Goal: Task Accomplishment & Management: Manage account settings

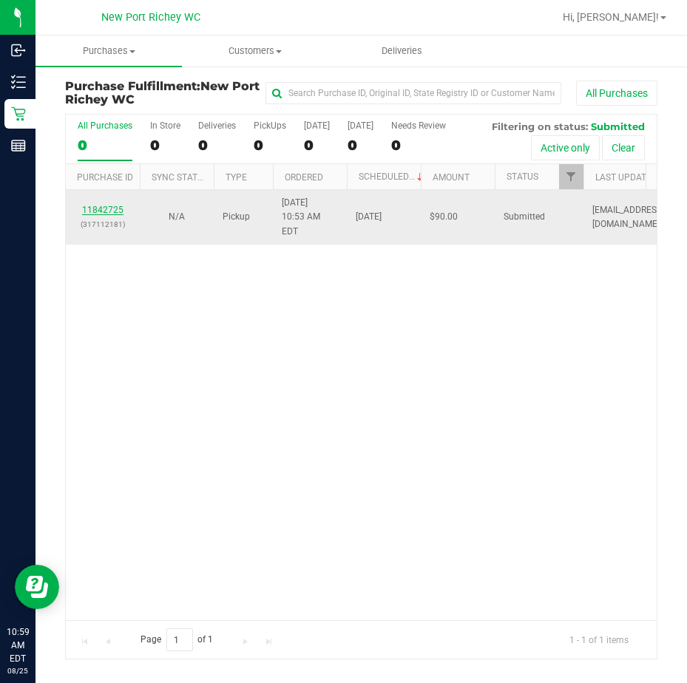
click at [101, 205] on link "11842725" at bounding box center [102, 210] width 41 height 10
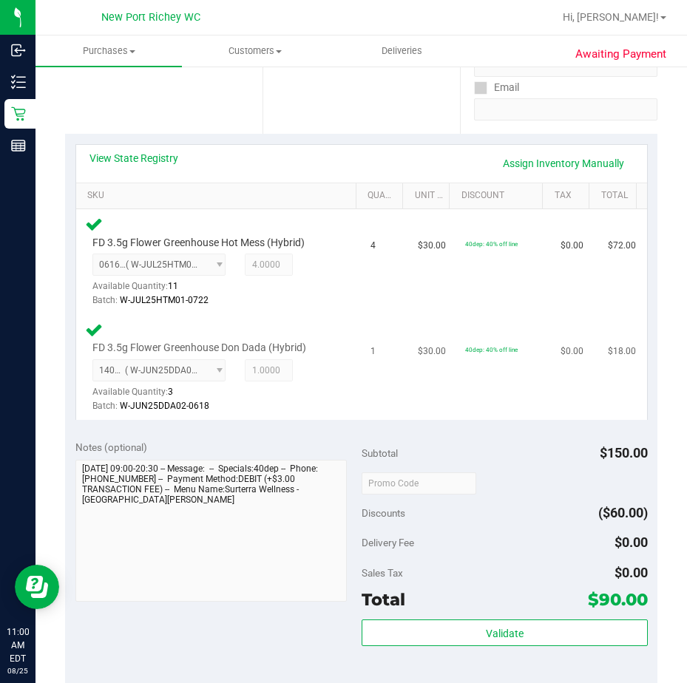
scroll to position [296, 0]
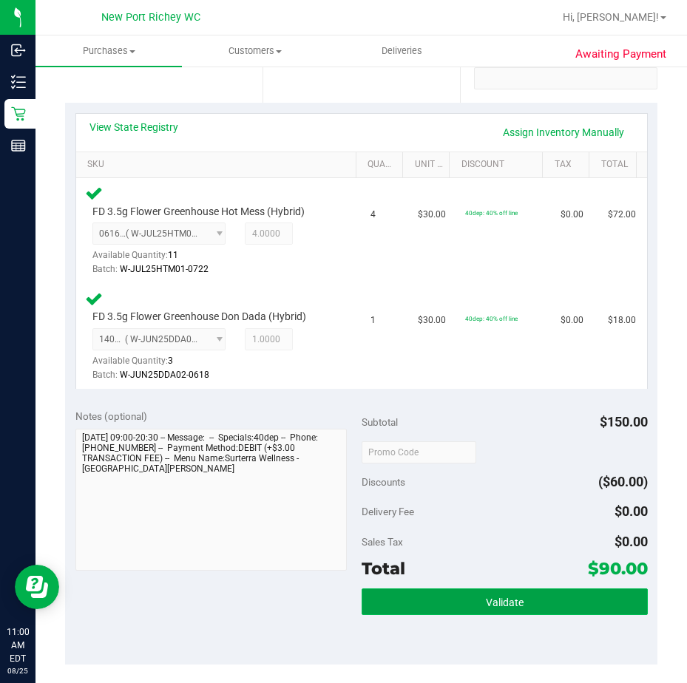
click at [454, 604] on button "Validate" at bounding box center [505, 602] width 286 height 27
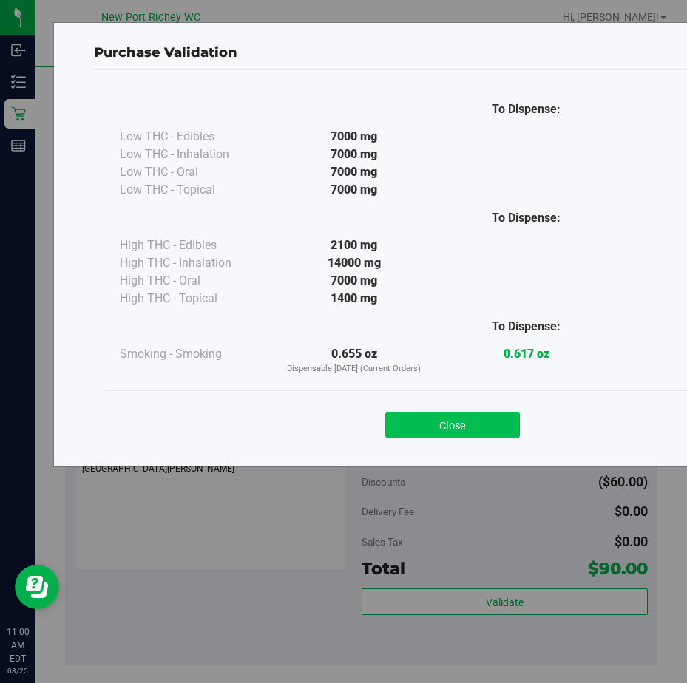
click at [441, 422] on button "Close" at bounding box center [452, 425] width 135 height 27
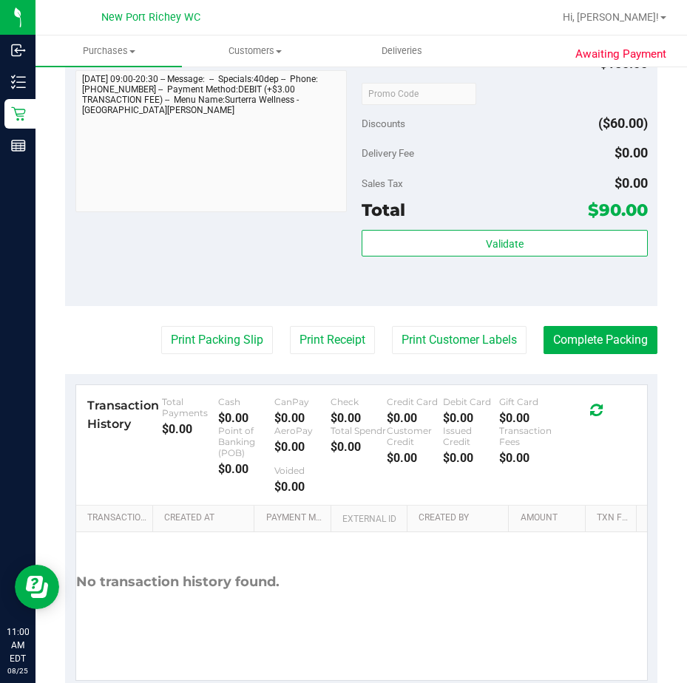
scroll to position [665, 0]
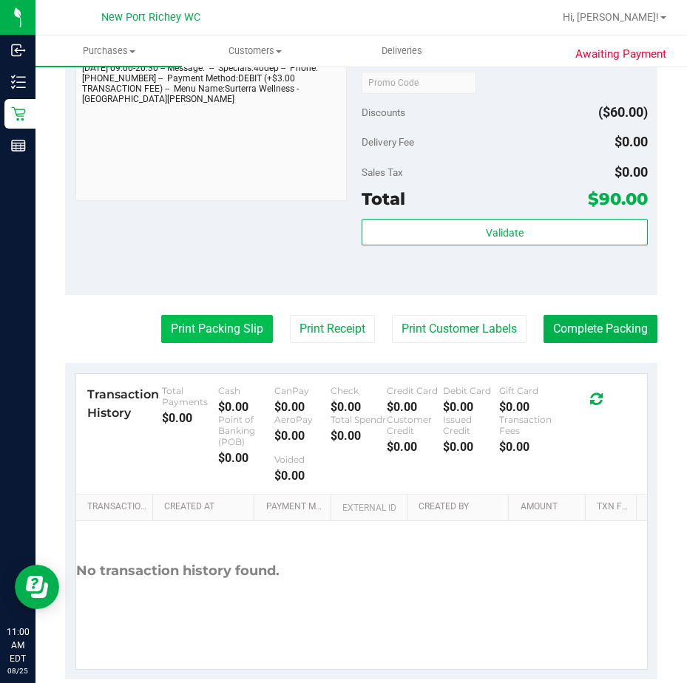
click at [237, 325] on button "Print Packing Slip" at bounding box center [217, 329] width 112 height 28
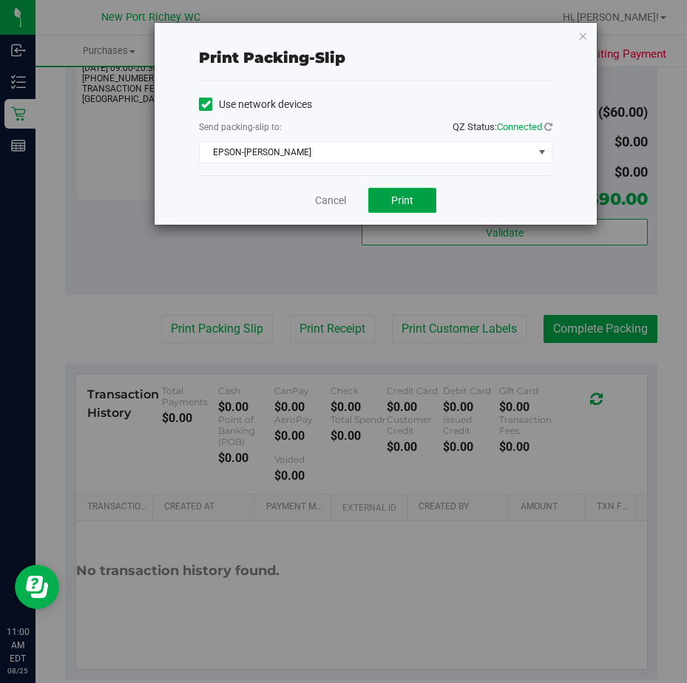
click at [406, 200] on span "Print" at bounding box center [402, 200] width 22 height 12
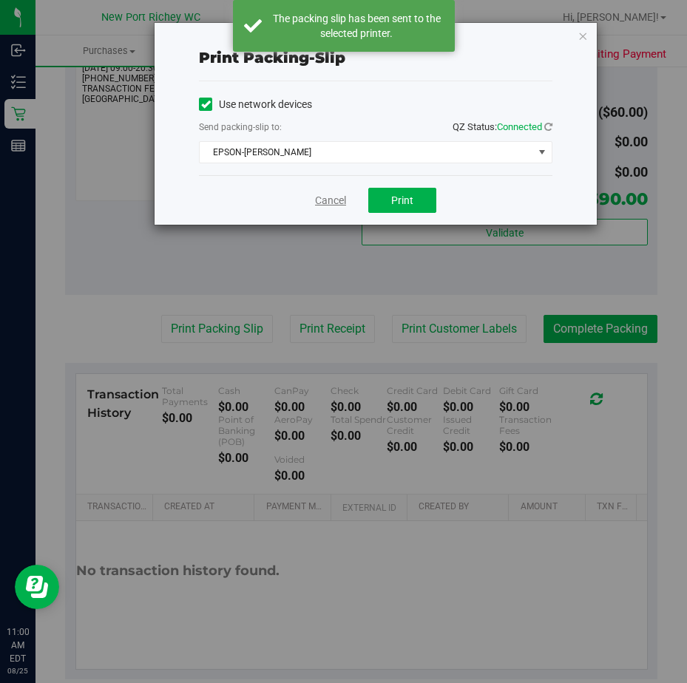
click at [329, 197] on link "Cancel" at bounding box center [330, 201] width 31 height 16
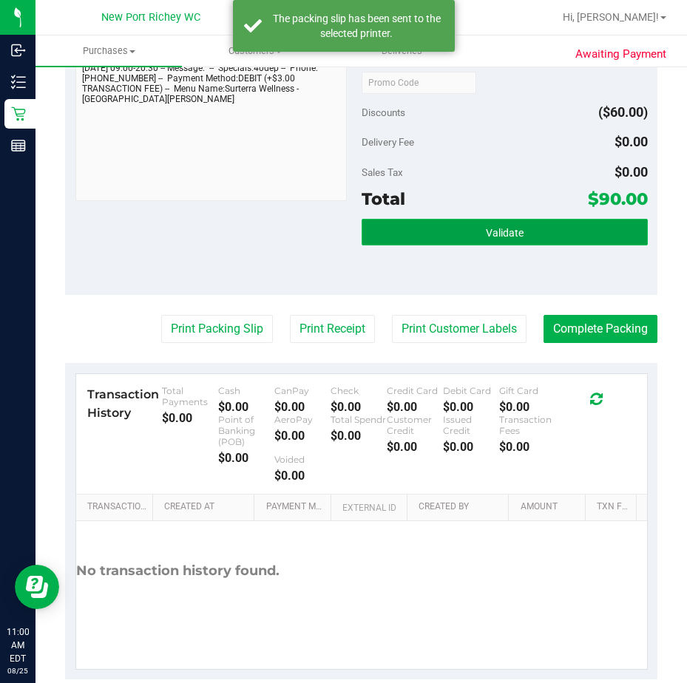
click at [467, 232] on button "Validate" at bounding box center [505, 232] width 286 height 27
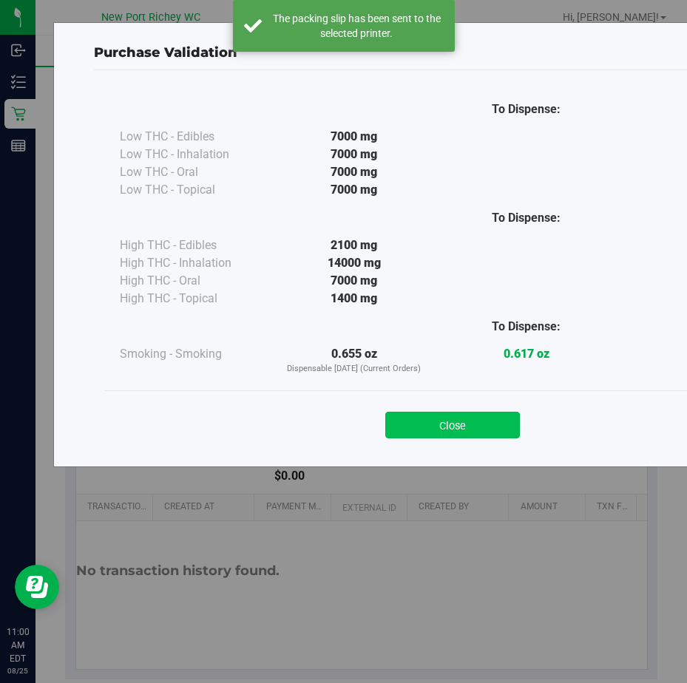
click at [464, 423] on button "Close" at bounding box center [452, 425] width 135 height 27
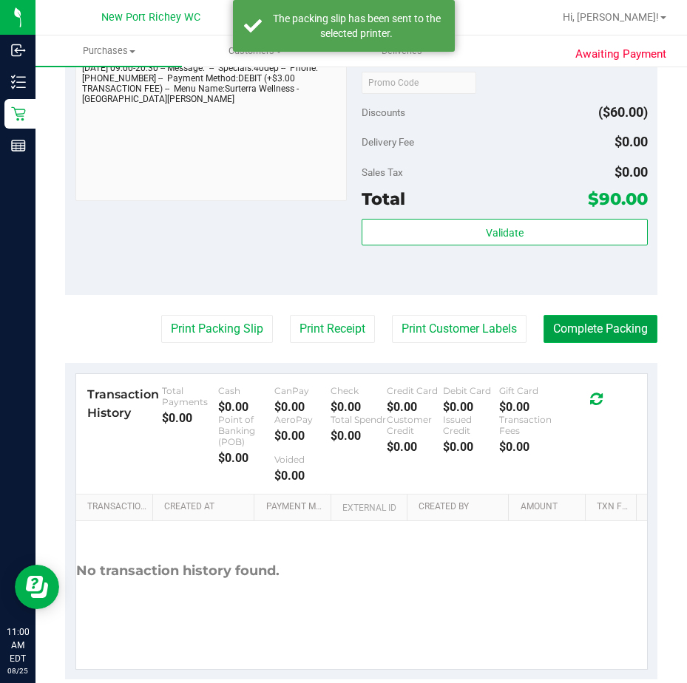
click at [580, 334] on button "Complete Packing" at bounding box center [600, 329] width 114 height 28
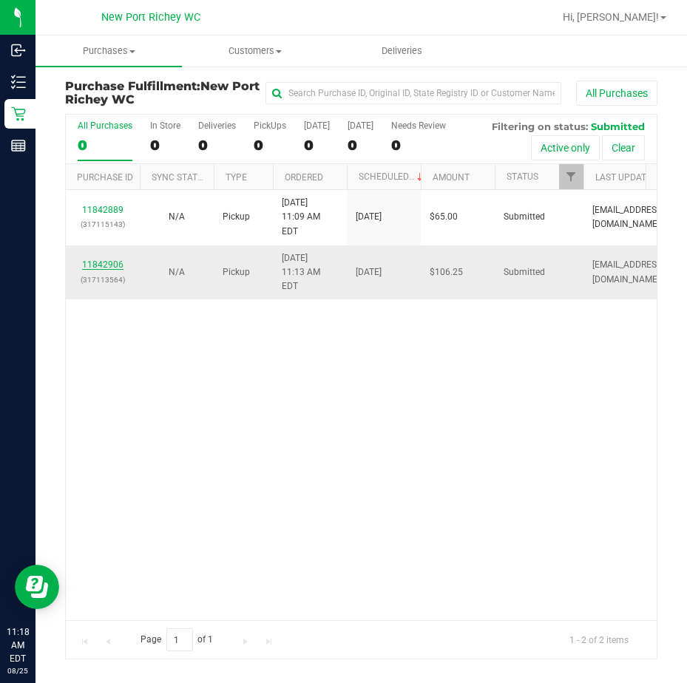
click at [117, 260] on link "11842906" at bounding box center [102, 265] width 41 height 10
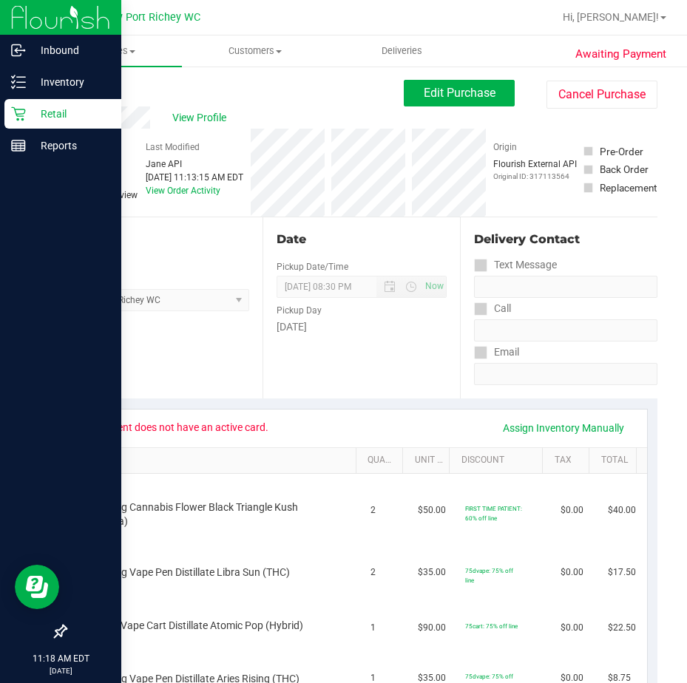
click at [25, 110] on icon at bounding box center [18, 114] width 14 height 14
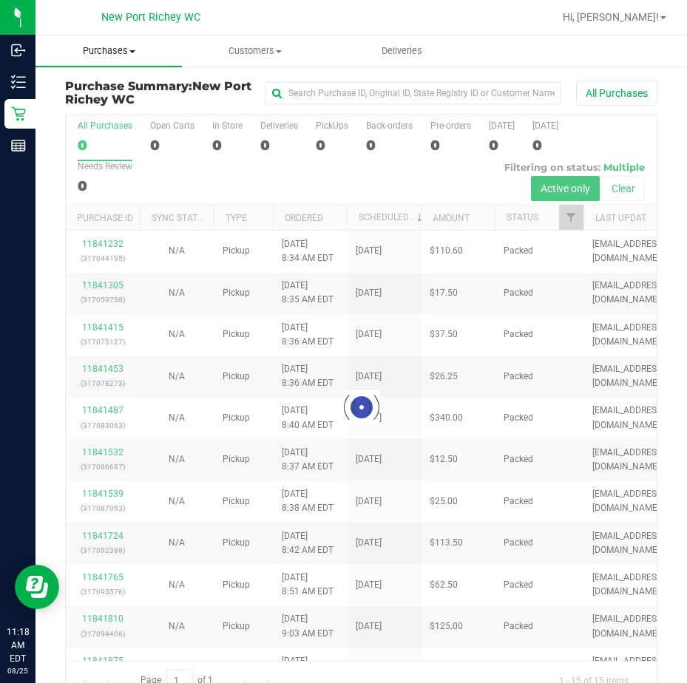
click at [124, 50] on span "Purchases" at bounding box center [108, 50] width 146 height 13
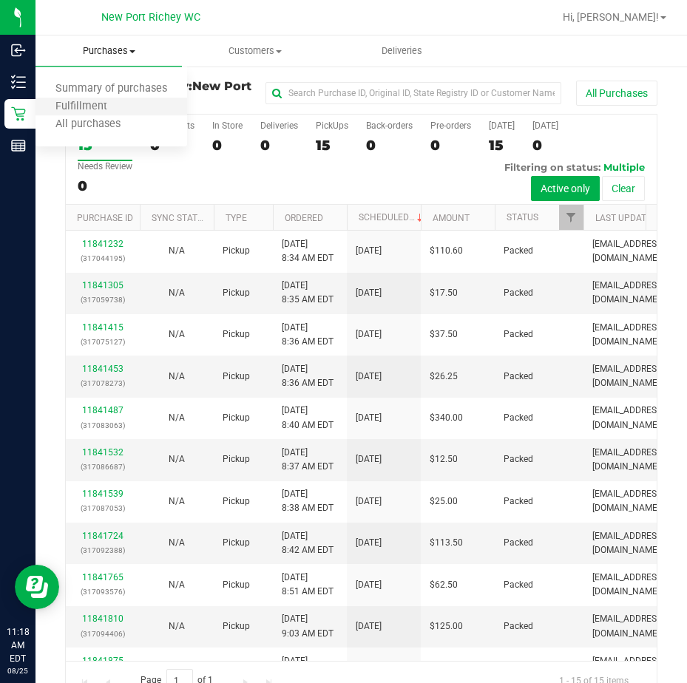
click at [129, 109] on li "Fulfillment" at bounding box center [111, 107] width 152 height 18
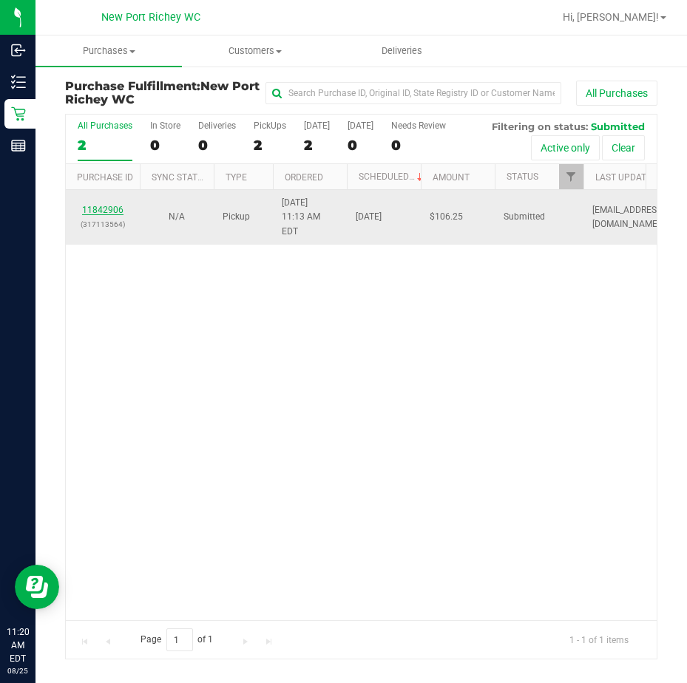
click at [110, 211] on link "11842906" at bounding box center [102, 210] width 41 height 10
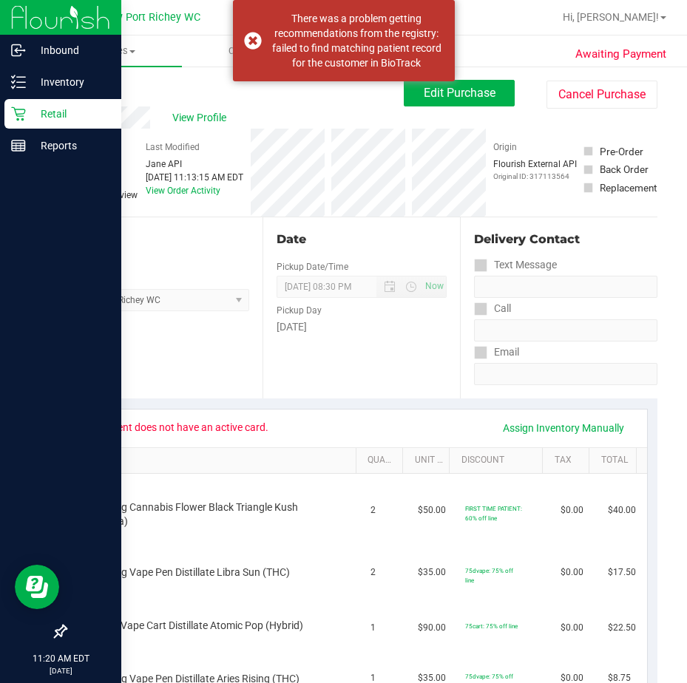
click at [30, 112] on p "Retail" at bounding box center [70, 114] width 89 height 18
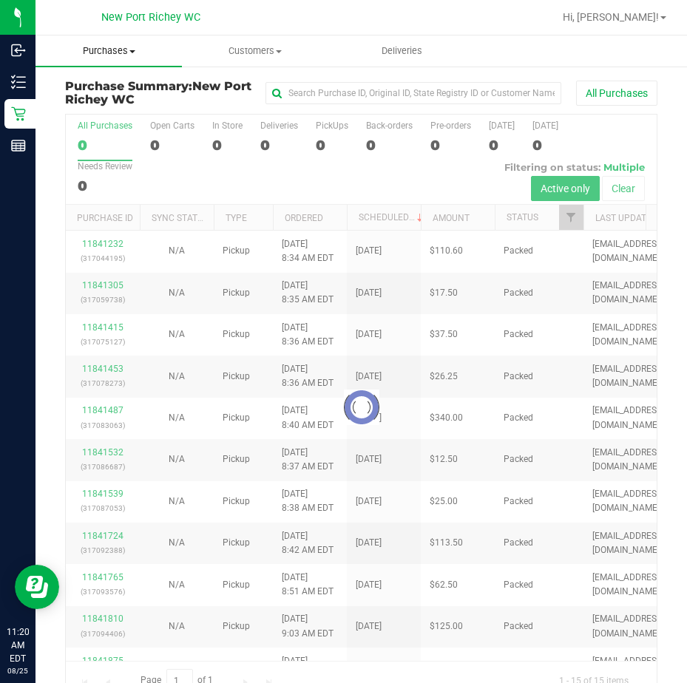
click at [127, 52] on span "Purchases" at bounding box center [108, 50] width 146 height 13
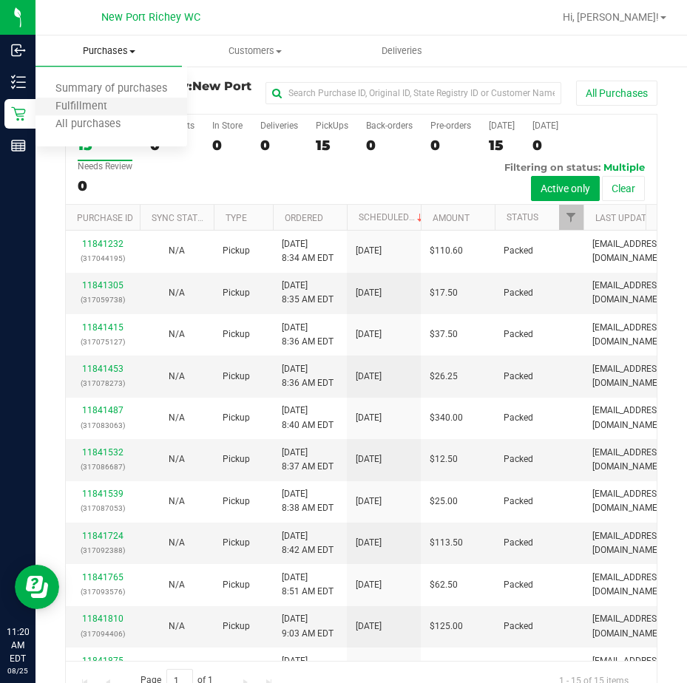
click at [126, 100] on li "Fulfillment" at bounding box center [111, 107] width 152 height 18
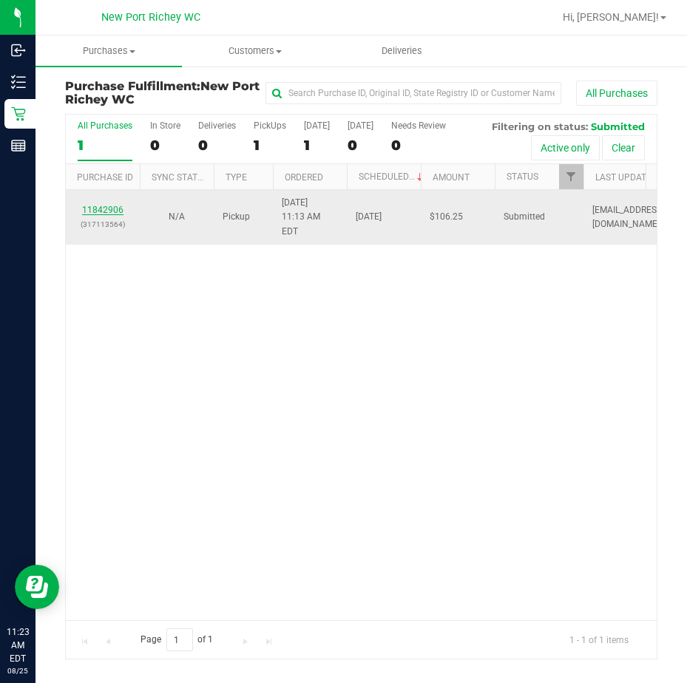
click at [109, 205] on link "11842906" at bounding box center [102, 210] width 41 height 10
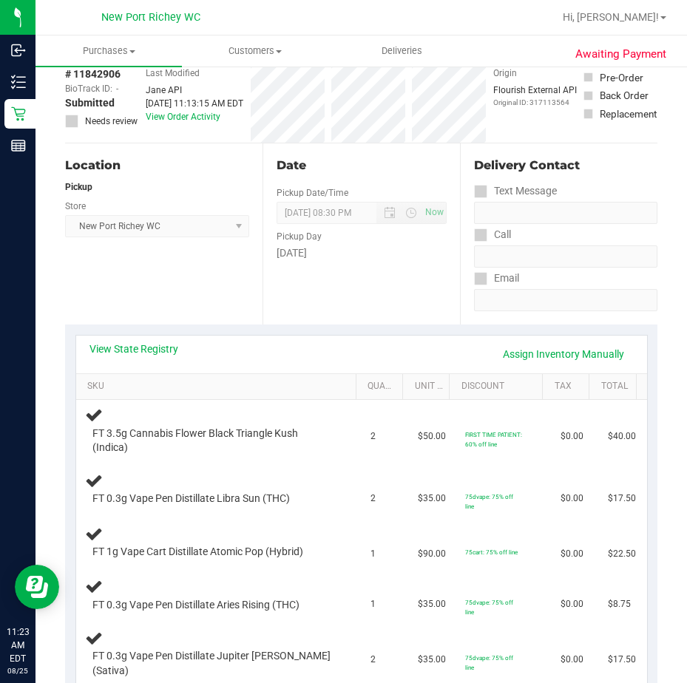
scroll to position [148, 0]
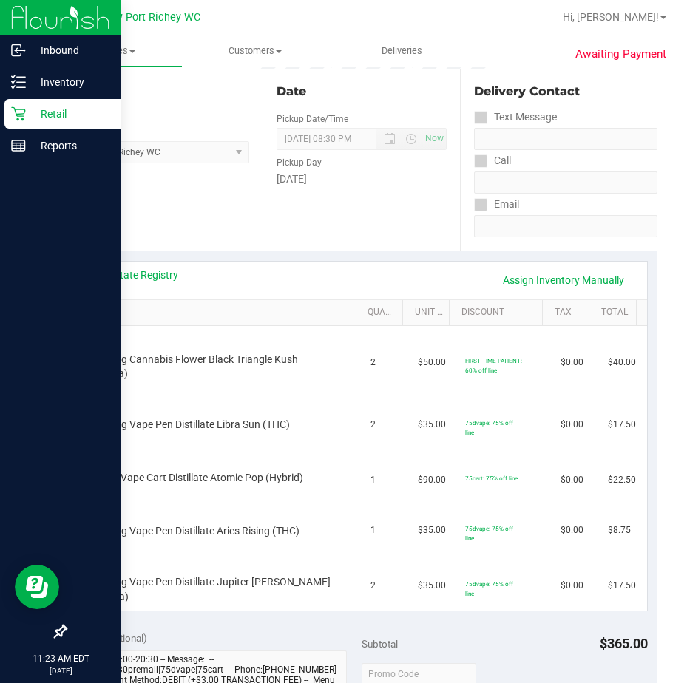
click at [18, 119] on icon at bounding box center [18, 114] width 14 height 14
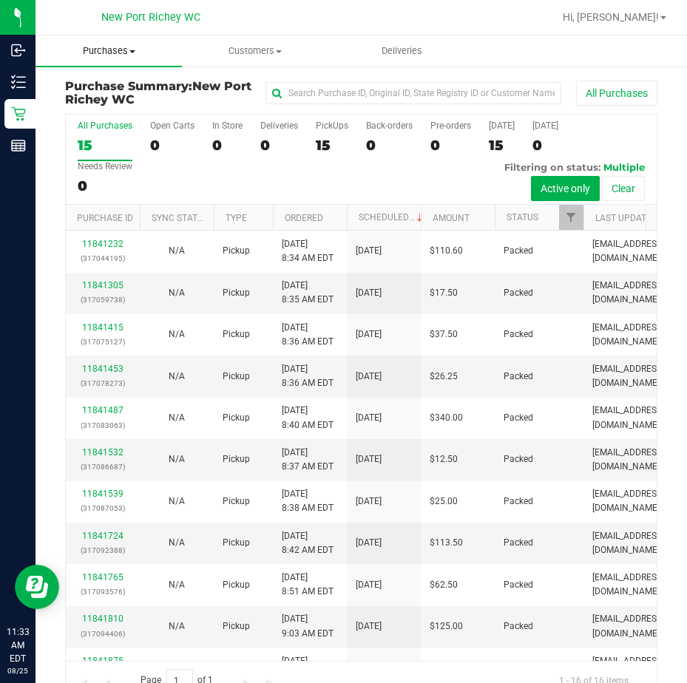
click at [125, 52] on span "Purchases" at bounding box center [108, 50] width 146 height 13
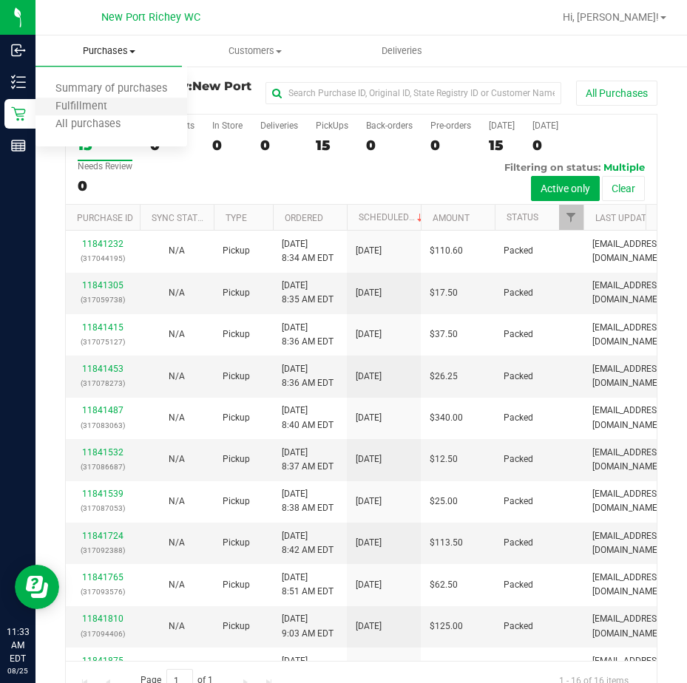
click at [127, 104] on li "Fulfillment" at bounding box center [111, 107] width 152 height 18
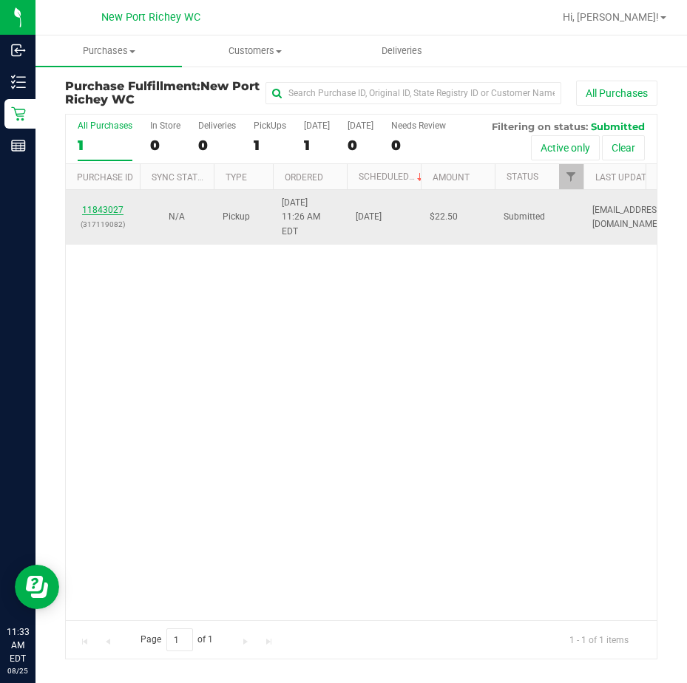
click at [107, 205] on link "11843027" at bounding box center [102, 210] width 41 height 10
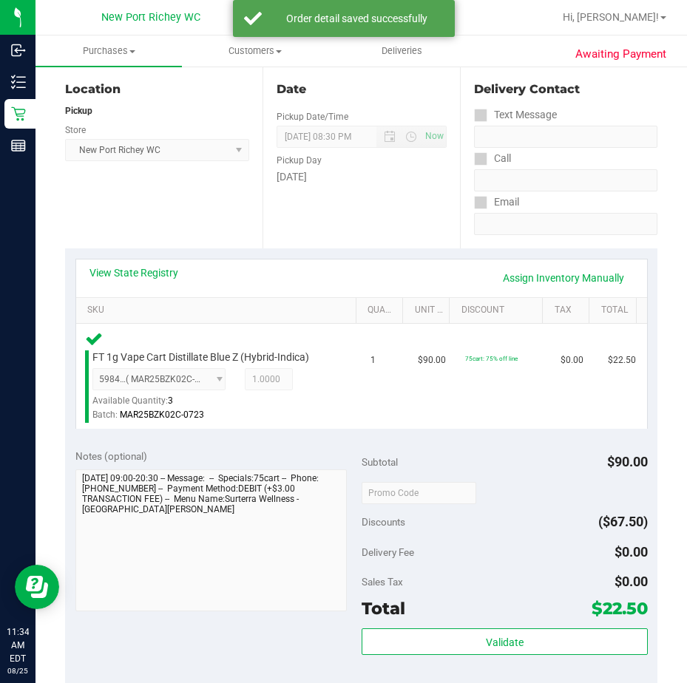
scroll to position [222, 0]
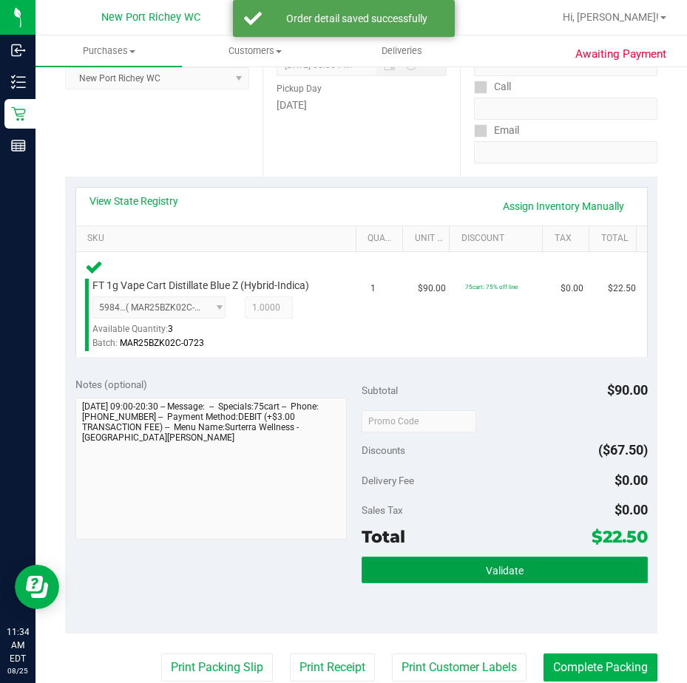
click at [490, 570] on span "Validate" at bounding box center [505, 571] width 38 height 12
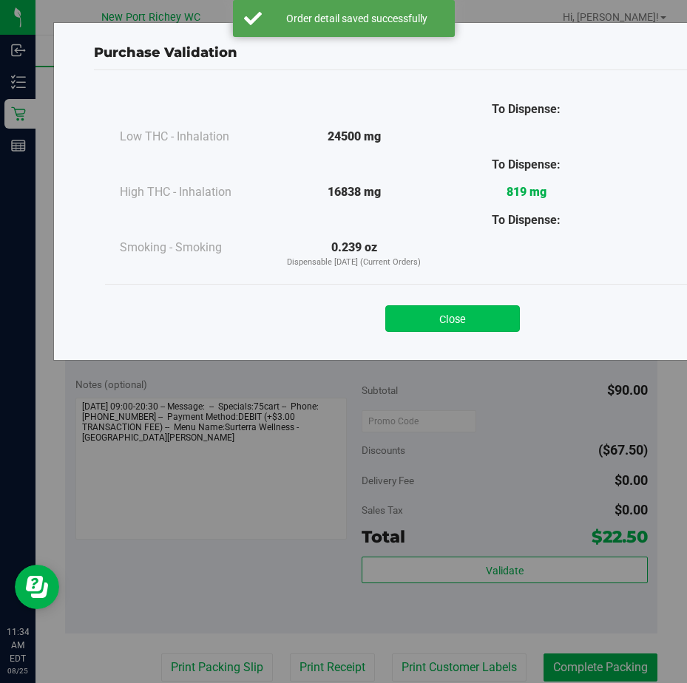
click at [470, 317] on button "Close" at bounding box center [452, 318] width 135 height 27
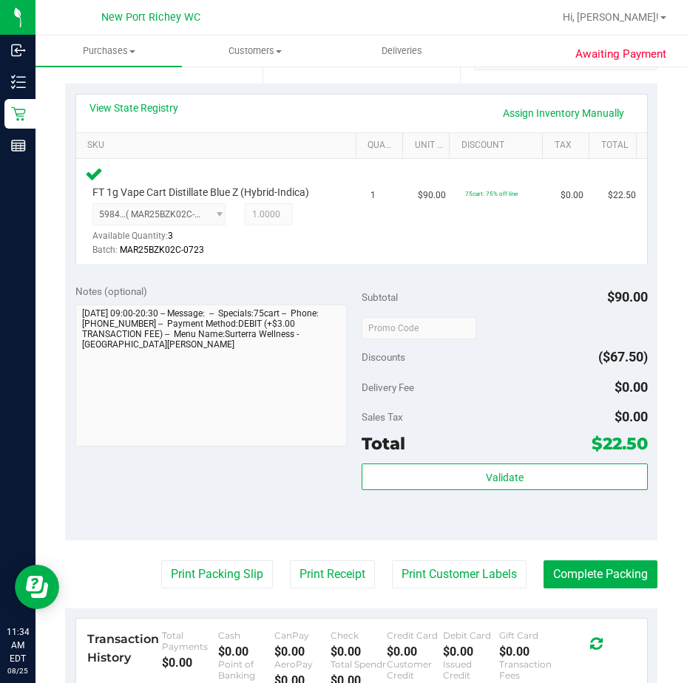
scroll to position [586, 0]
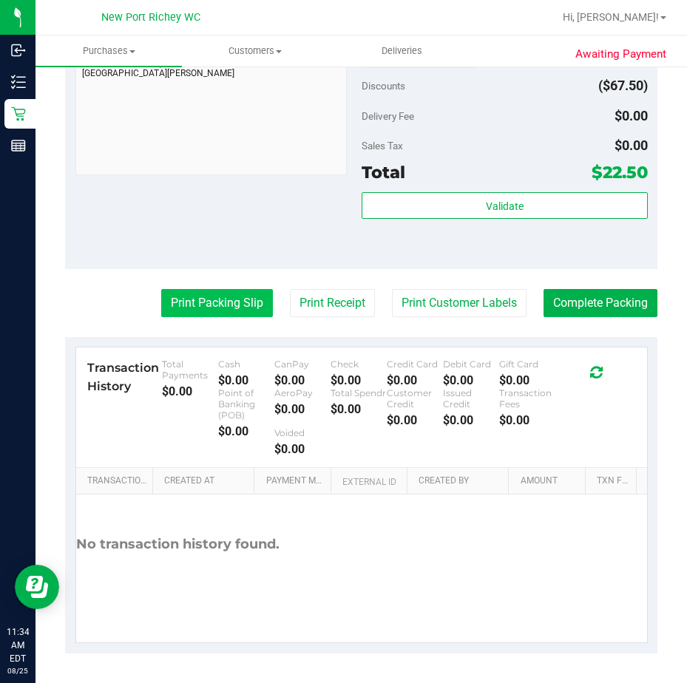
click at [221, 305] on button "Print Packing Slip" at bounding box center [217, 303] width 112 height 28
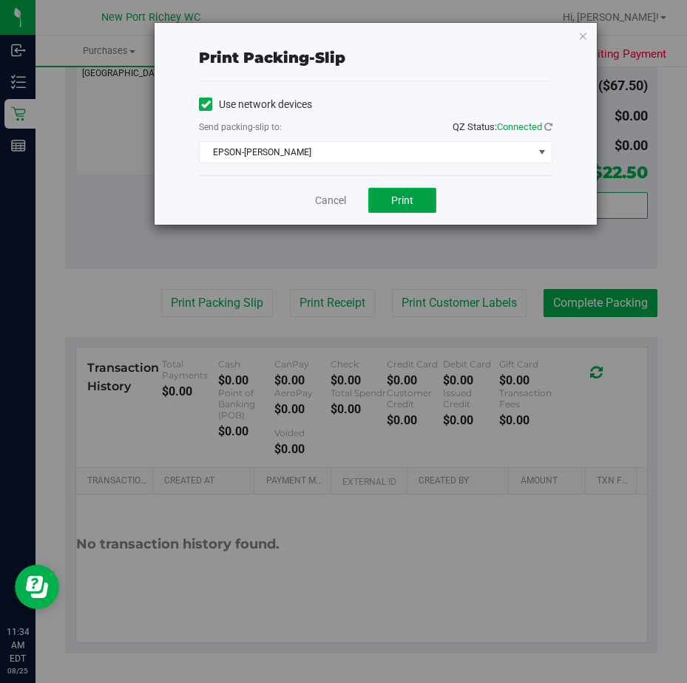
click at [407, 201] on span "Print" at bounding box center [402, 200] width 22 height 12
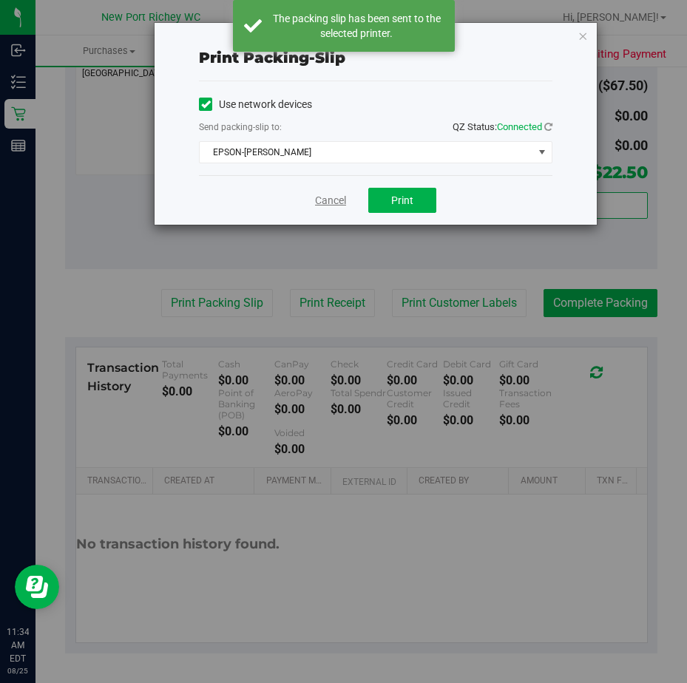
click at [332, 204] on link "Cancel" at bounding box center [330, 201] width 31 height 16
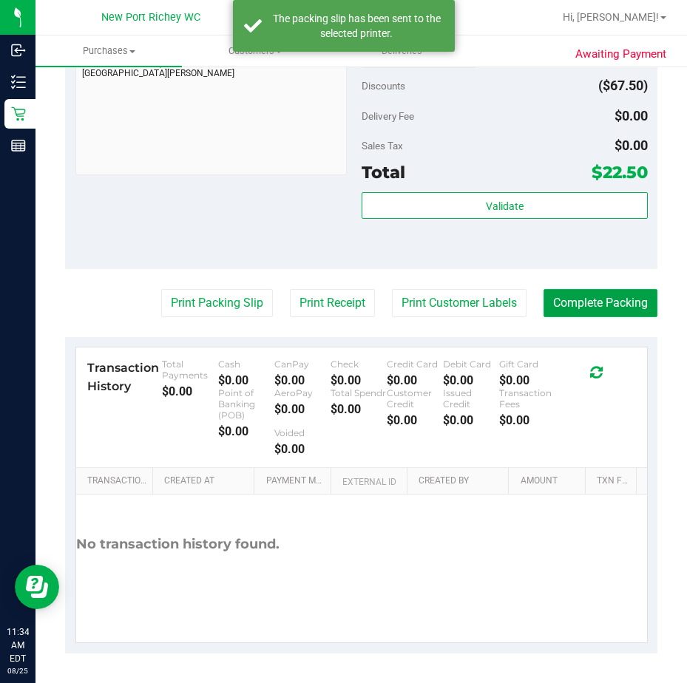
click at [591, 302] on button "Complete Packing" at bounding box center [600, 303] width 114 height 28
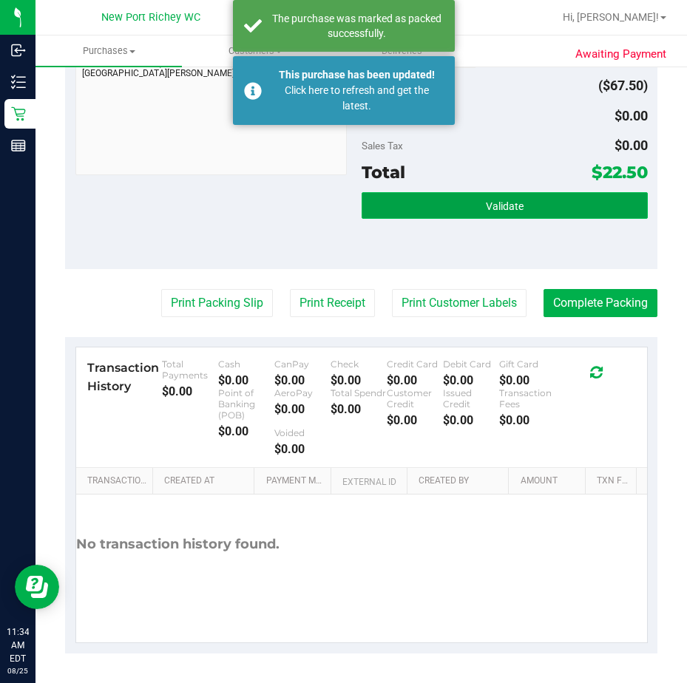
click at [497, 211] on span "Validate" at bounding box center [505, 206] width 38 height 12
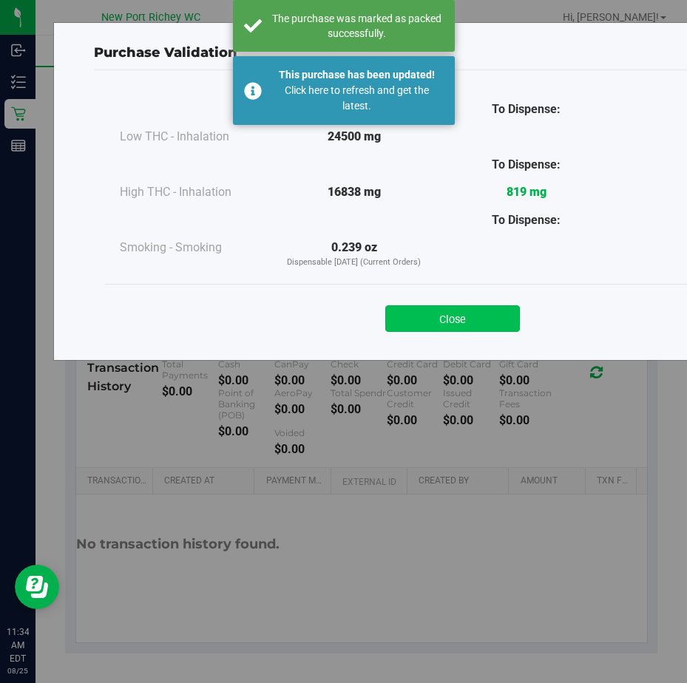
click at [469, 305] on button "Close" at bounding box center [452, 318] width 135 height 27
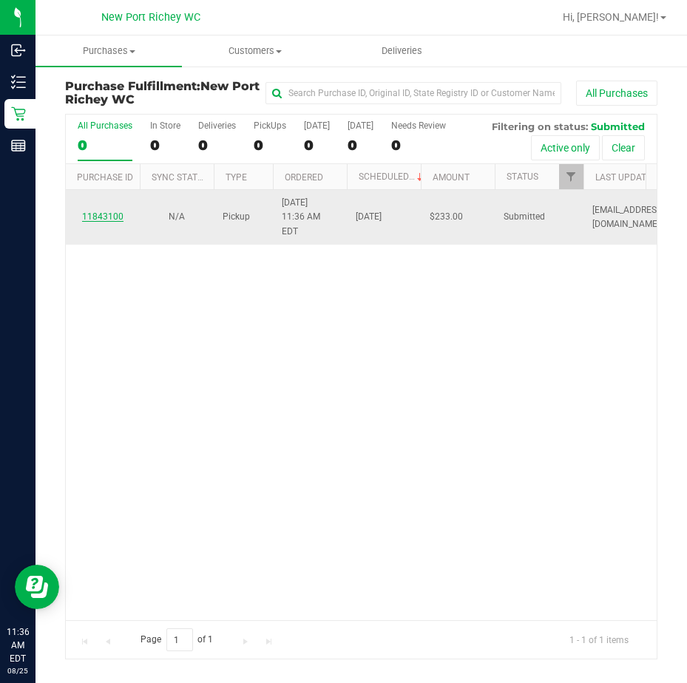
click at [106, 214] on link "11843100" at bounding box center [102, 216] width 41 height 10
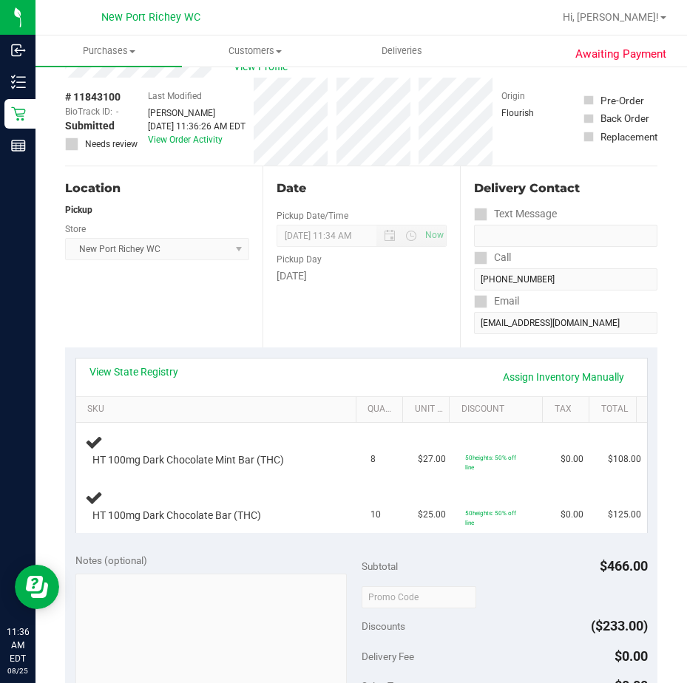
scroll to position [74, 0]
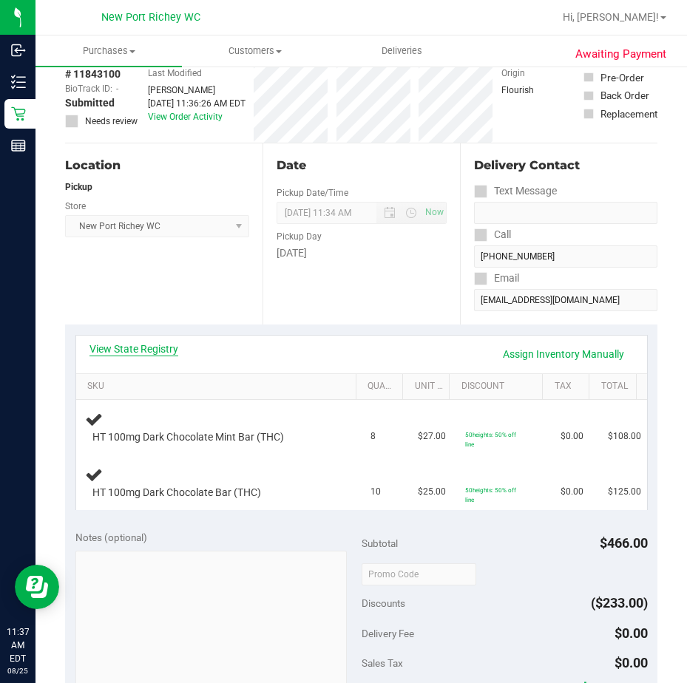
click at [160, 348] on link "View State Registry" at bounding box center [133, 349] width 89 height 15
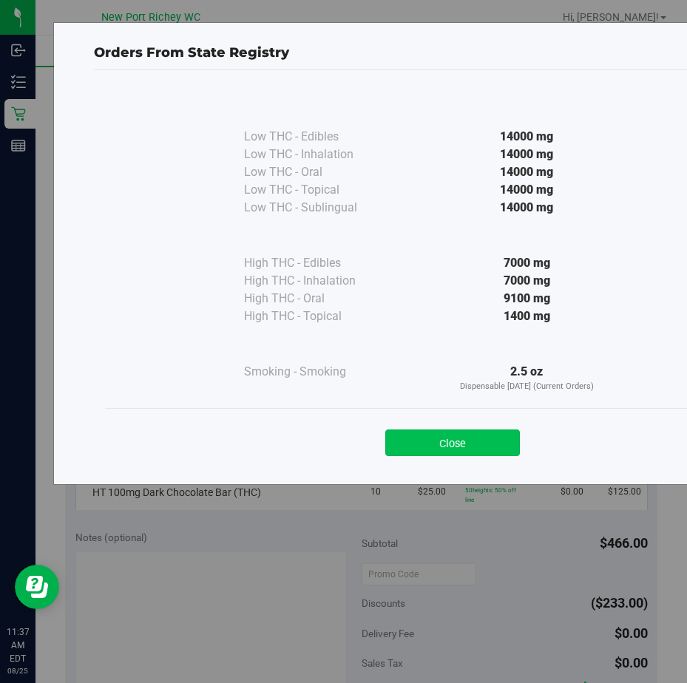
click at [417, 441] on button "Close" at bounding box center [452, 443] width 135 height 27
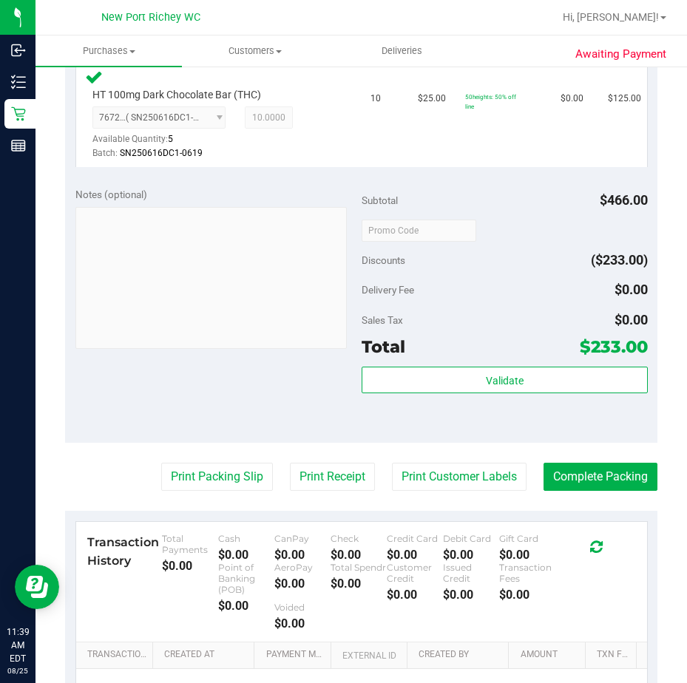
scroll to position [444, 0]
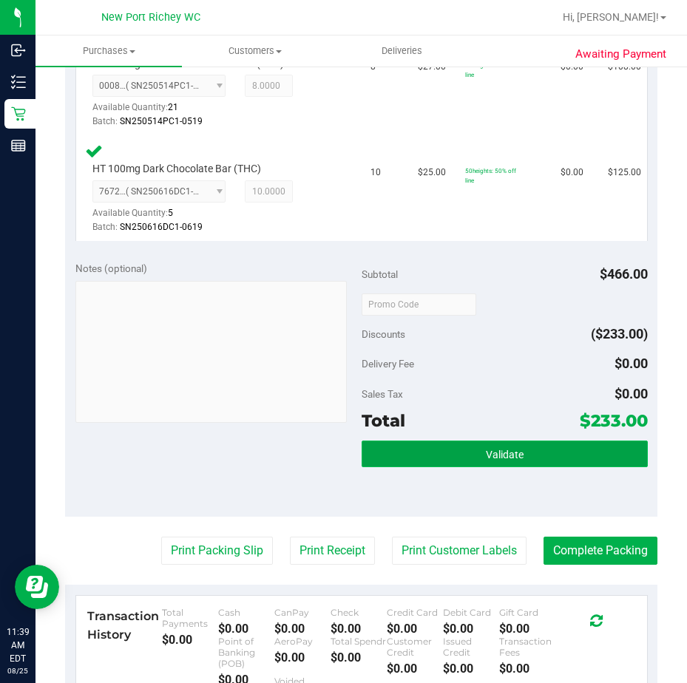
click at [495, 461] on button "Validate" at bounding box center [505, 454] width 286 height 27
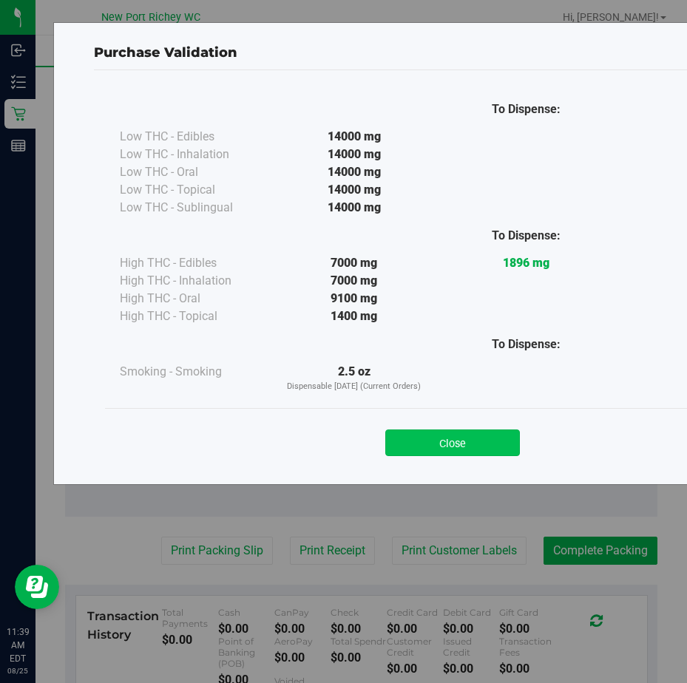
click at [450, 435] on button "Close" at bounding box center [452, 443] width 135 height 27
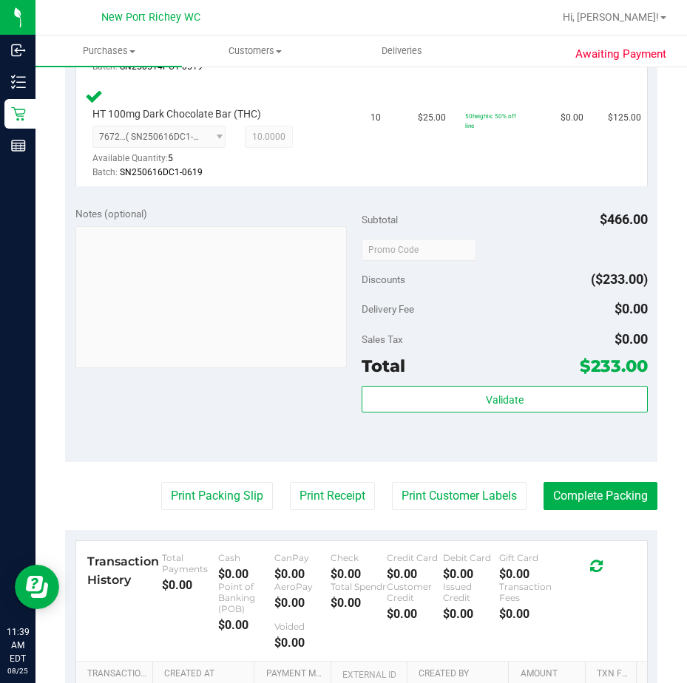
scroll to position [591, 0]
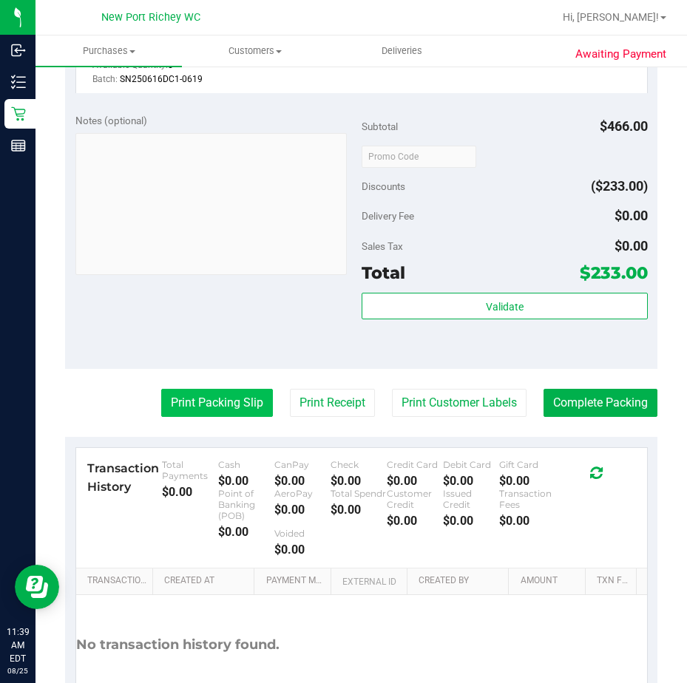
click at [217, 413] on button "Print Packing Slip" at bounding box center [217, 403] width 112 height 28
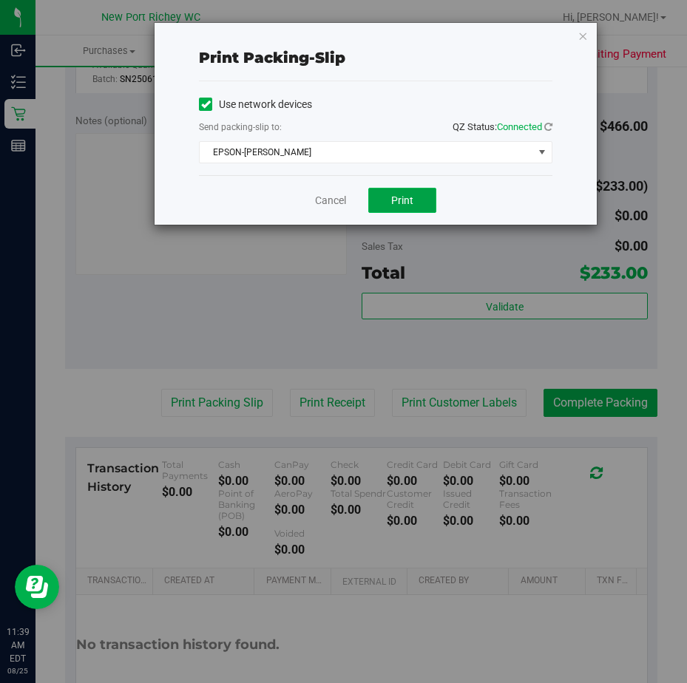
click at [411, 205] on span "Print" at bounding box center [402, 200] width 22 height 12
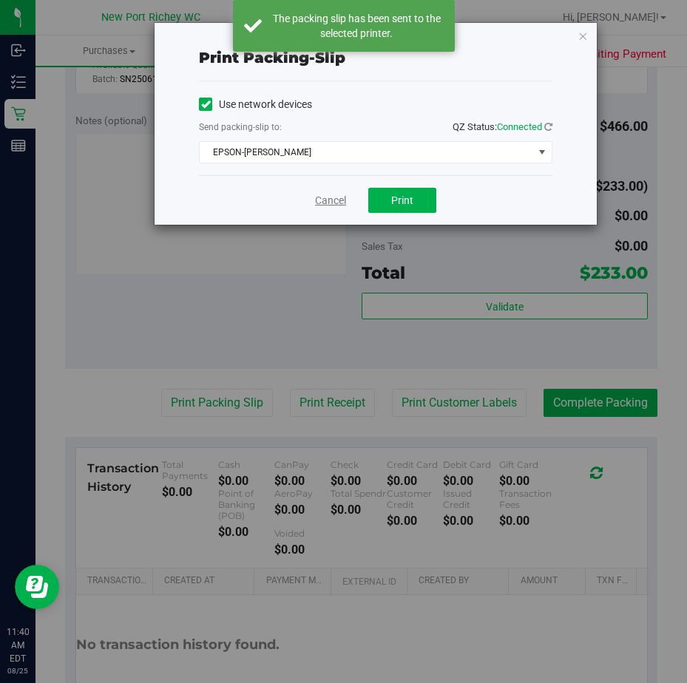
click at [333, 200] on link "Cancel" at bounding box center [330, 201] width 31 height 16
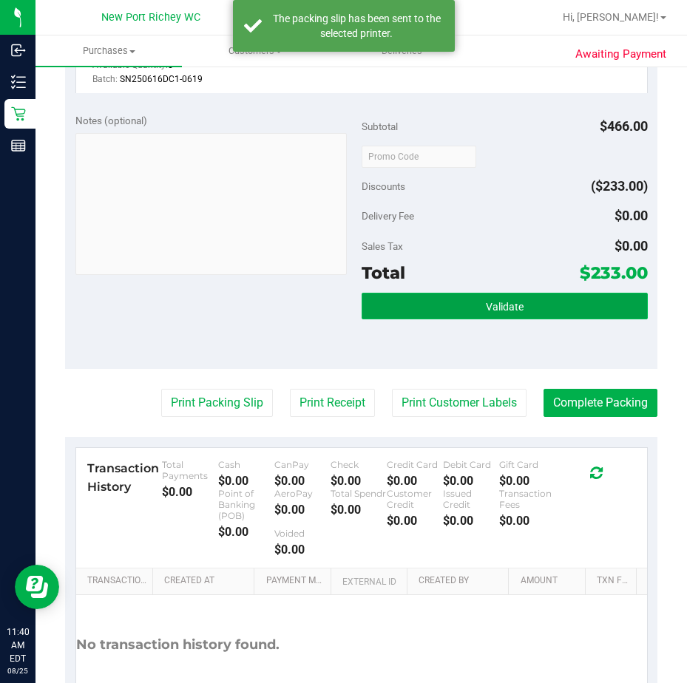
click at [444, 316] on button "Validate" at bounding box center [505, 306] width 286 height 27
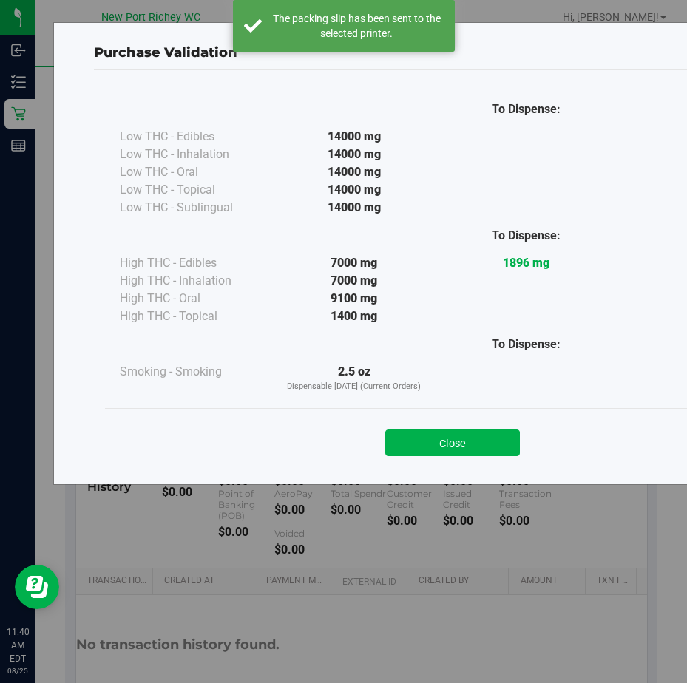
drag, startPoint x: 451, startPoint y: 446, endPoint x: 455, endPoint y: 471, distance: 25.4
click at [450, 444] on button "Close" at bounding box center [452, 443] width 135 height 27
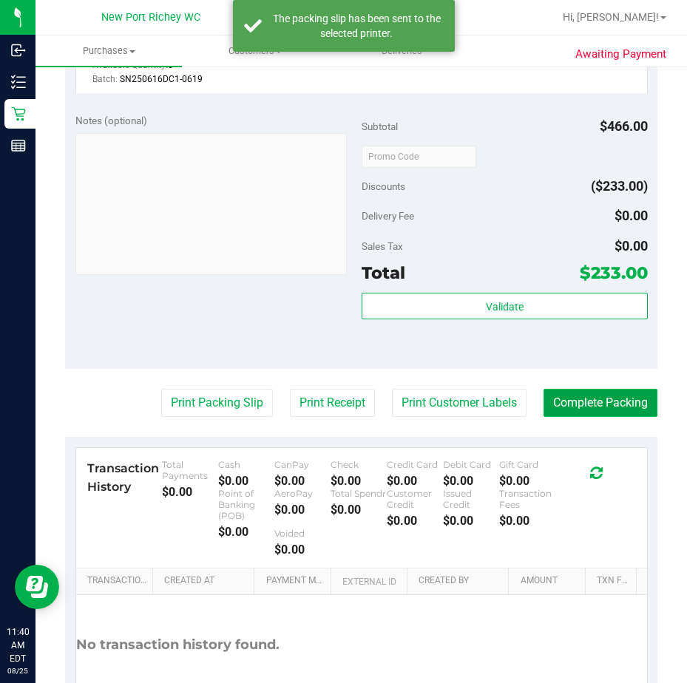
click at [589, 407] on button "Complete Packing" at bounding box center [600, 403] width 114 height 28
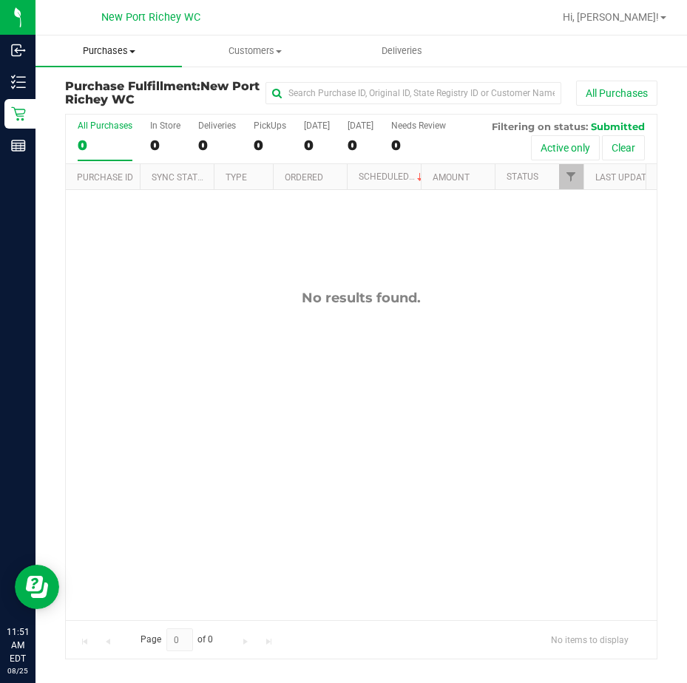
click at [125, 52] on span "Purchases" at bounding box center [108, 50] width 146 height 13
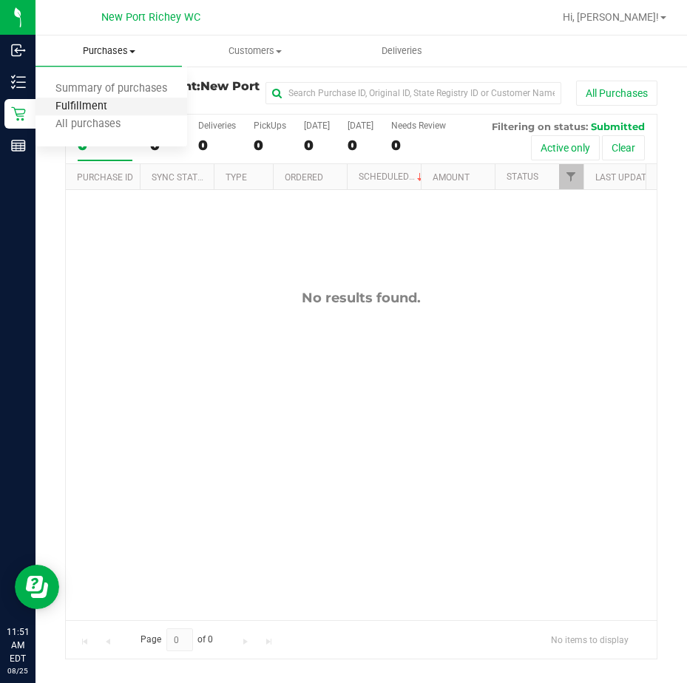
click at [121, 105] on span "Fulfillment" at bounding box center [81, 107] width 92 height 13
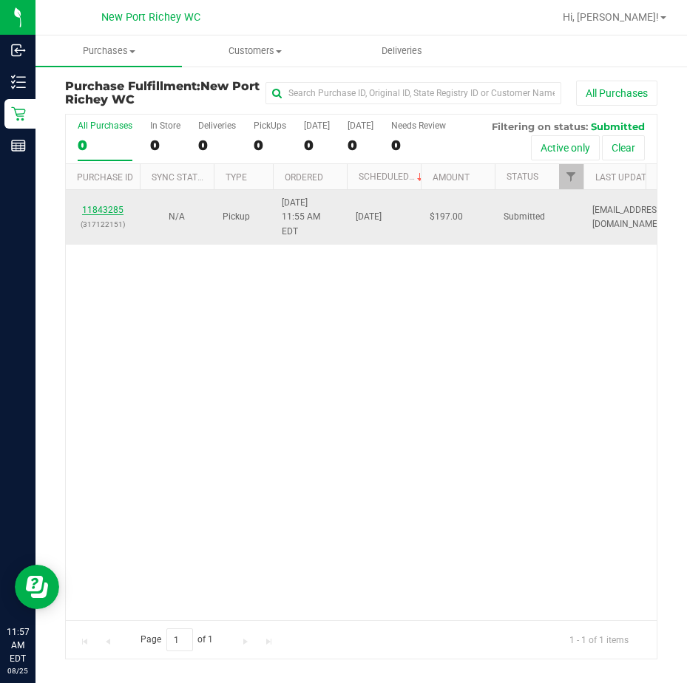
click at [112, 205] on link "11843285" at bounding box center [102, 210] width 41 height 10
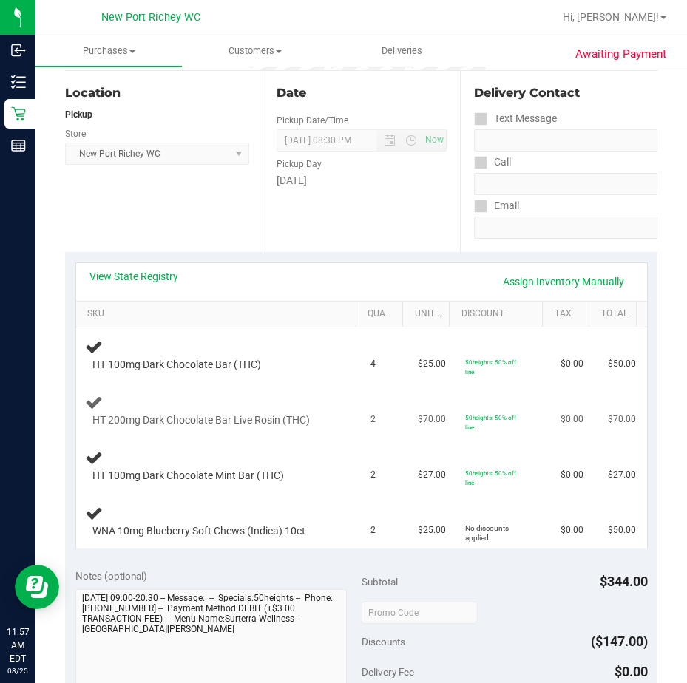
scroll to position [148, 0]
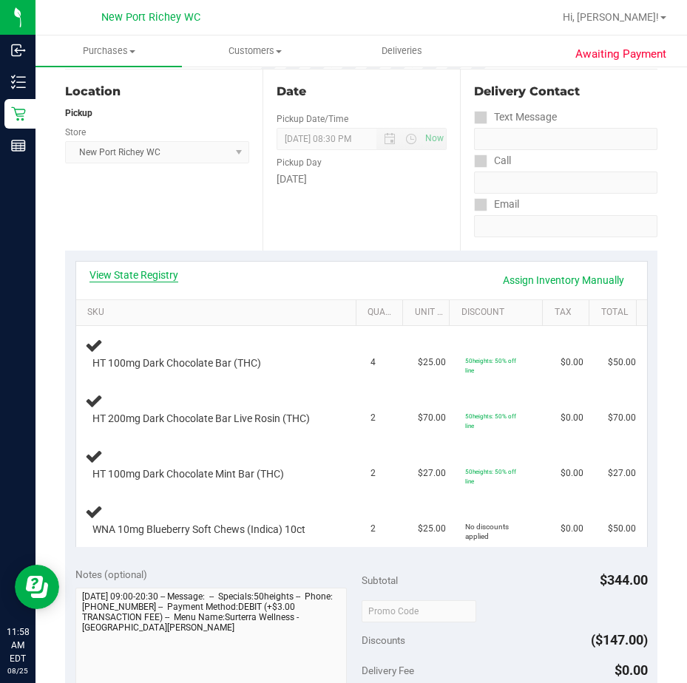
click at [162, 271] on link "View State Registry" at bounding box center [133, 275] width 89 height 15
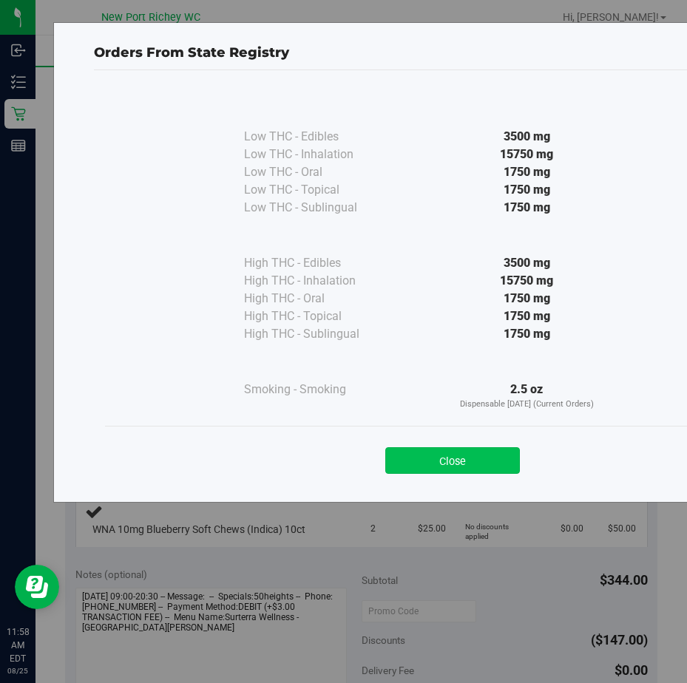
click at [447, 460] on button "Close" at bounding box center [452, 460] width 135 height 27
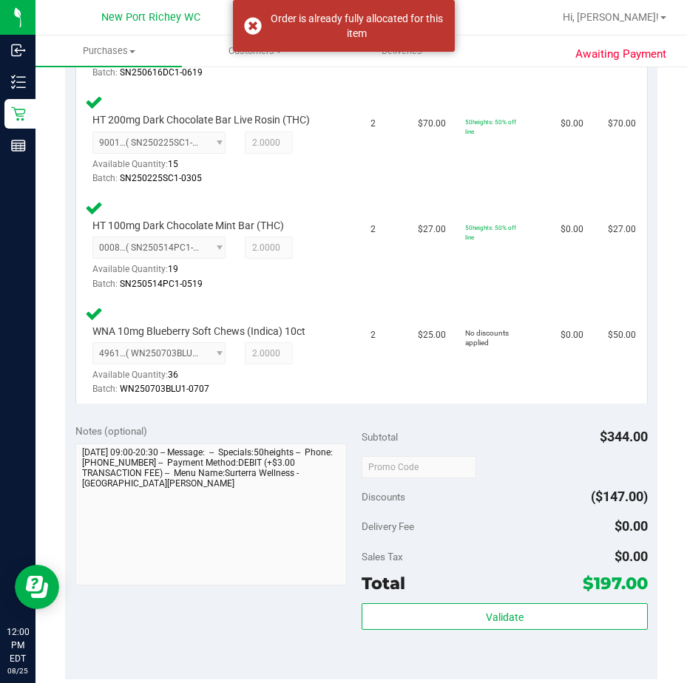
scroll to position [518, 0]
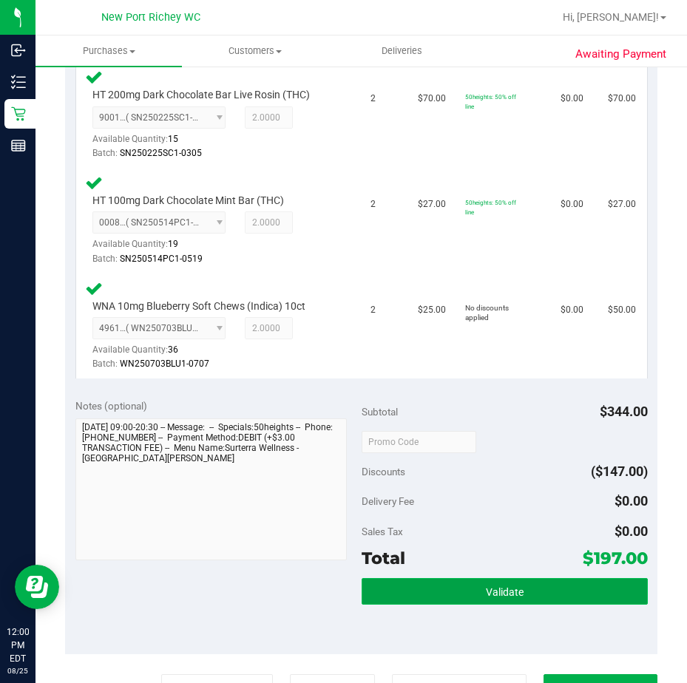
click at [512, 592] on span "Validate" at bounding box center [505, 592] width 38 height 12
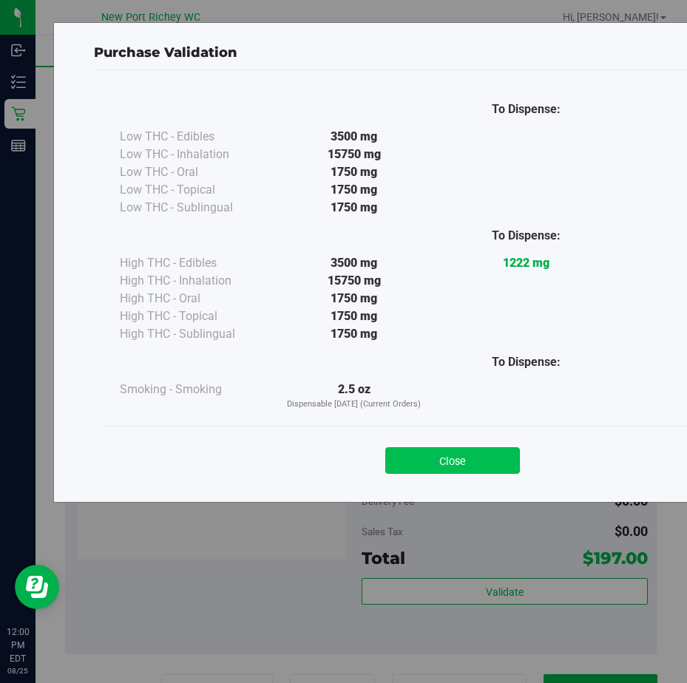
click at [438, 472] on button "Close" at bounding box center [452, 460] width 135 height 27
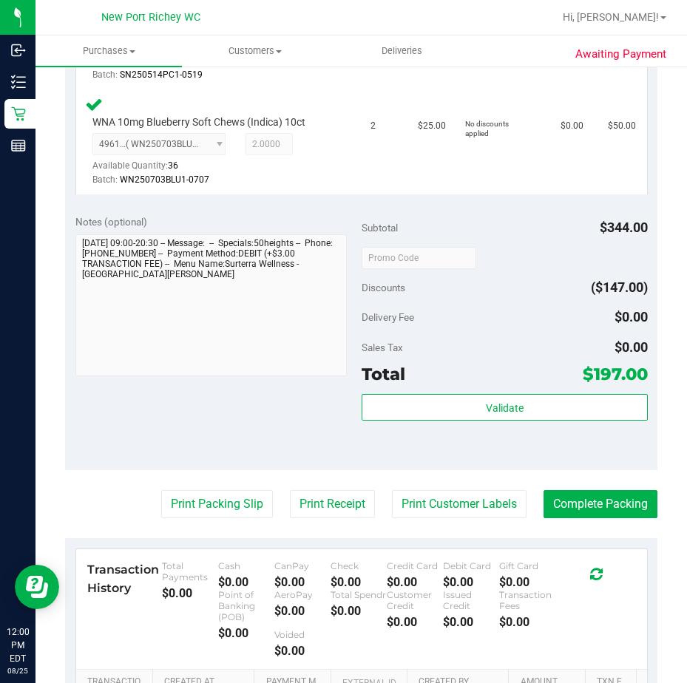
scroll to position [813, 0]
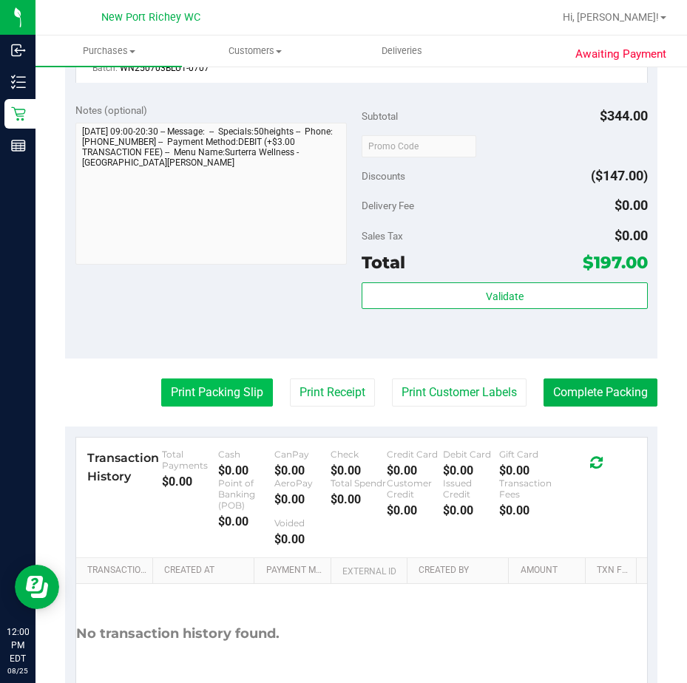
click at [202, 389] on button "Print Packing Slip" at bounding box center [217, 393] width 112 height 28
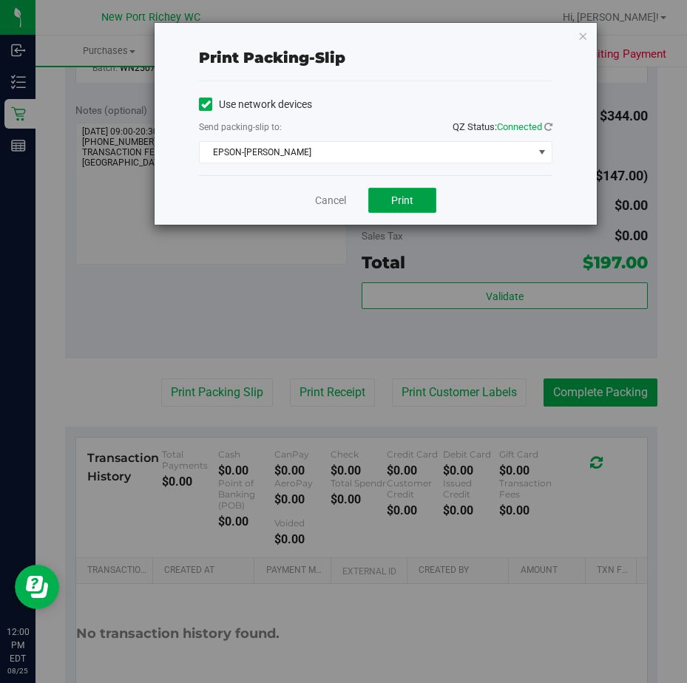
click at [406, 188] on button "Print" at bounding box center [402, 200] width 68 height 25
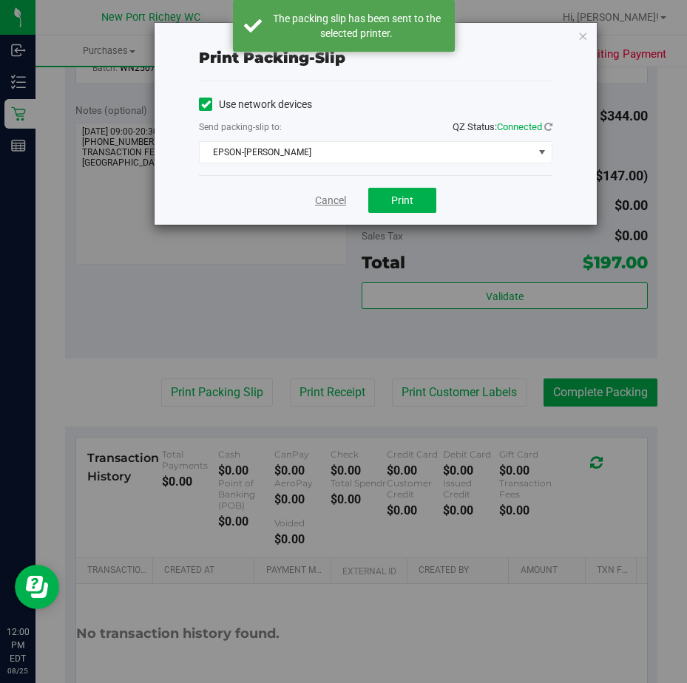
click at [328, 203] on link "Cancel" at bounding box center [330, 201] width 31 height 16
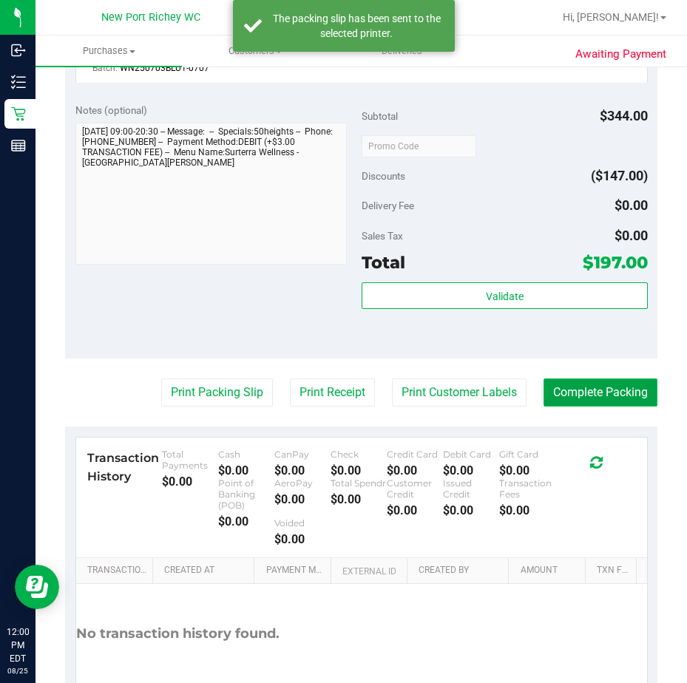
click at [608, 387] on button "Complete Packing" at bounding box center [600, 393] width 114 height 28
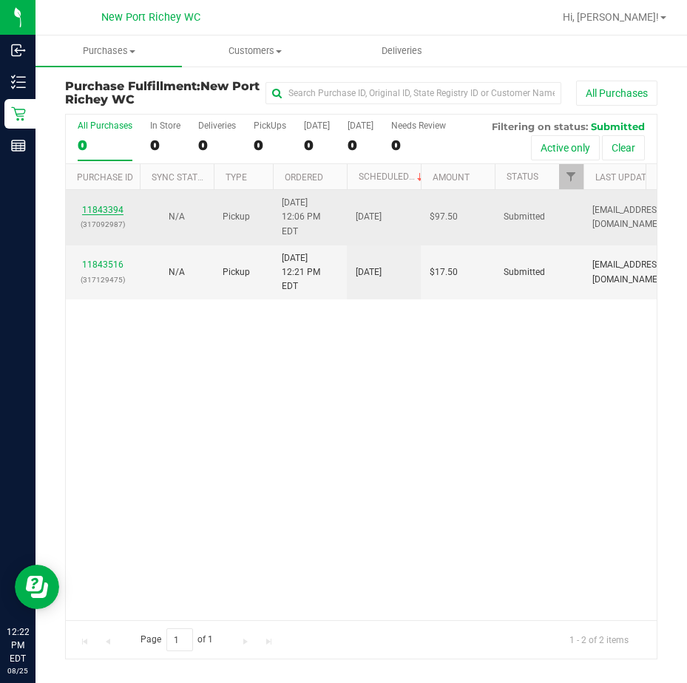
click at [99, 205] on link "11843394" at bounding box center [102, 210] width 41 height 10
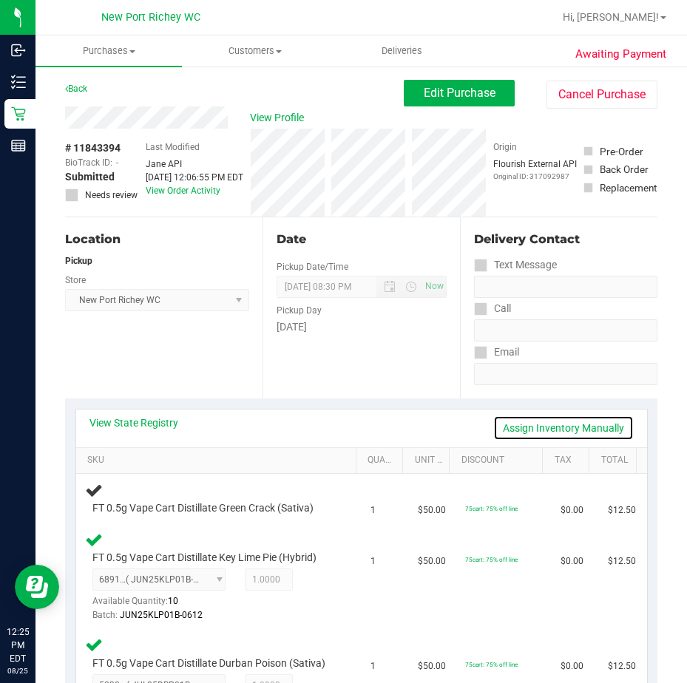
click at [572, 422] on link "Assign Inventory Manually" at bounding box center [563, 428] width 140 height 25
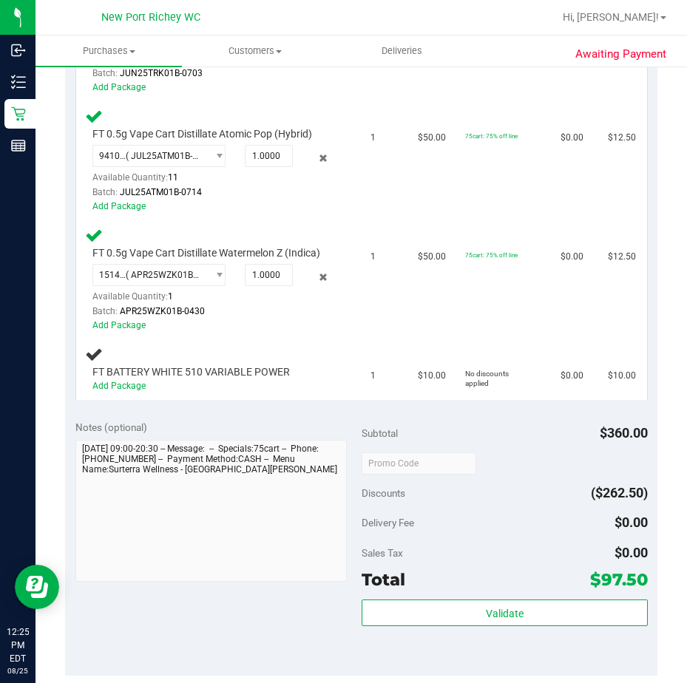
scroll to position [961, 0]
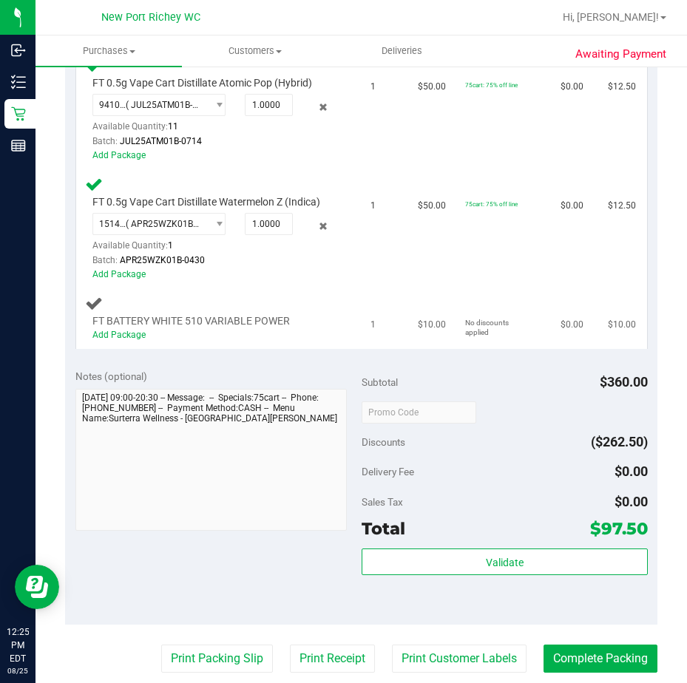
click at [108, 342] on div "Add Package" at bounding box center [212, 335] width 241 height 14
click at [126, 340] on link "Add Package" at bounding box center [118, 335] width 53 height 10
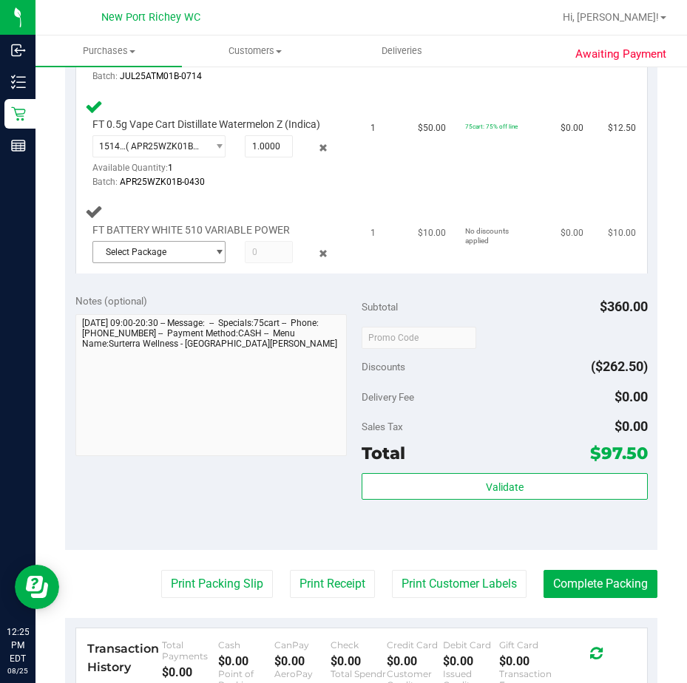
click at [215, 258] on span "select" at bounding box center [219, 252] width 11 height 12
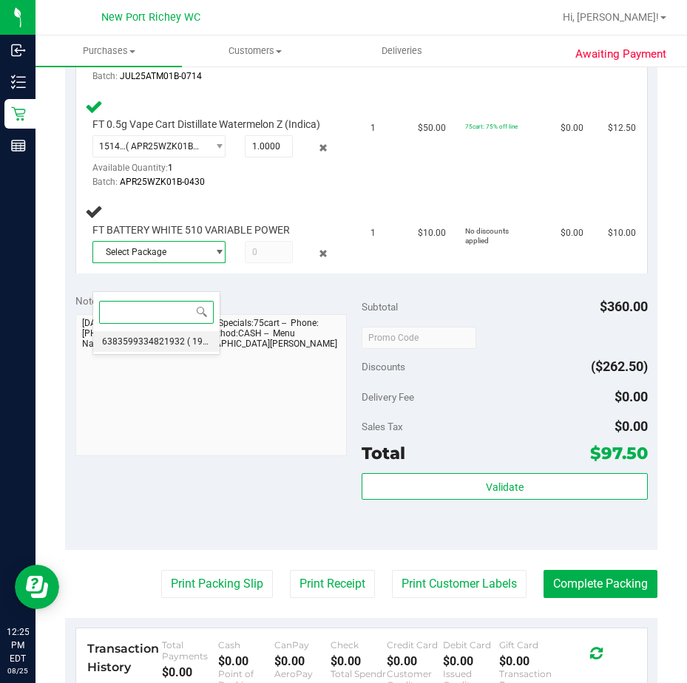
click at [194, 339] on span "( 1992285-022025 | orig: FLTW-20250611-013 )" at bounding box center [281, 341] width 189 height 10
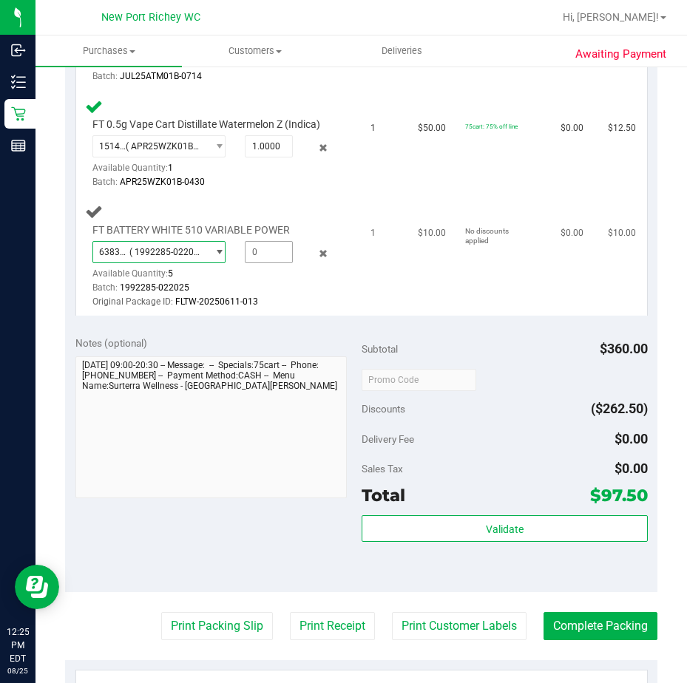
click at [255, 263] on span at bounding box center [269, 252] width 48 height 22
type input "1"
type input "1.0000"
click at [345, 316] on td "FT BATTERY WHITE 510 VARIABLE POWER 6383599334821932 ( 1992285-022025 | orig: F…" at bounding box center [218, 256] width 285 height 119
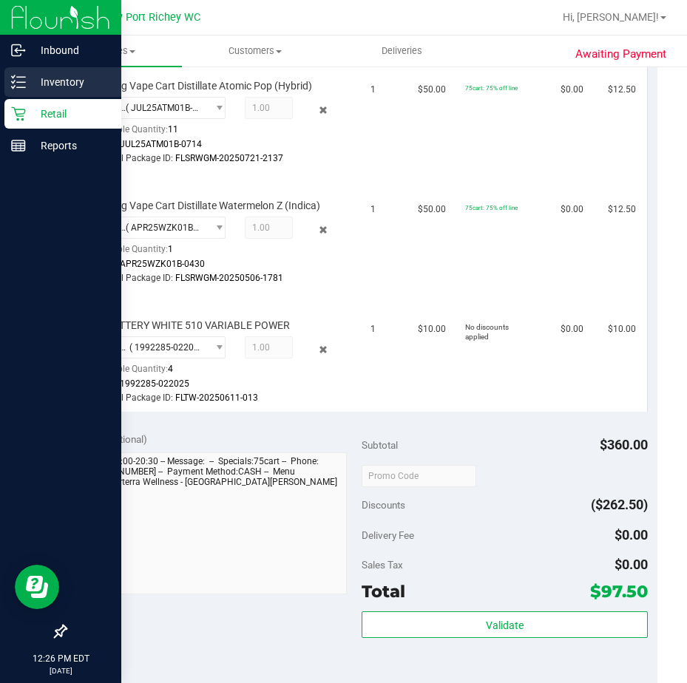
click at [25, 76] on icon at bounding box center [18, 82] width 15 height 15
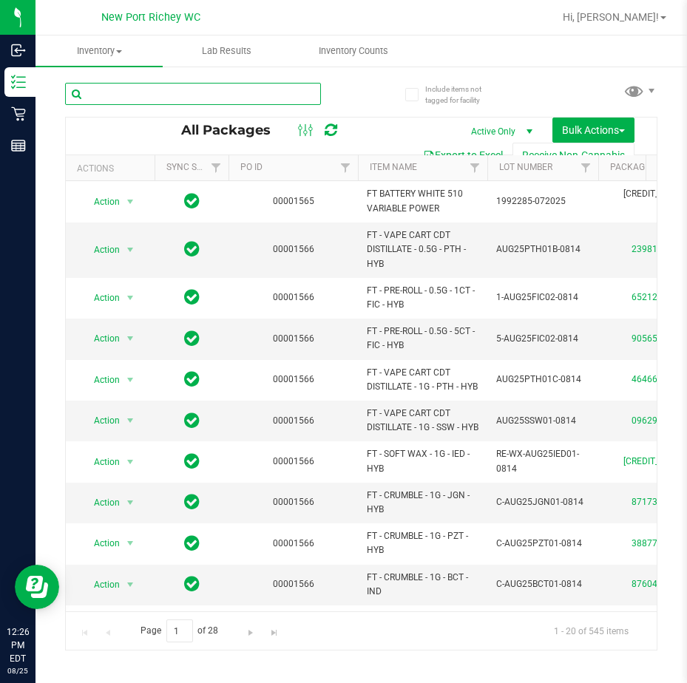
click at [117, 99] on input "text" at bounding box center [193, 94] width 256 height 22
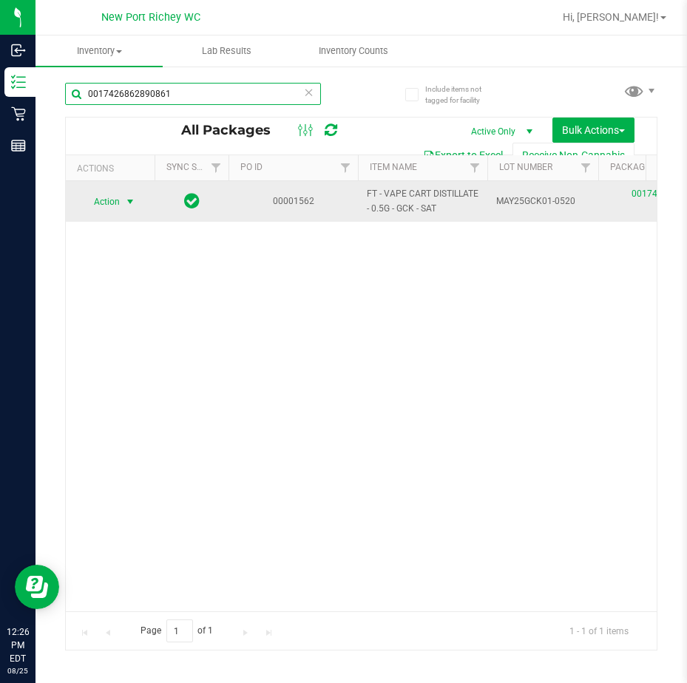
type input "0017426862890861"
click at [129, 201] on span "select" at bounding box center [130, 202] width 12 height 12
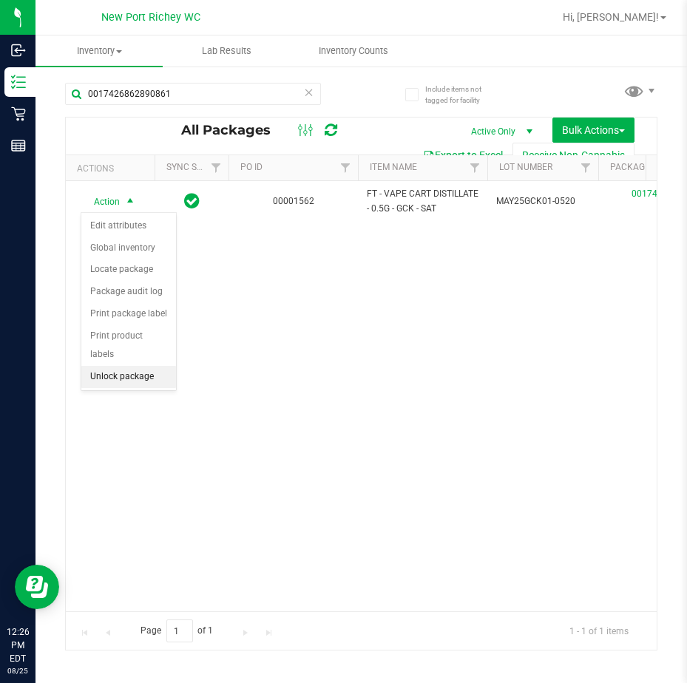
click at [148, 366] on li "Unlock package" at bounding box center [128, 377] width 95 height 22
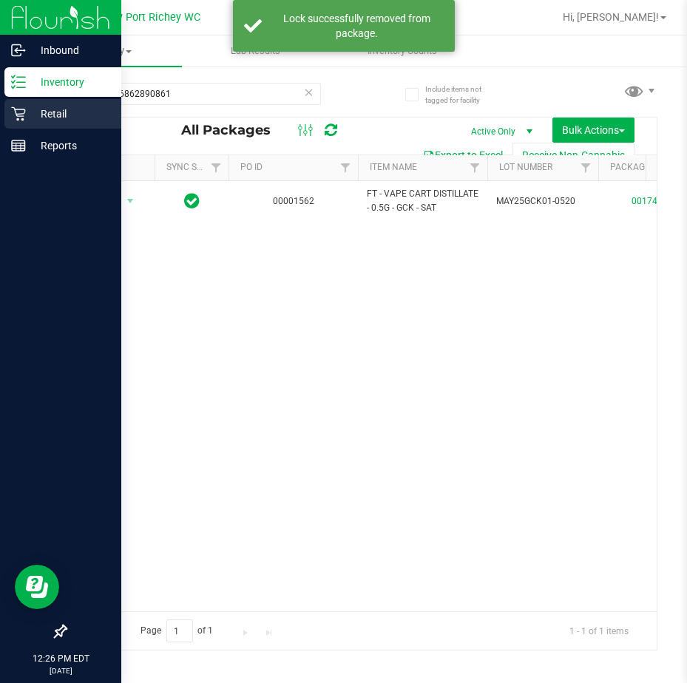
click at [18, 115] on icon at bounding box center [18, 113] width 15 height 15
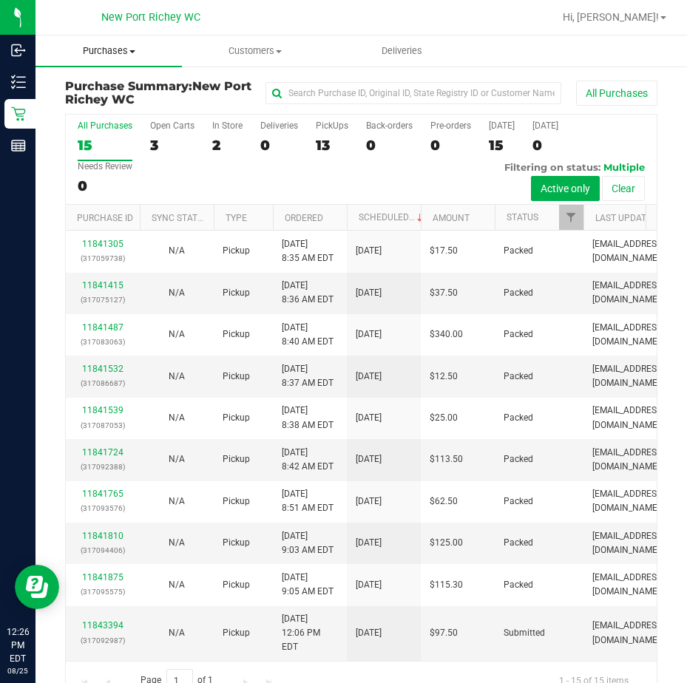
click at [121, 50] on span "Purchases" at bounding box center [108, 50] width 146 height 13
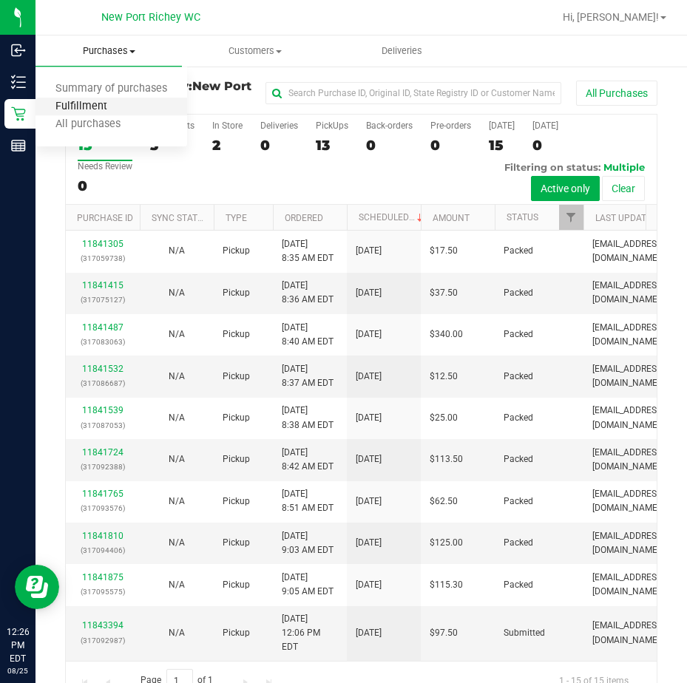
click at [121, 101] on span "Fulfillment" at bounding box center [81, 107] width 92 height 13
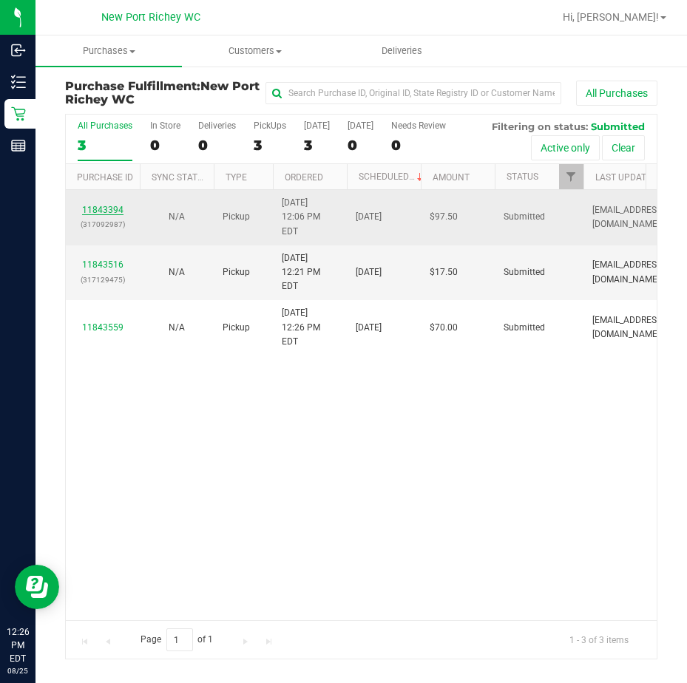
click at [107, 205] on link "11843394" at bounding box center [102, 210] width 41 height 10
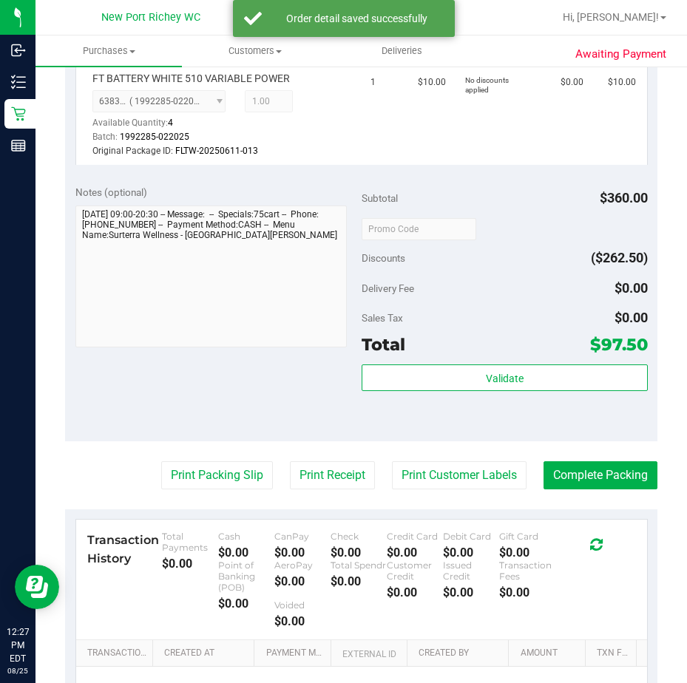
scroll to position [1257, 0]
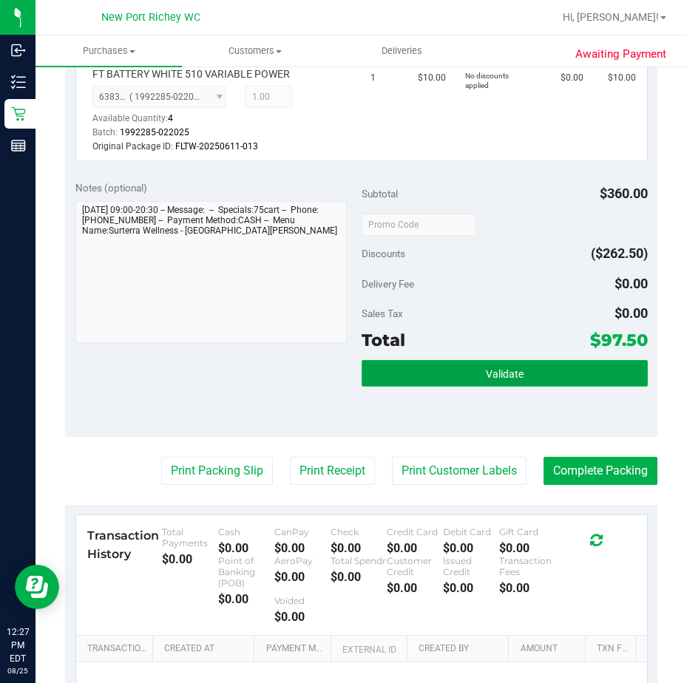
click at [506, 380] on span "Validate" at bounding box center [505, 374] width 38 height 12
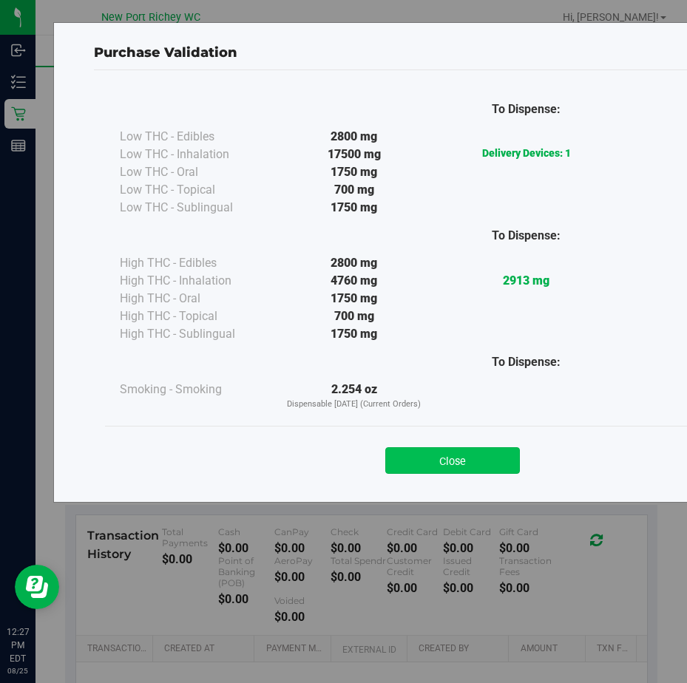
click at [462, 463] on button "Close" at bounding box center [452, 460] width 135 height 27
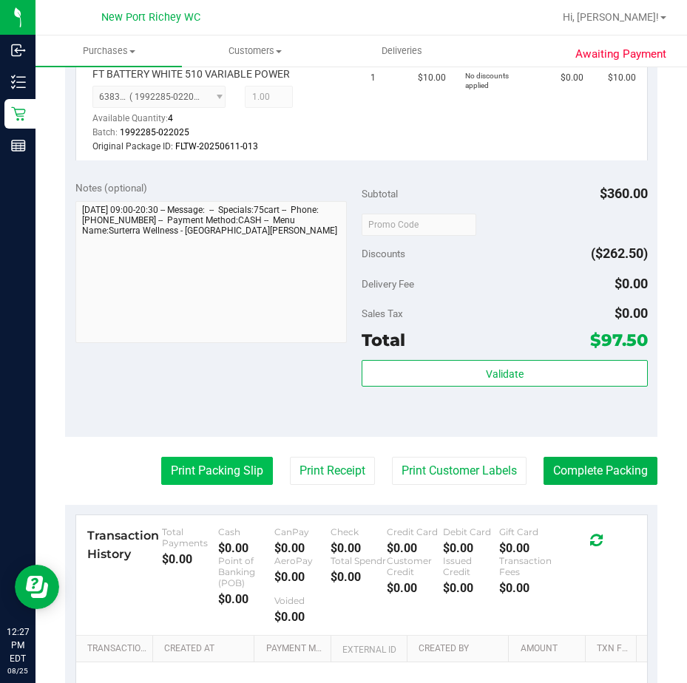
click at [233, 485] on button "Print Packing Slip" at bounding box center [217, 471] width 112 height 28
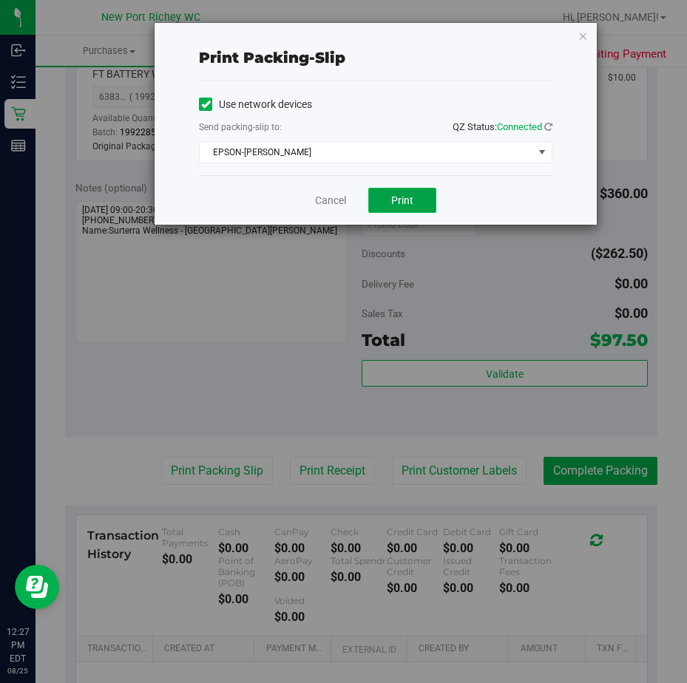
click at [420, 200] on button "Print" at bounding box center [402, 200] width 68 height 25
click at [325, 200] on link "Cancel" at bounding box center [330, 201] width 31 height 16
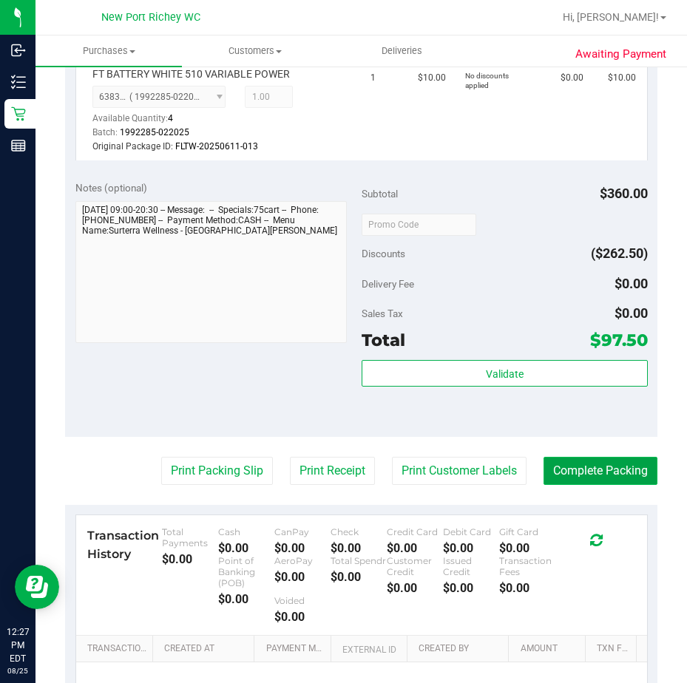
click at [612, 485] on button "Complete Packing" at bounding box center [600, 471] width 114 height 28
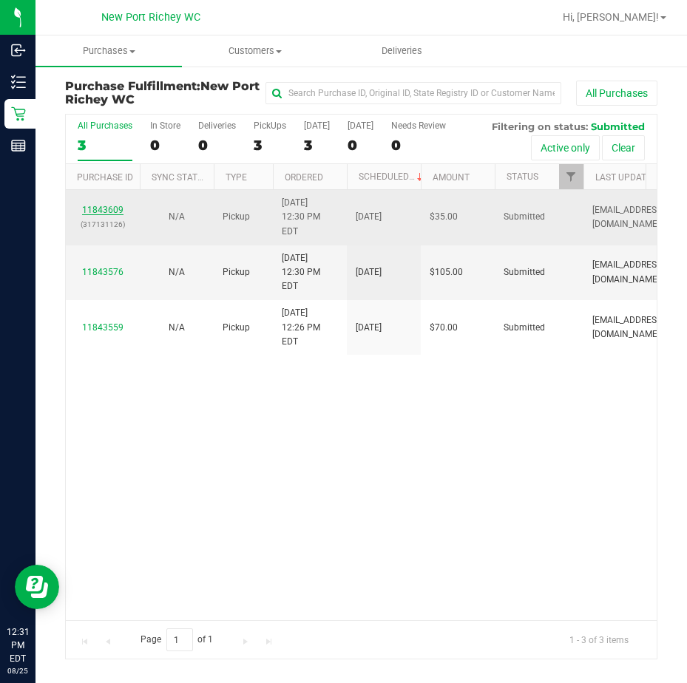
click at [108, 205] on link "11843609" at bounding box center [102, 210] width 41 height 10
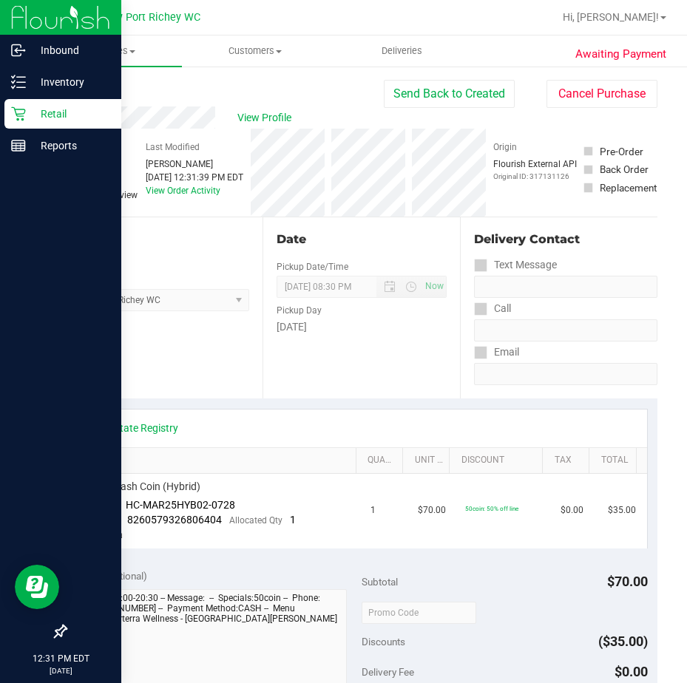
click at [23, 111] on icon at bounding box center [18, 113] width 15 height 15
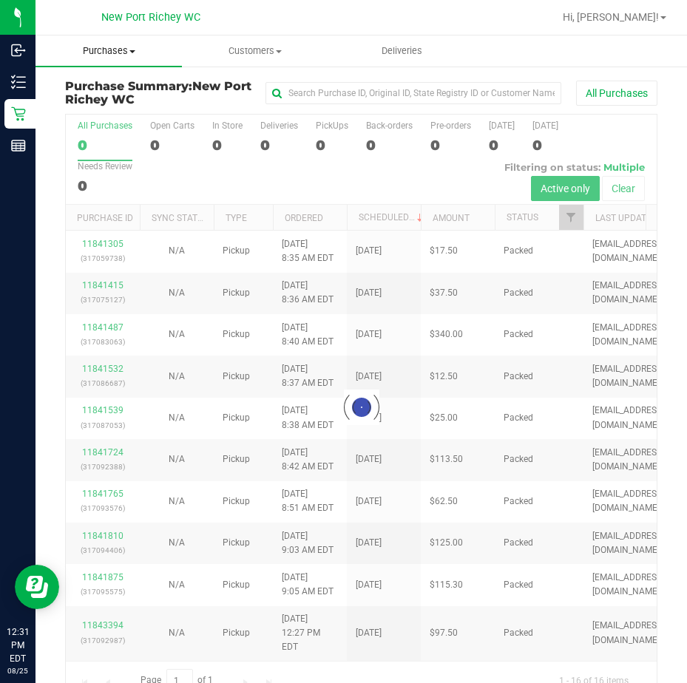
click at [122, 50] on span "Purchases" at bounding box center [108, 50] width 146 height 13
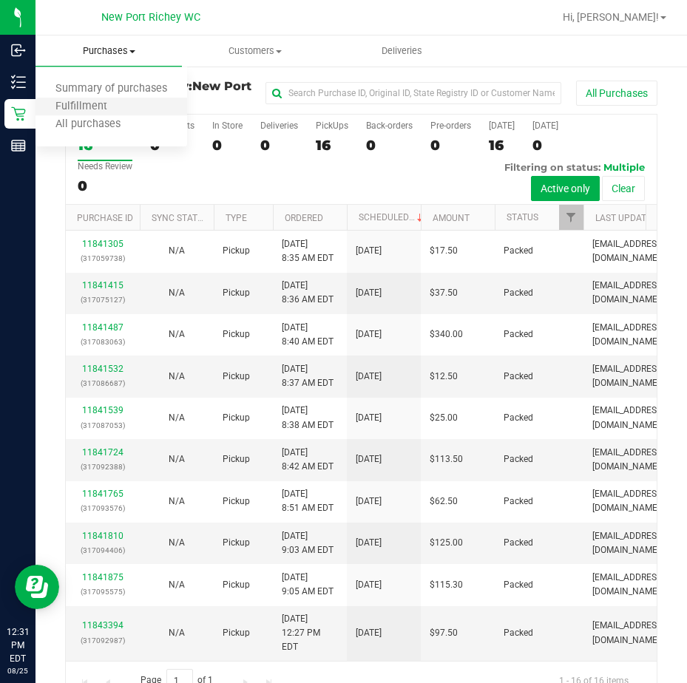
click at [126, 104] on li "Fulfillment" at bounding box center [111, 107] width 152 height 18
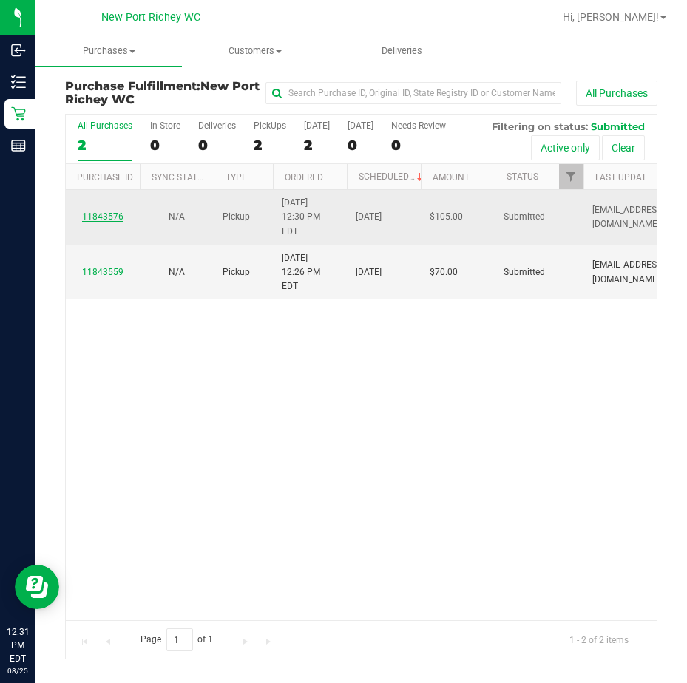
click at [115, 211] on link "11843576" at bounding box center [102, 216] width 41 height 10
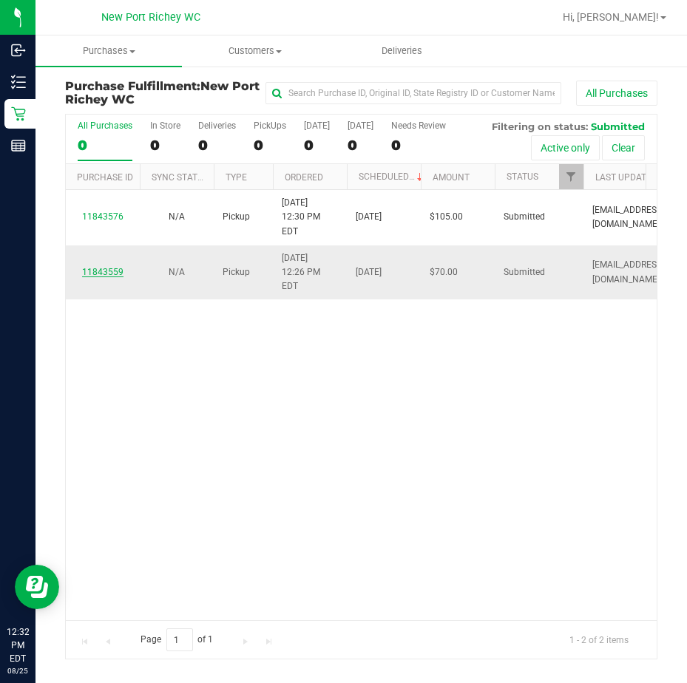
click at [102, 267] on link "11843559" at bounding box center [102, 272] width 41 height 10
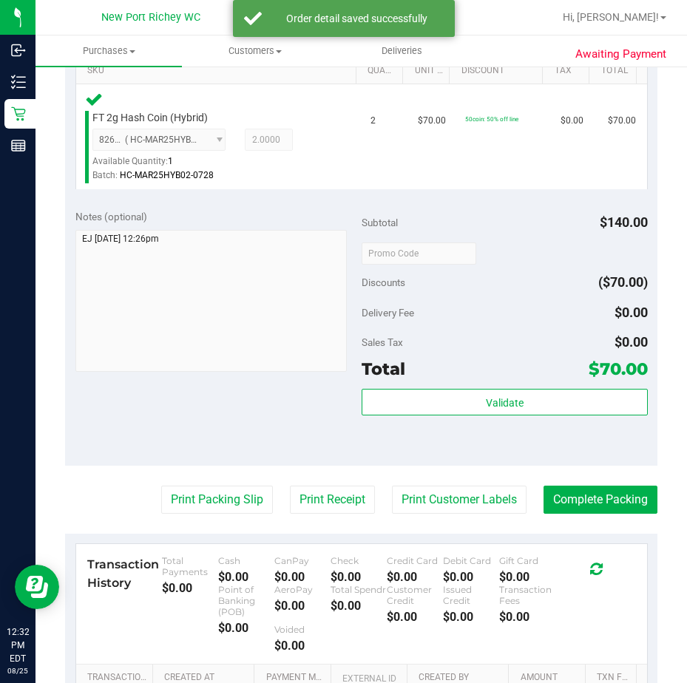
scroll to position [444, 0]
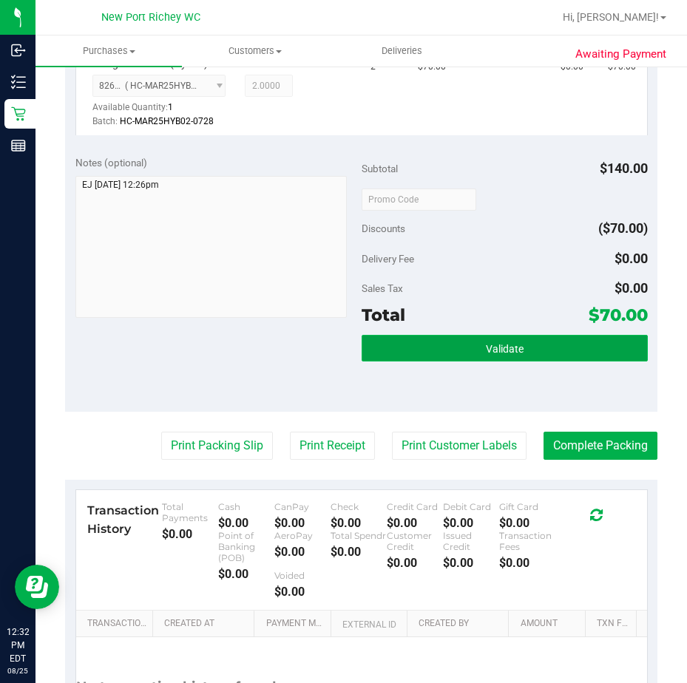
click at [538, 345] on button "Validate" at bounding box center [505, 348] width 286 height 27
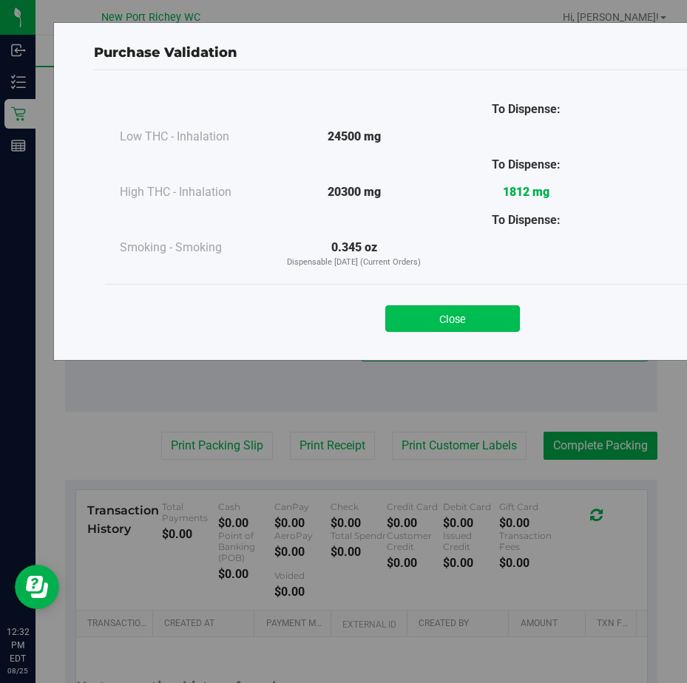
click at [440, 316] on button "Close" at bounding box center [452, 318] width 135 height 27
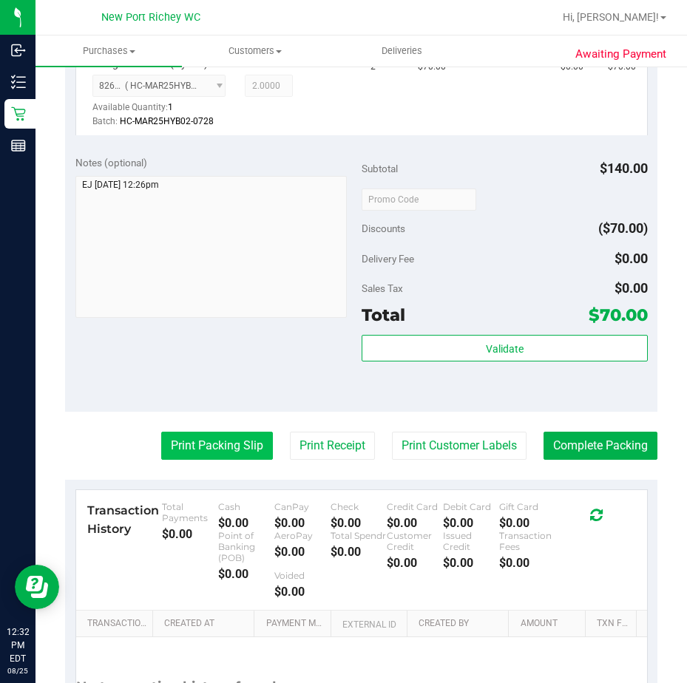
click at [190, 449] on button "Print Packing Slip" at bounding box center [217, 446] width 112 height 28
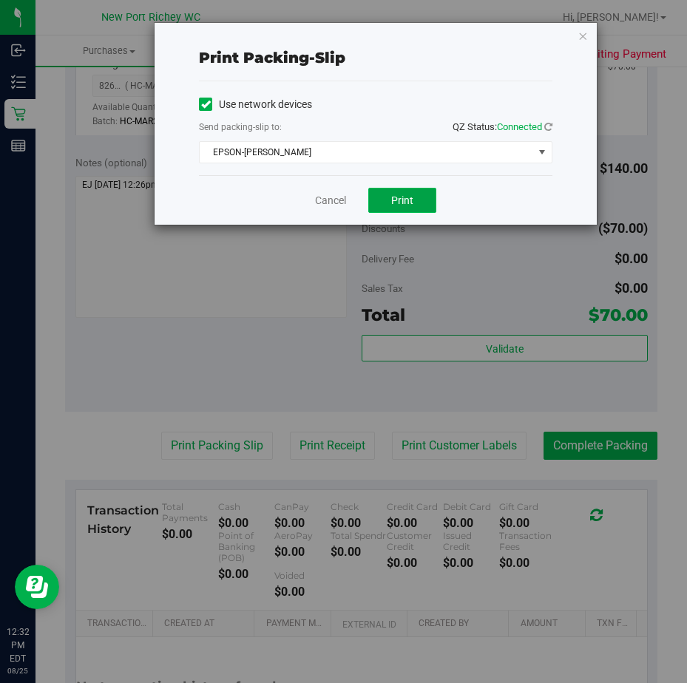
click at [420, 205] on button "Print" at bounding box center [402, 200] width 68 height 25
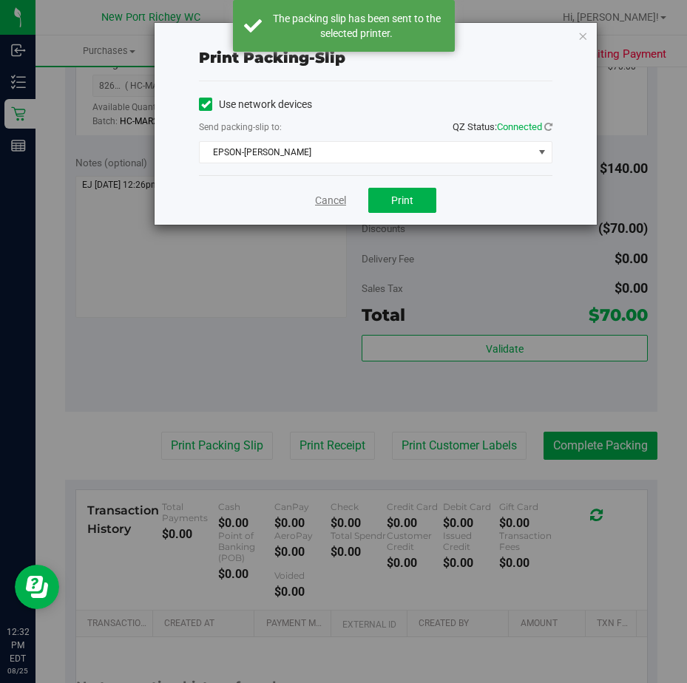
click at [331, 201] on link "Cancel" at bounding box center [330, 201] width 31 height 16
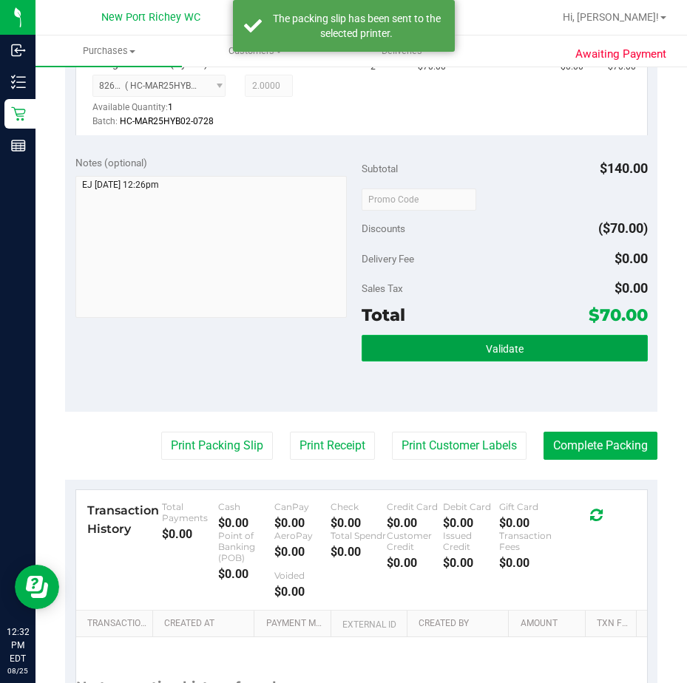
click at [486, 343] on span "Validate" at bounding box center [505, 349] width 38 height 12
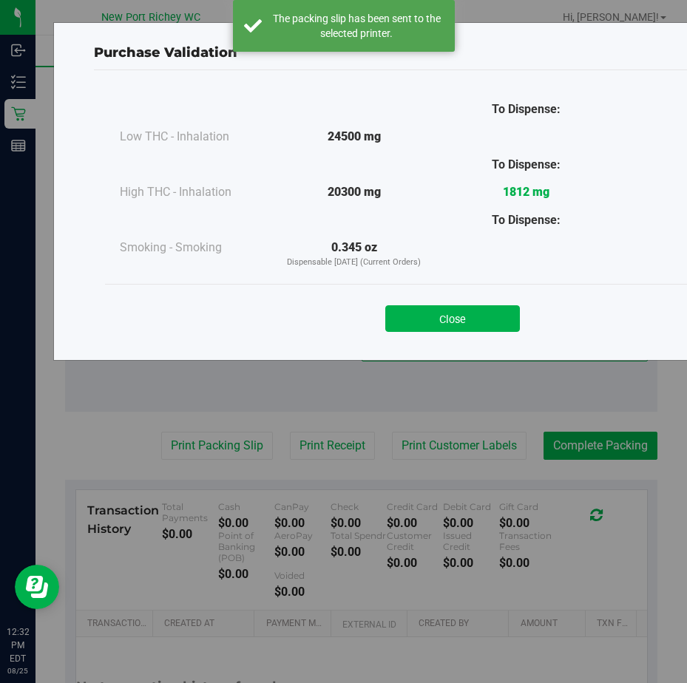
drag, startPoint x: 476, startPoint y: 313, endPoint x: 467, endPoint y: 321, distance: 12.1
click at [476, 313] on button "Close" at bounding box center [452, 318] width 135 height 27
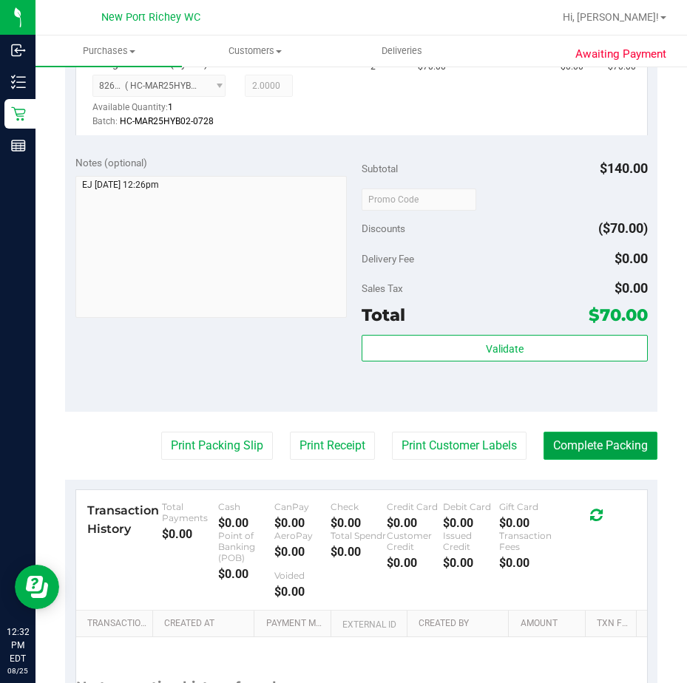
click at [619, 447] on button "Complete Packing" at bounding box center [600, 446] width 114 height 28
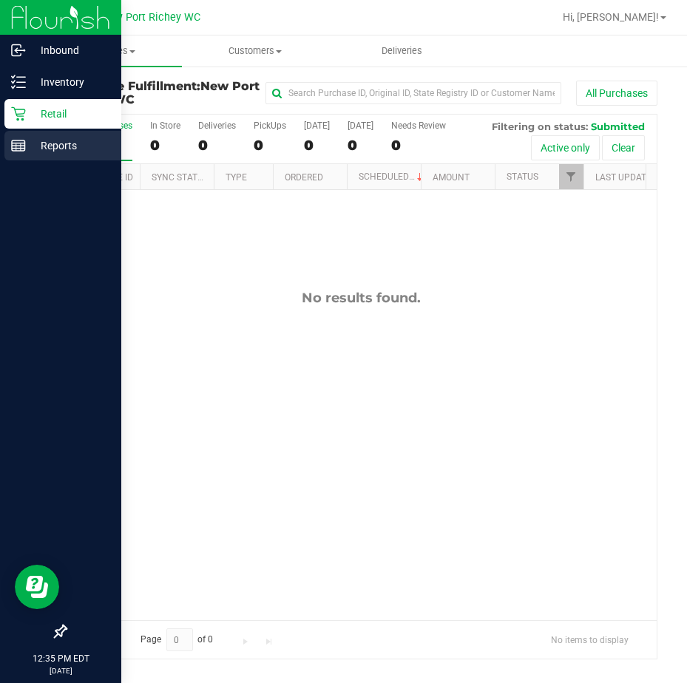
click at [17, 146] on line at bounding box center [18, 146] width 13 height 0
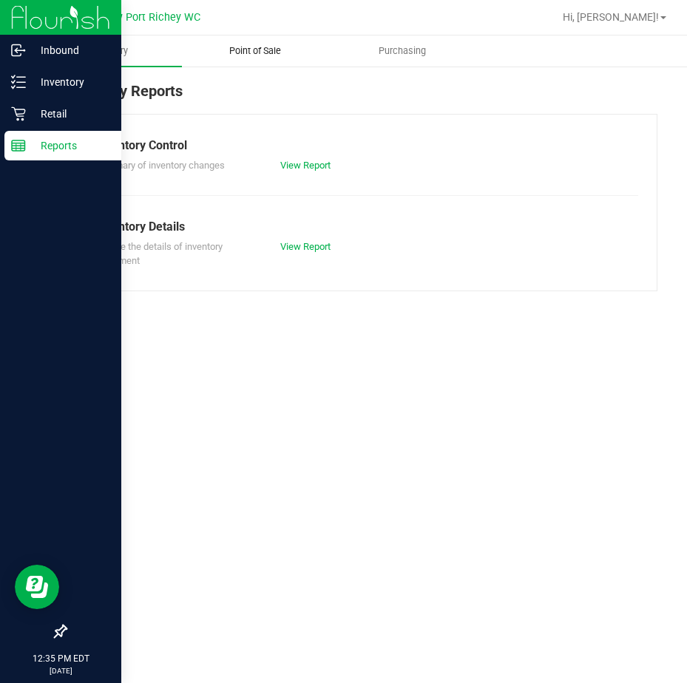
click at [261, 52] on span "Point of Sale" at bounding box center [255, 50] width 92 height 13
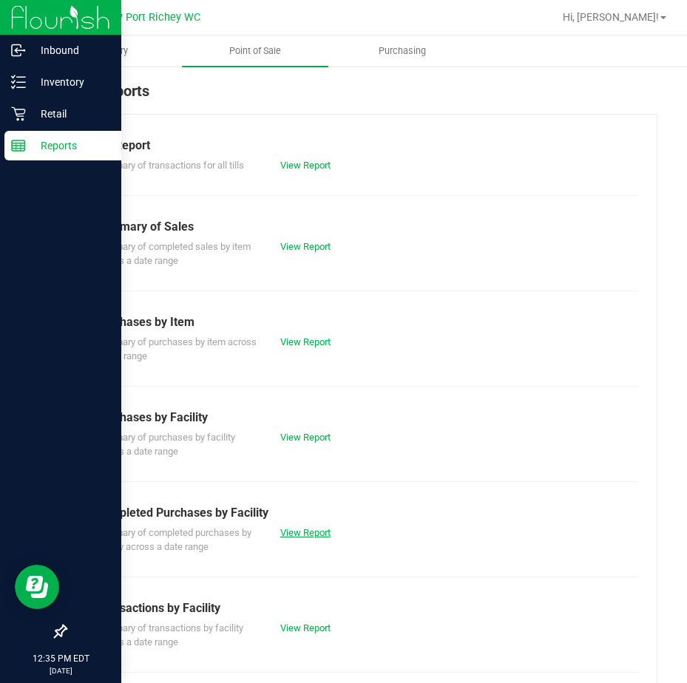
click at [294, 533] on link "View Report" at bounding box center [305, 532] width 50 height 11
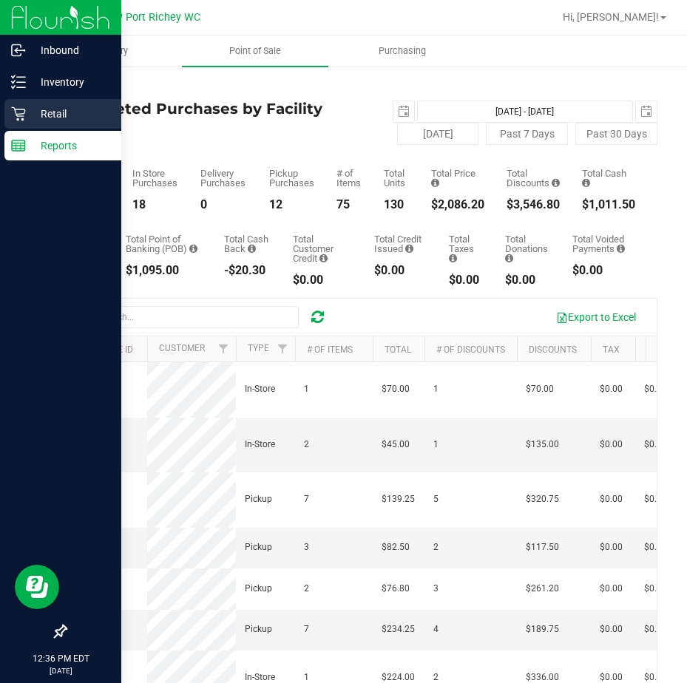
click at [21, 109] on icon at bounding box center [18, 113] width 15 height 15
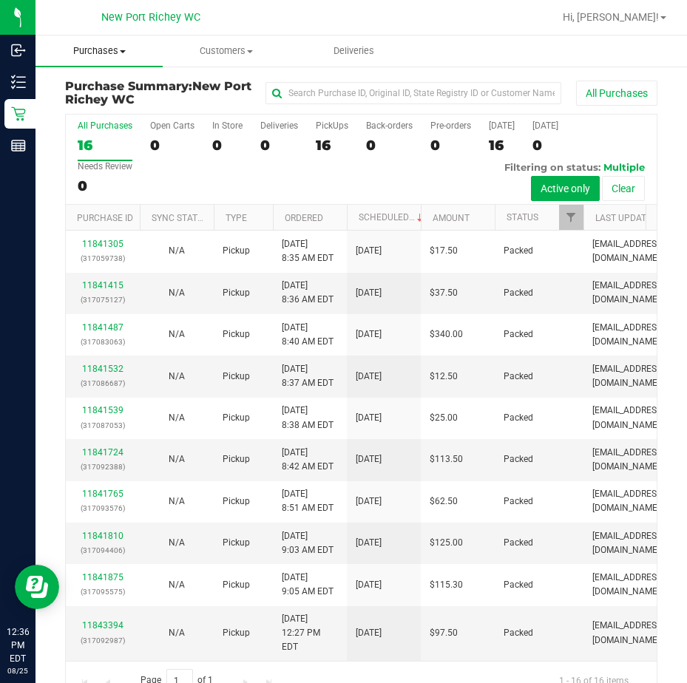
click at [115, 50] on span "Purchases" at bounding box center [98, 50] width 127 height 13
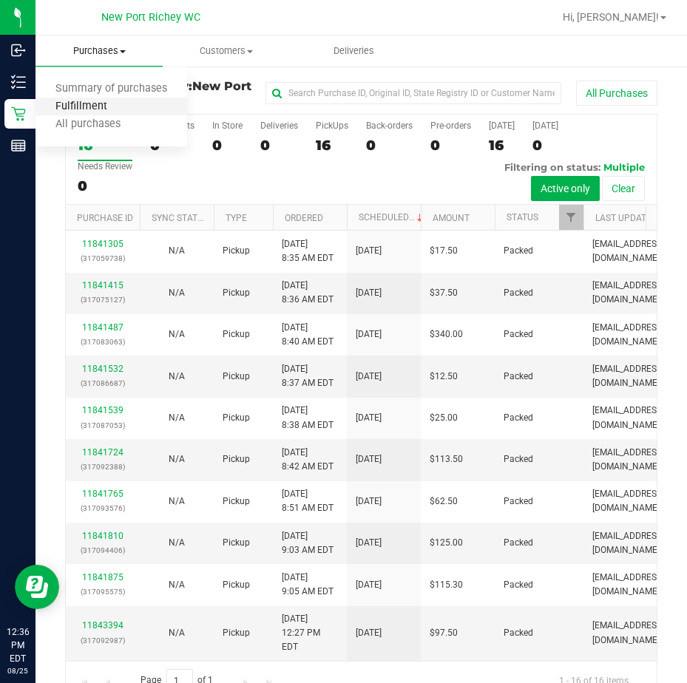
click at [116, 101] on span "Fulfillment" at bounding box center [81, 107] width 92 height 13
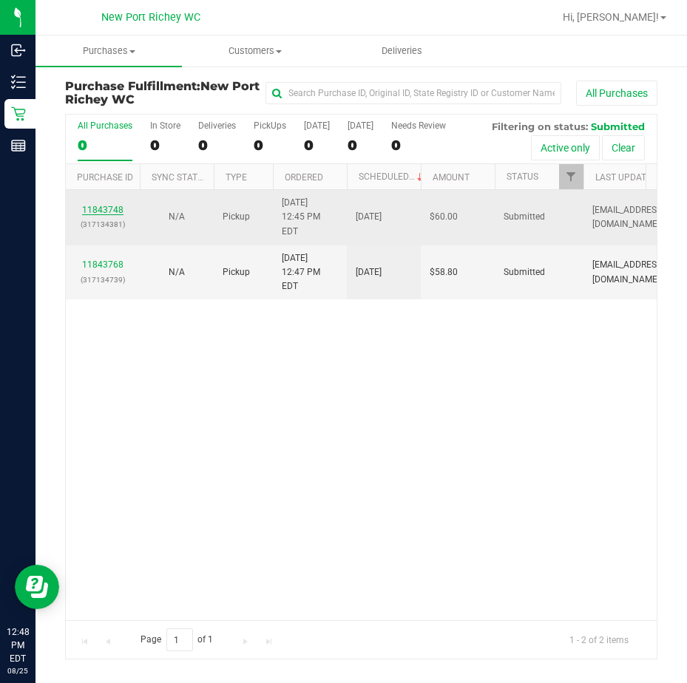
click at [92, 205] on link "11843748" at bounding box center [102, 210] width 41 height 10
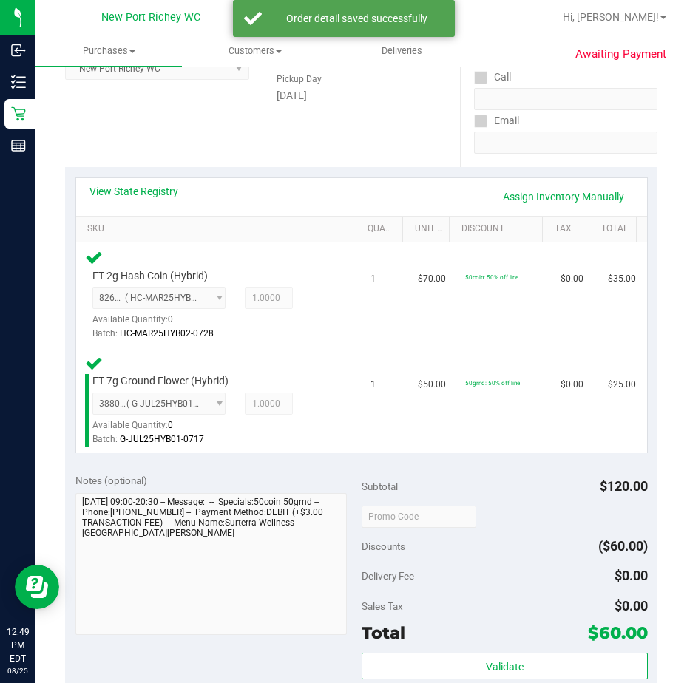
scroll to position [370, 0]
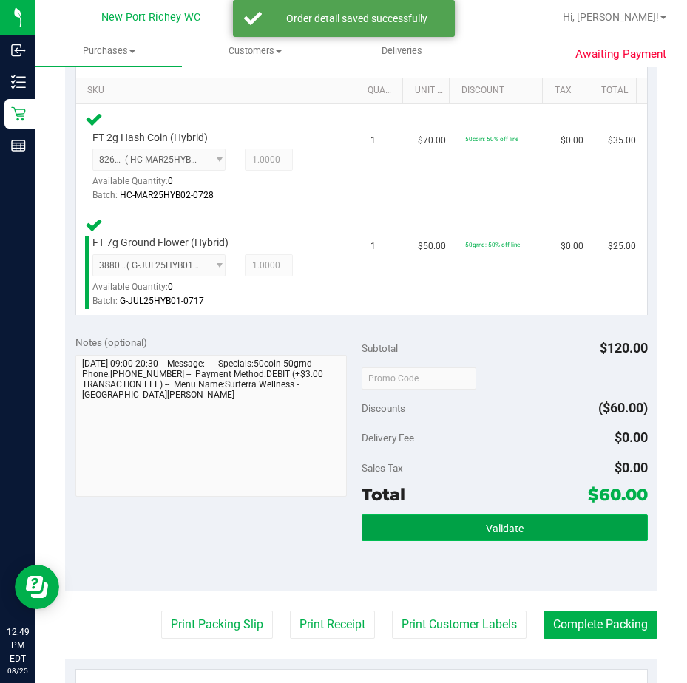
click at [427, 531] on button "Validate" at bounding box center [505, 528] width 286 height 27
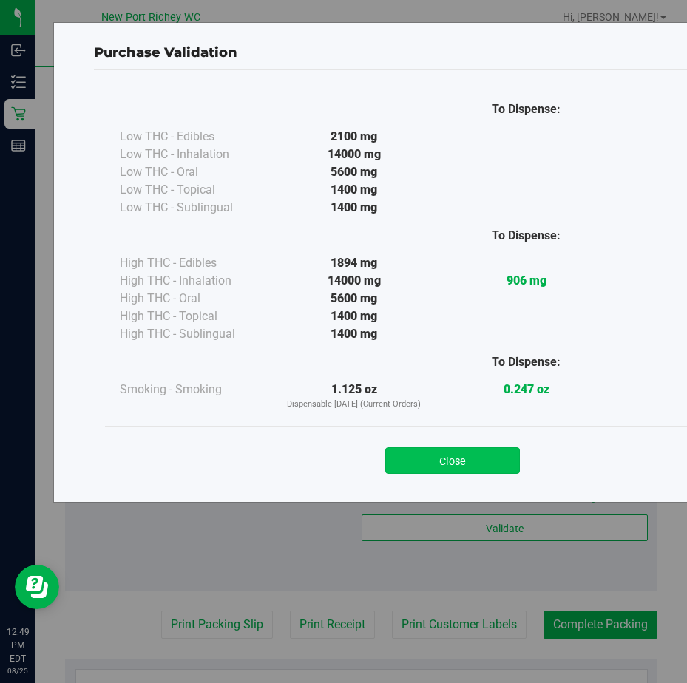
click at [460, 468] on button "Close" at bounding box center [452, 460] width 135 height 27
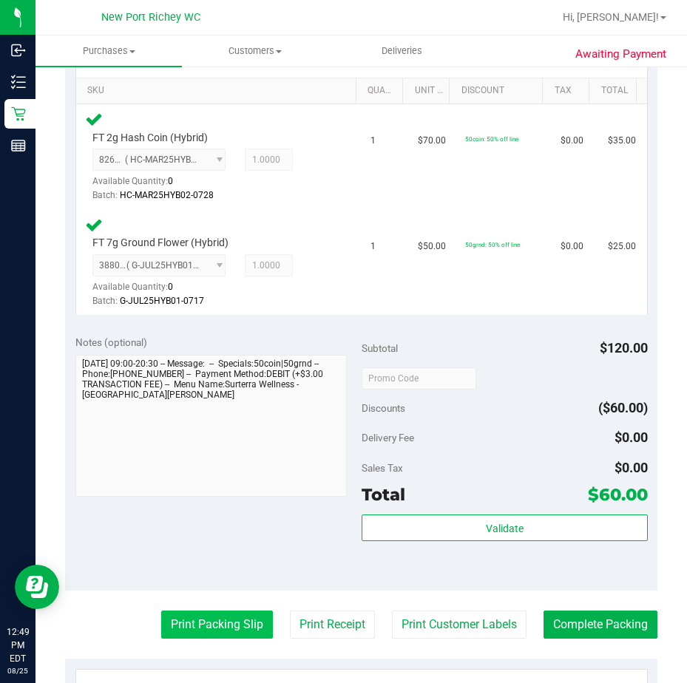
click at [241, 628] on button "Print Packing Slip" at bounding box center [217, 625] width 112 height 28
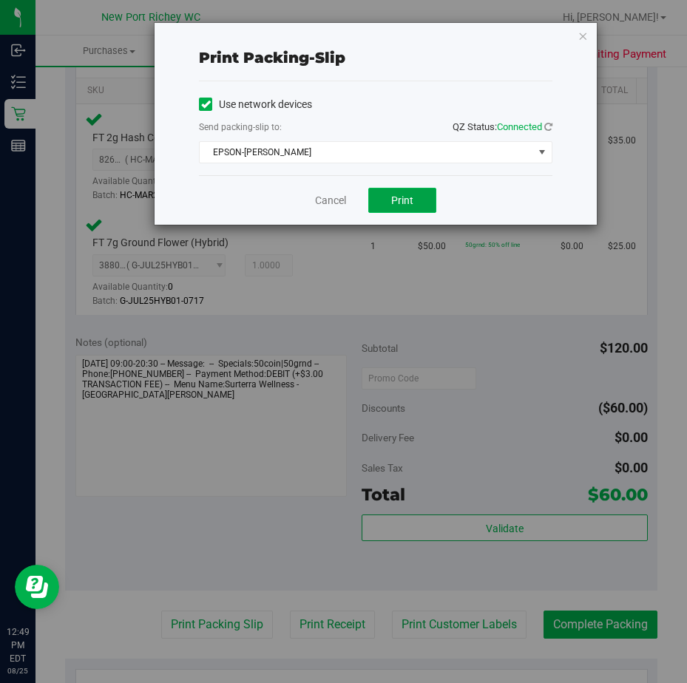
click at [424, 203] on button "Print" at bounding box center [402, 200] width 68 height 25
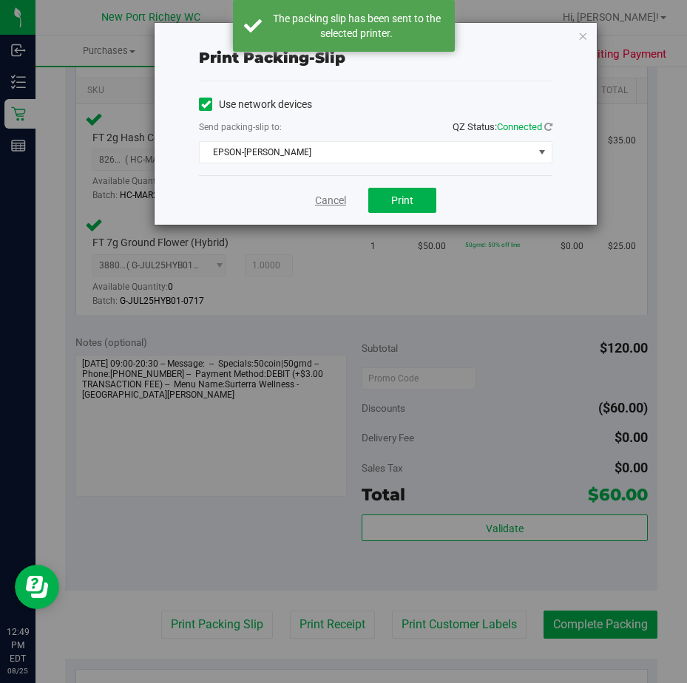
click at [339, 205] on link "Cancel" at bounding box center [330, 201] width 31 height 16
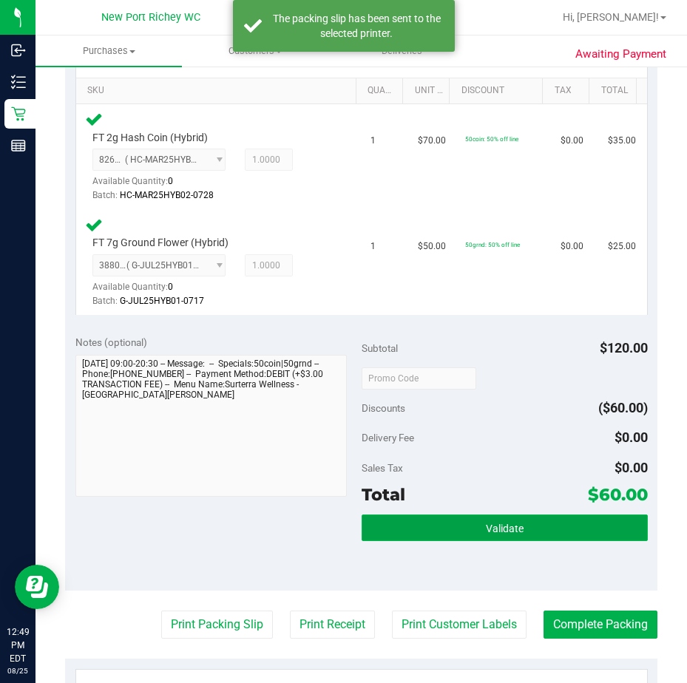
click at [496, 536] on button "Validate" at bounding box center [505, 528] width 286 height 27
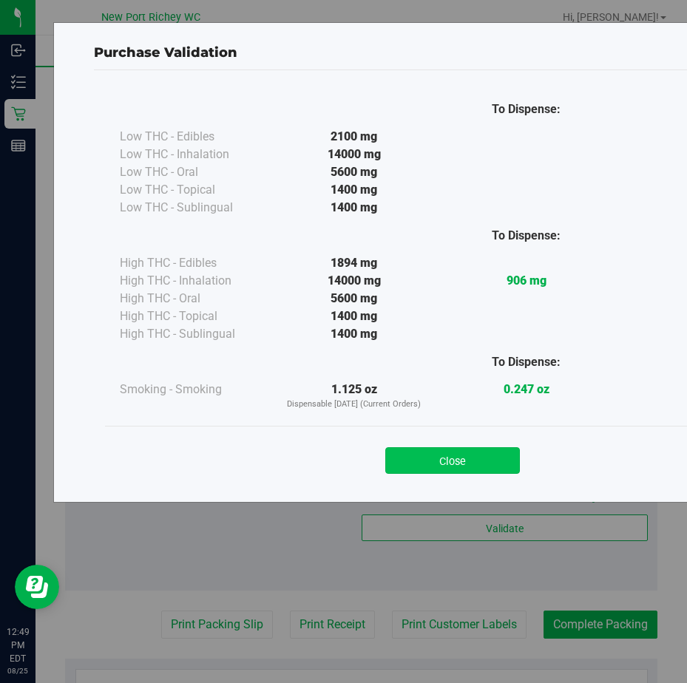
click at [484, 465] on button "Close" at bounding box center [452, 460] width 135 height 27
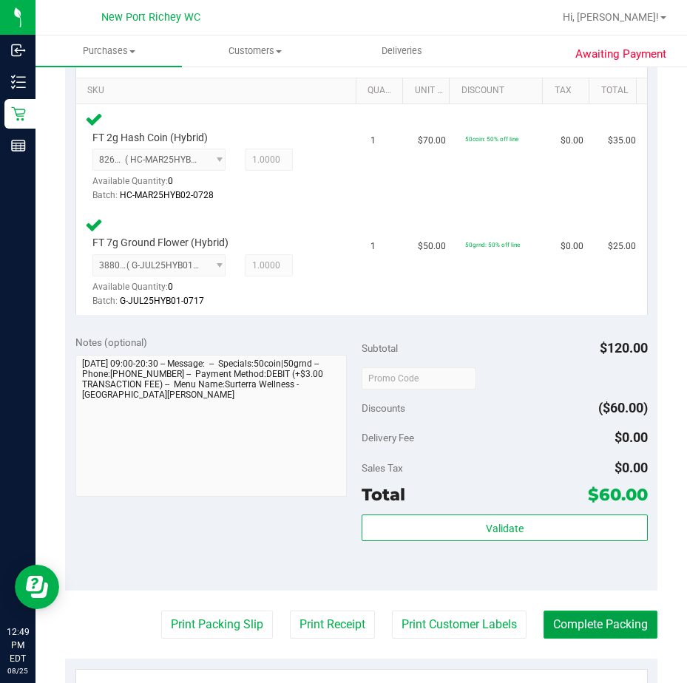
click at [584, 621] on button "Complete Packing" at bounding box center [600, 625] width 114 height 28
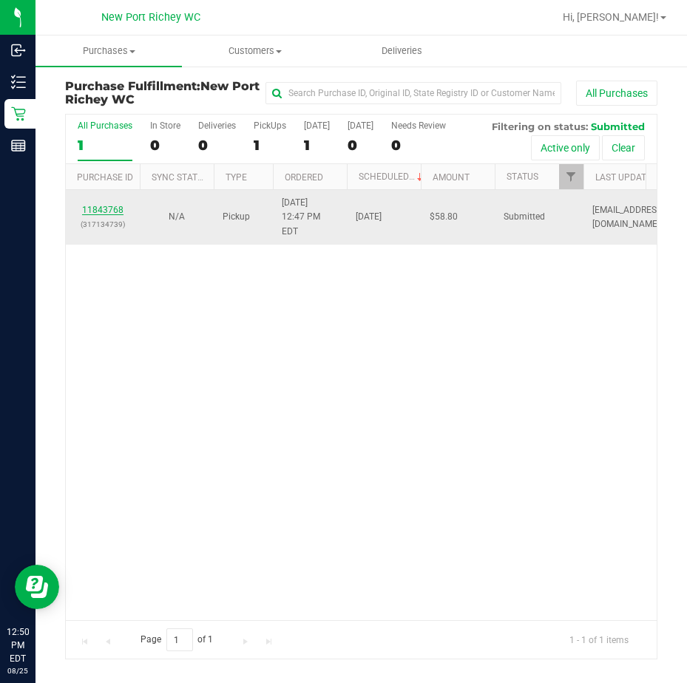
click at [105, 205] on link "11843768" at bounding box center [102, 210] width 41 height 10
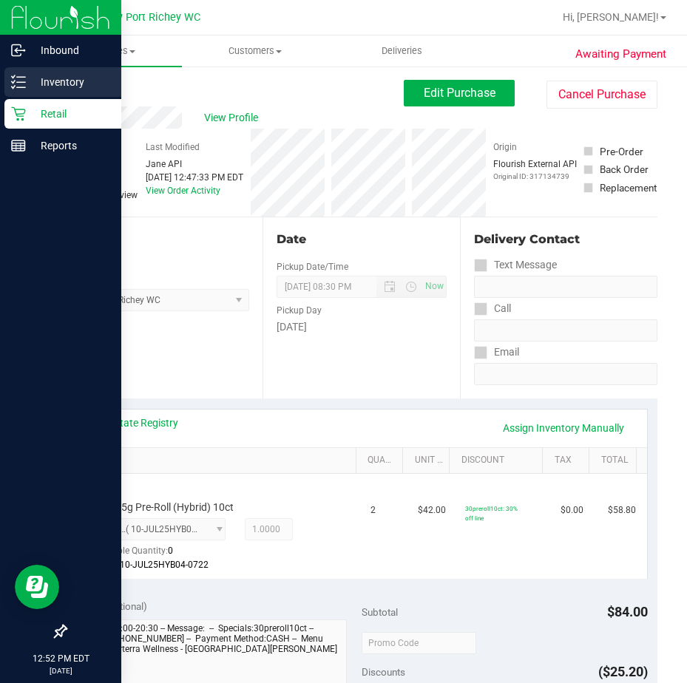
click at [9, 78] on div "Inventory" at bounding box center [62, 82] width 117 height 30
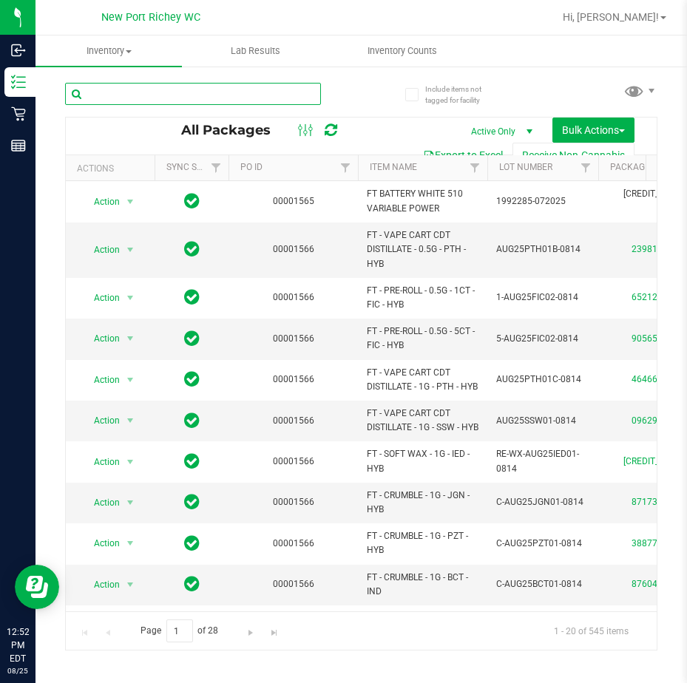
click at [113, 98] on input "text" at bounding box center [193, 94] width 256 height 22
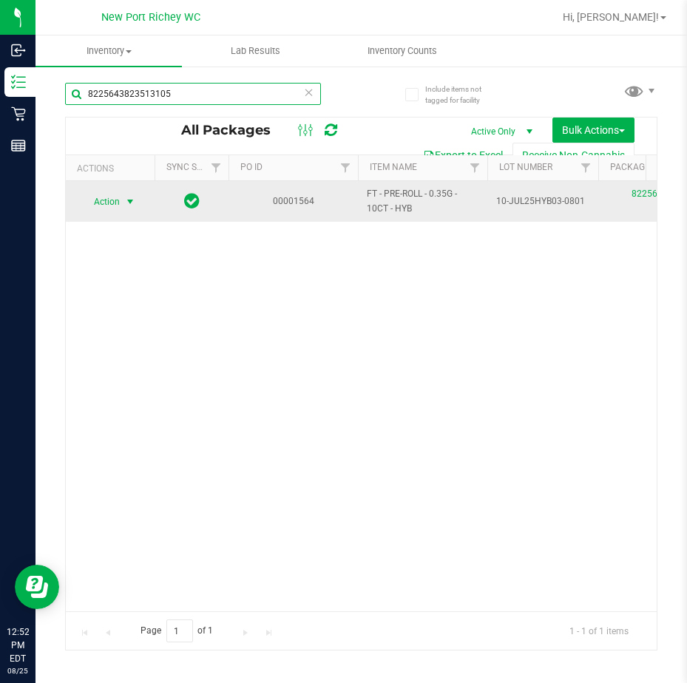
type input "8225643823513105"
click at [127, 201] on span "select" at bounding box center [130, 202] width 12 height 12
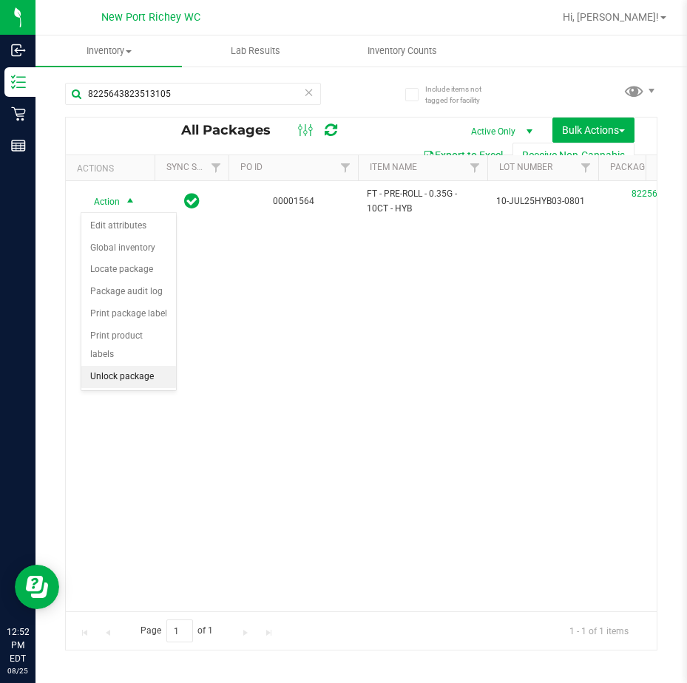
click at [140, 366] on li "Unlock package" at bounding box center [128, 377] width 95 height 22
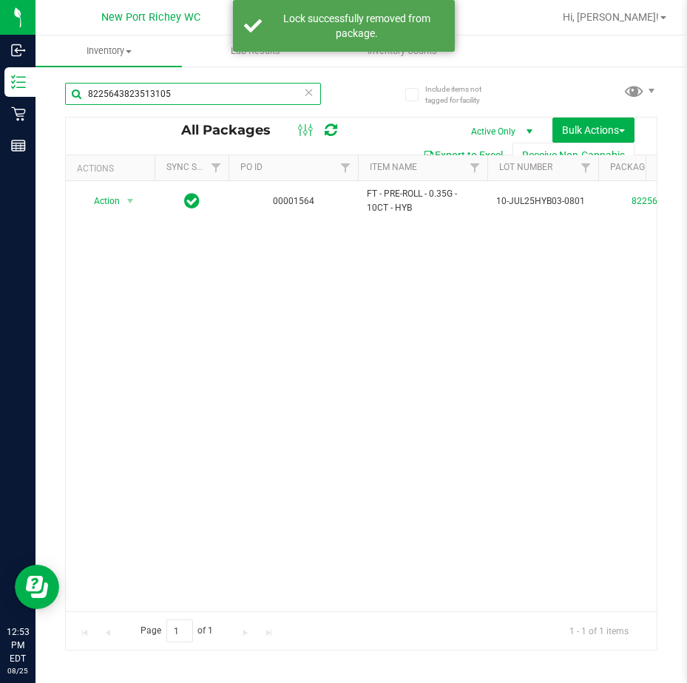
click at [86, 92] on input "8225643823513105" at bounding box center [193, 94] width 256 height 22
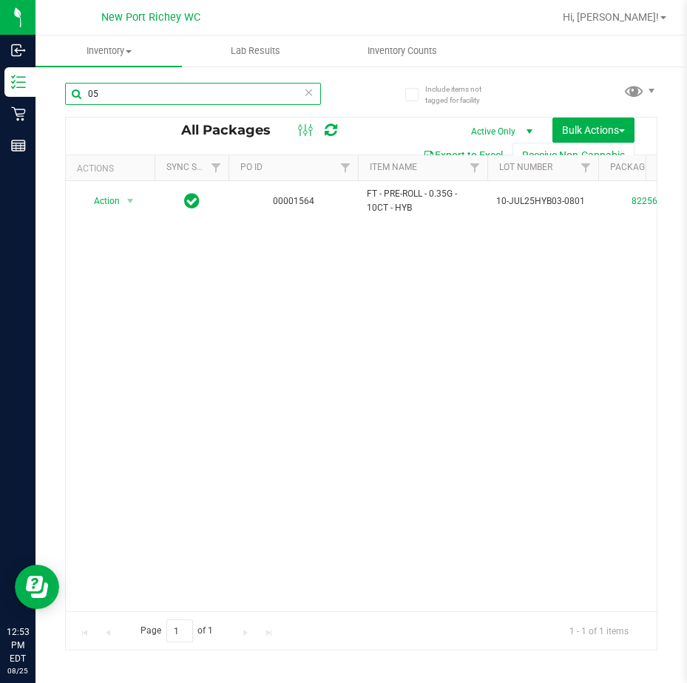
type input "5"
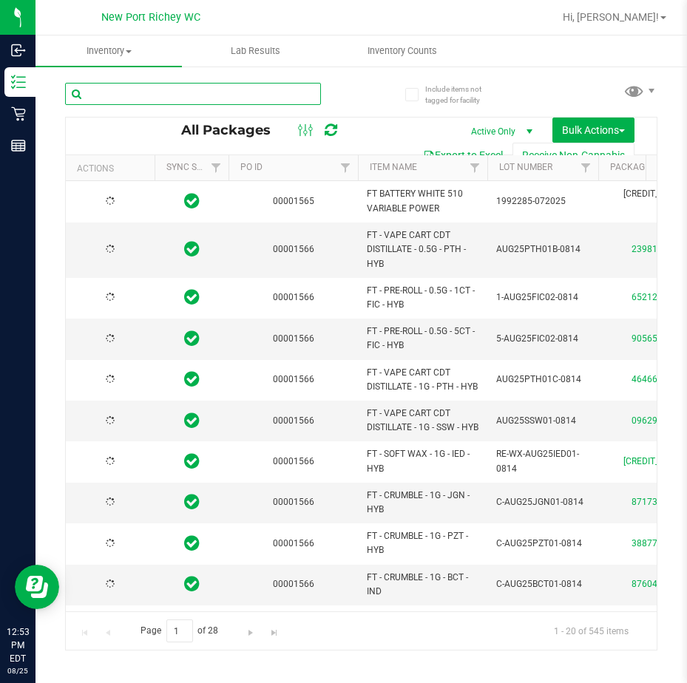
type input "[DATE]"
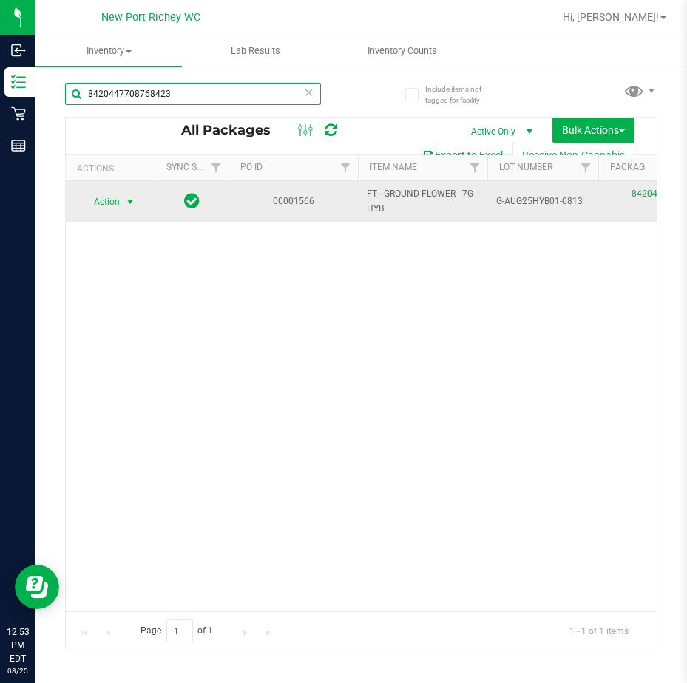
type input "8420447708768423"
click at [129, 203] on span "select" at bounding box center [130, 202] width 12 height 12
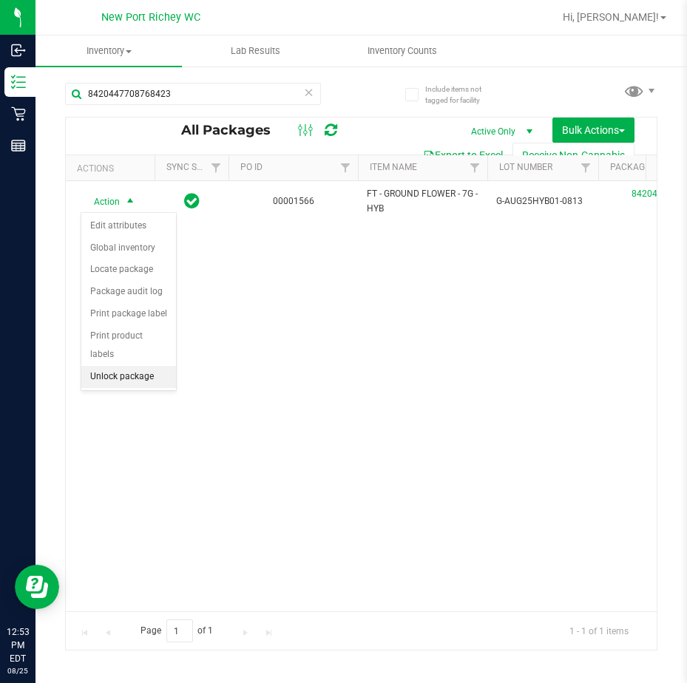
click at [139, 366] on li "Unlock package" at bounding box center [128, 377] width 95 height 22
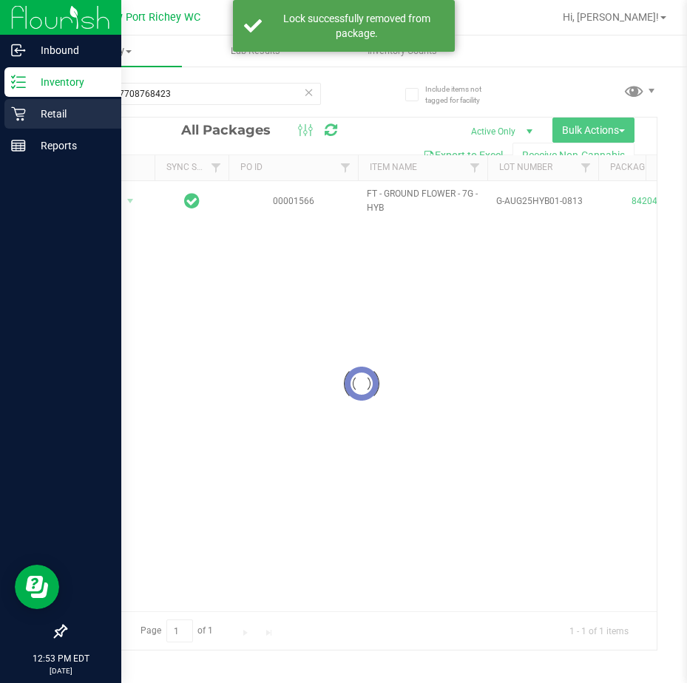
click at [21, 112] on icon at bounding box center [18, 113] width 15 height 15
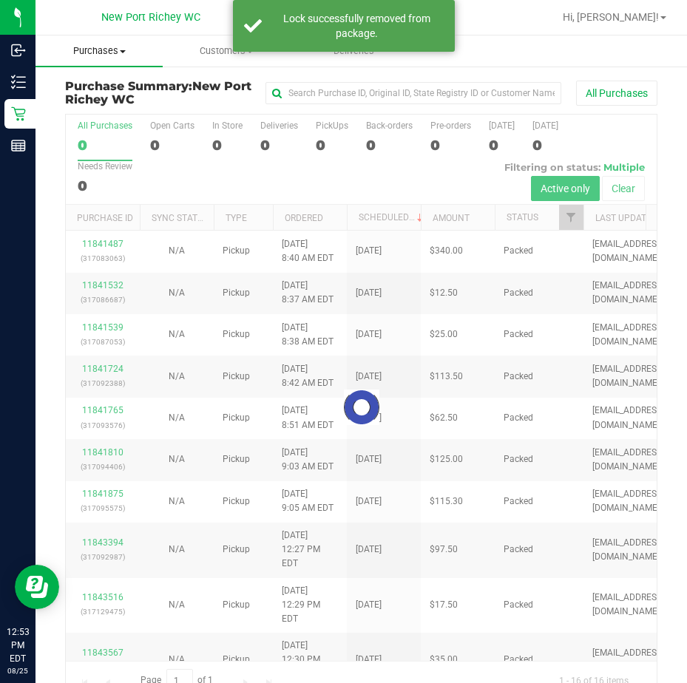
click at [104, 52] on span "Purchases" at bounding box center [98, 50] width 127 height 13
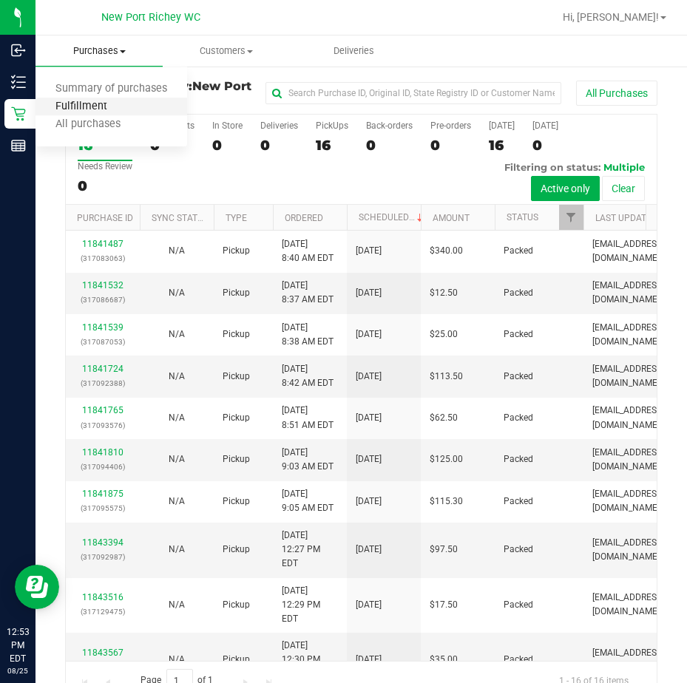
click at [124, 106] on span "Fulfillment" at bounding box center [81, 107] width 92 height 13
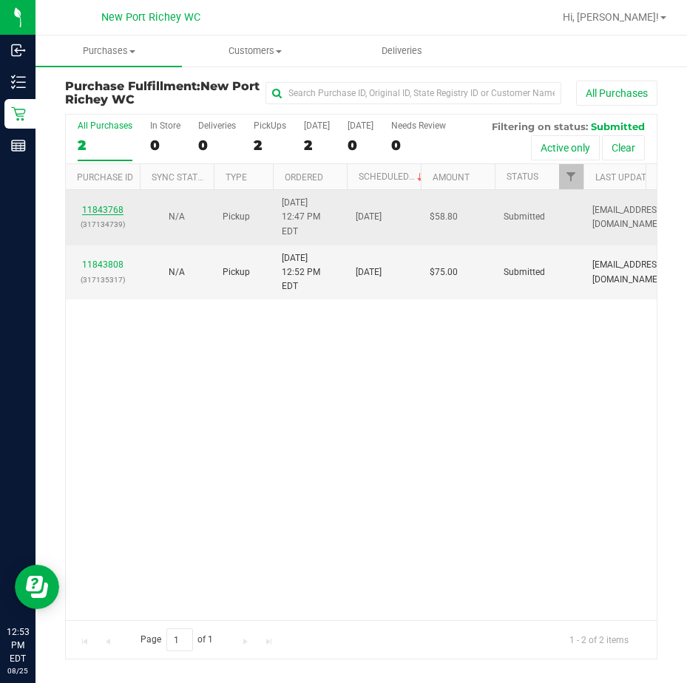
click at [110, 205] on link "11843768" at bounding box center [102, 210] width 41 height 10
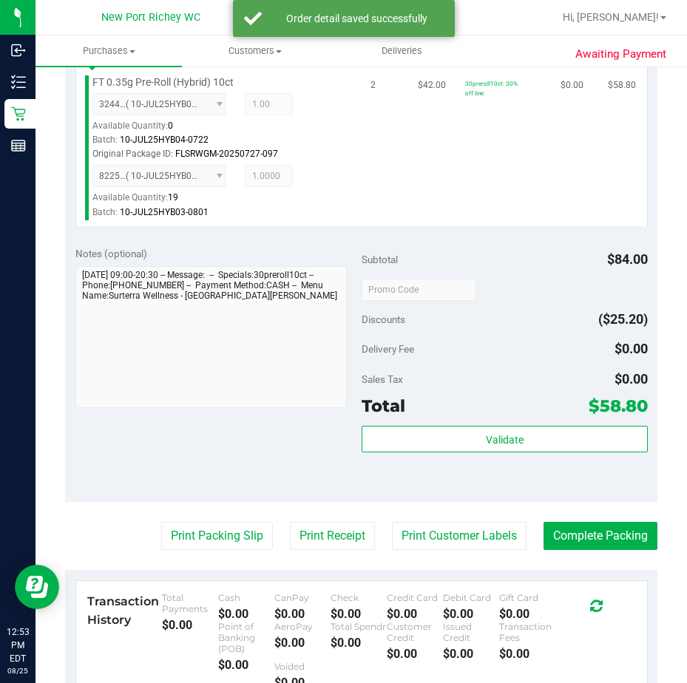
scroll to position [518, 0]
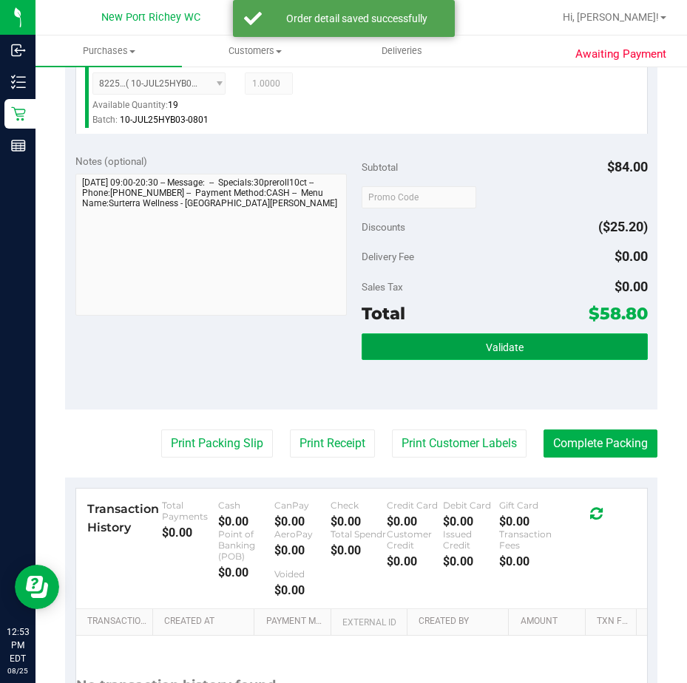
click at [455, 347] on button "Validate" at bounding box center [505, 346] width 286 height 27
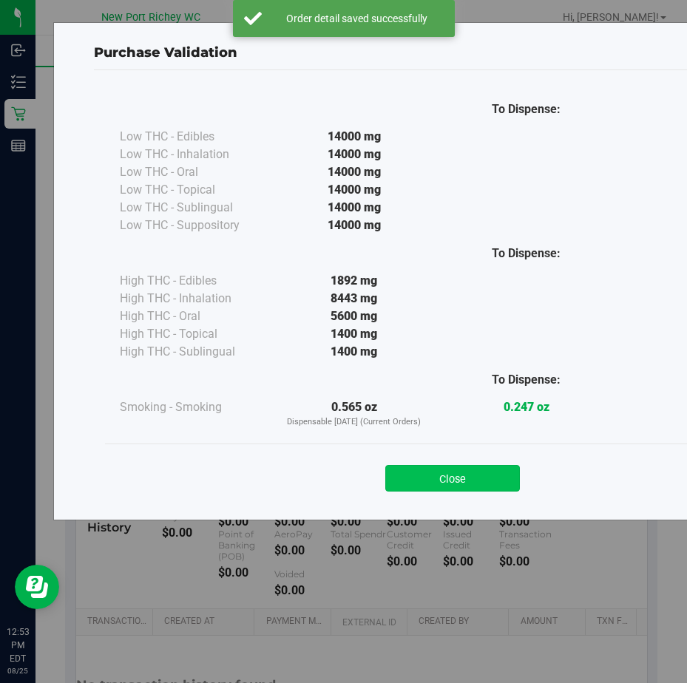
click at [459, 477] on button "Close" at bounding box center [452, 478] width 135 height 27
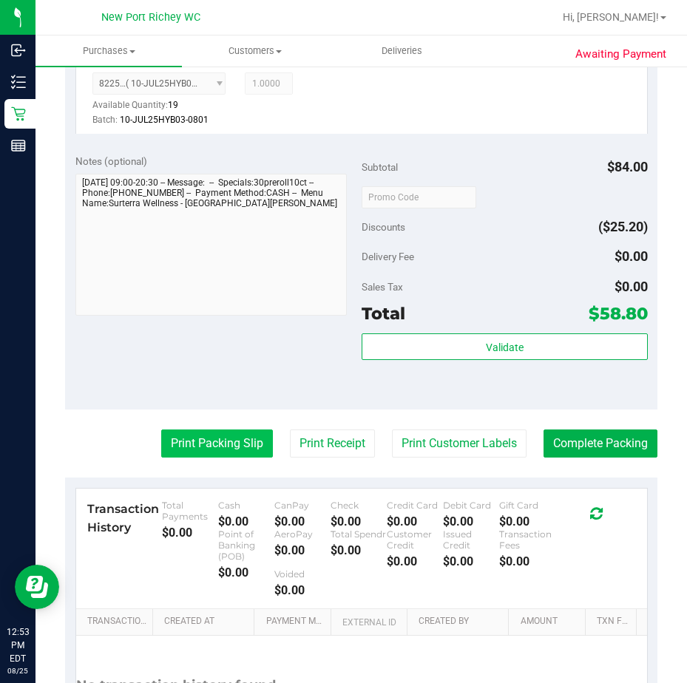
click at [240, 441] on button "Print Packing Slip" at bounding box center [217, 444] width 112 height 28
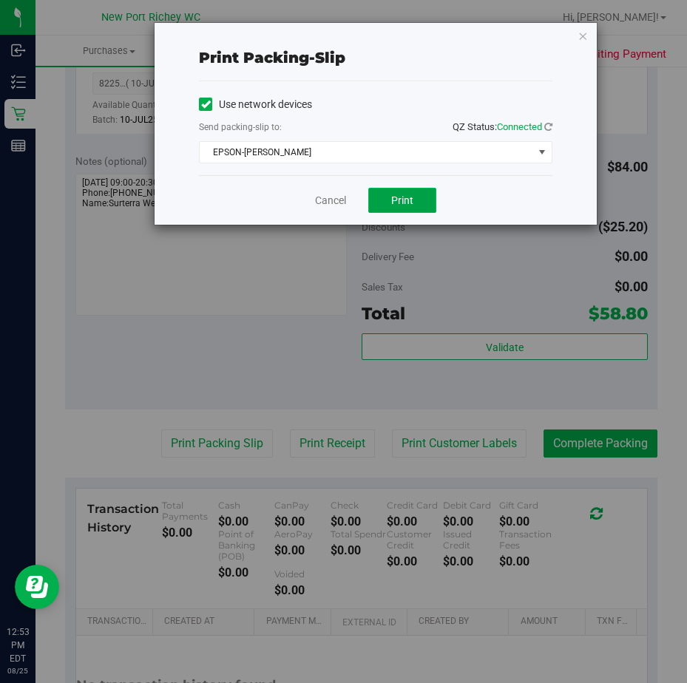
click at [407, 202] on span "Print" at bounding box center [402, 200] width 22 height 12
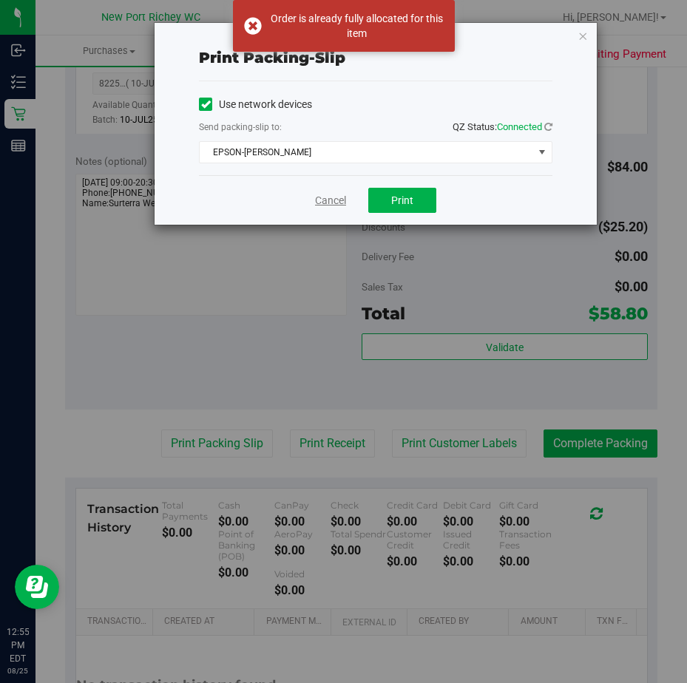
click at [333, 201] on link "Cancel" at bounding box center [330, 201] width 31 height 16
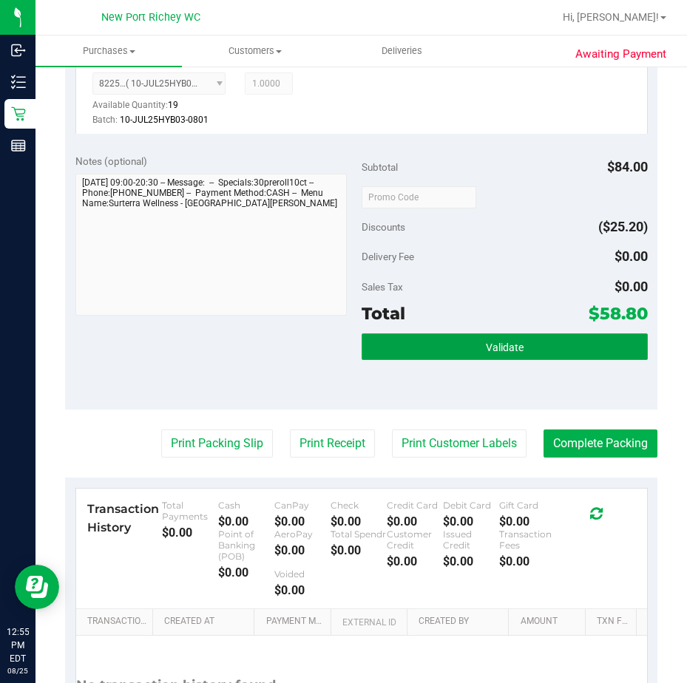
click at [486, 342] on span "Validate" at bounding box center [505, 348] width 38 height 12
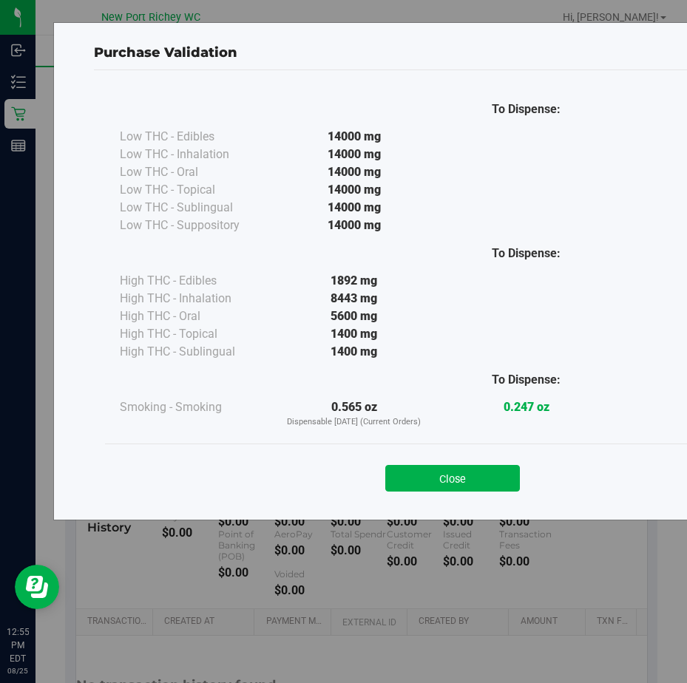
click at [471, 475] on button "Close" at bounding box center [452, 478] width 135 height 27
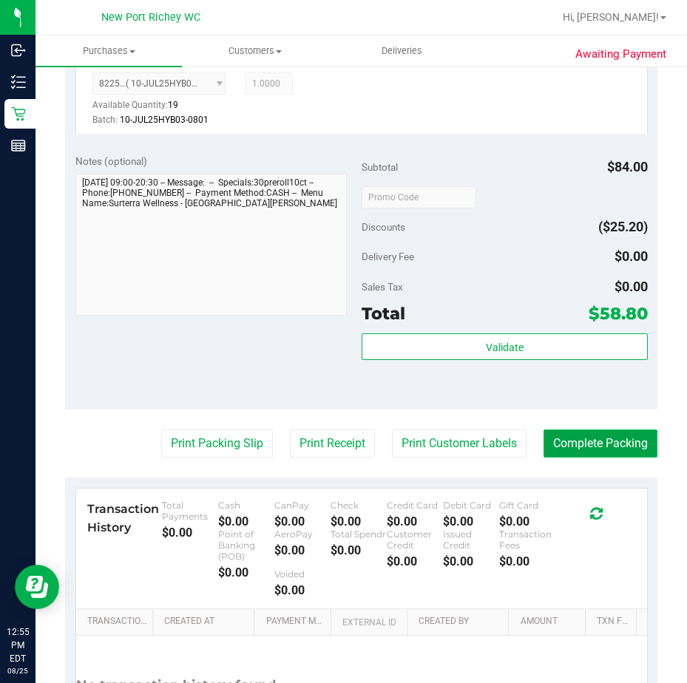
click at [589, 442] on button "Complete Packing" at bounding box center [600, 444] width 114 height 28
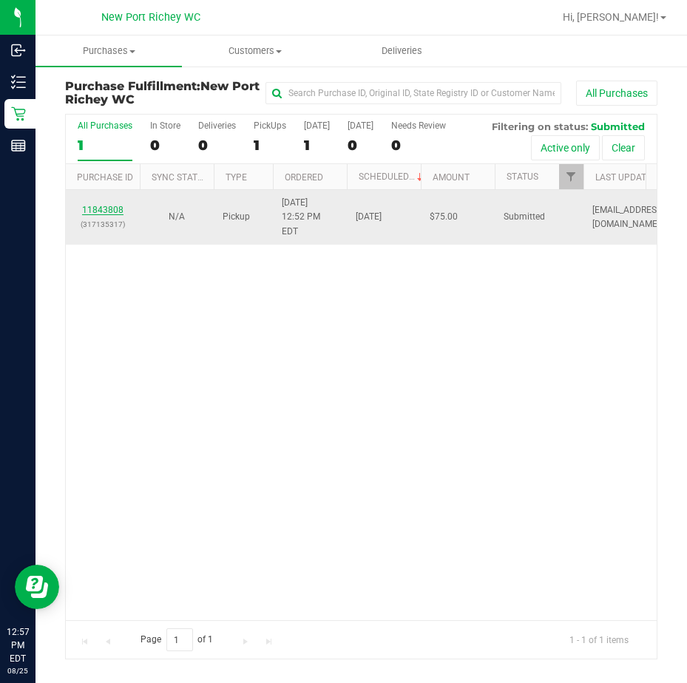
click at [103, 205] on link "11843808" at bounding box center [102, 210] width 41 height 10
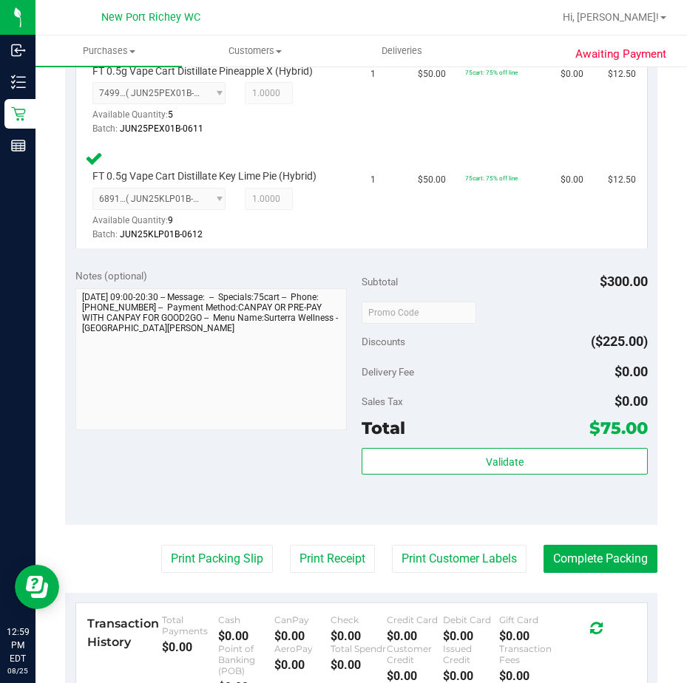
scroll to position [739, 0]
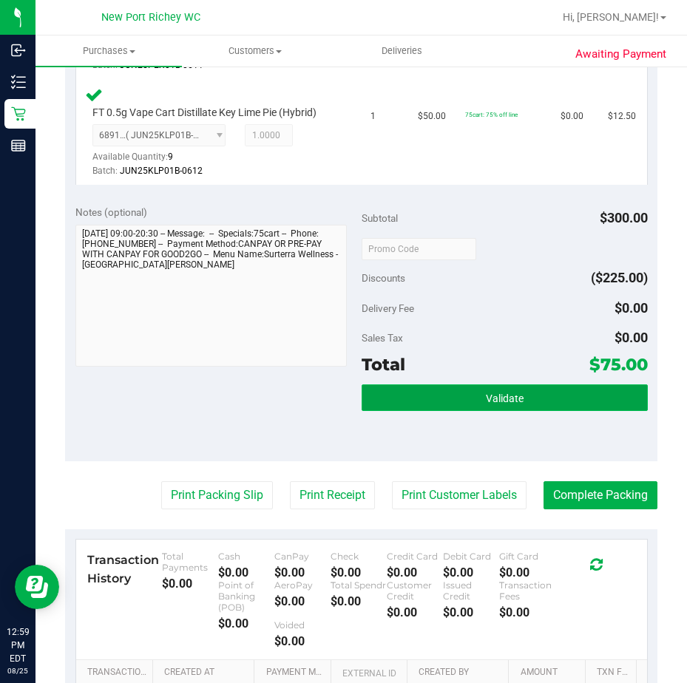
click at [486, 393] on span "Validate" at bounding box center [505, 399] width 38 height 12
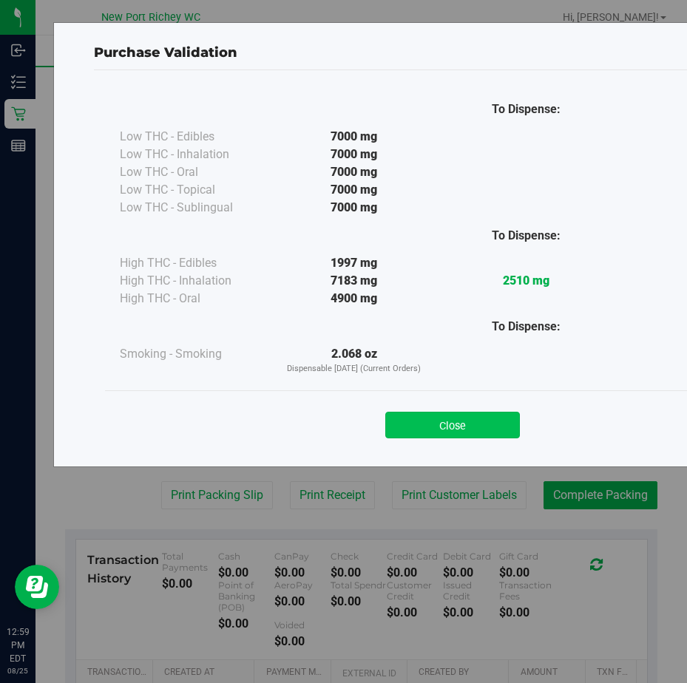
click at [479, 421] on button "Close" at bounding box center [452, 425] width 135 height 27
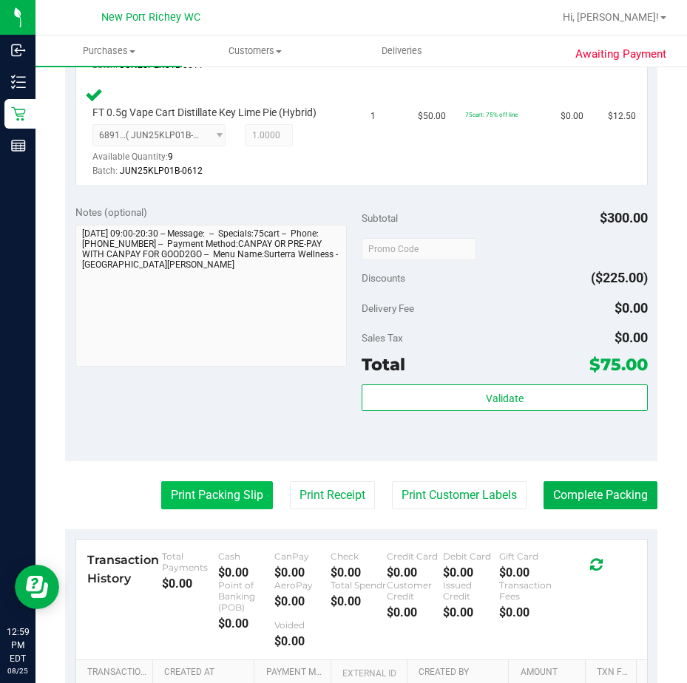
click at [226, 481] on button "Print Packing Slip" at bounding box center [217, 495] width 112 height 28
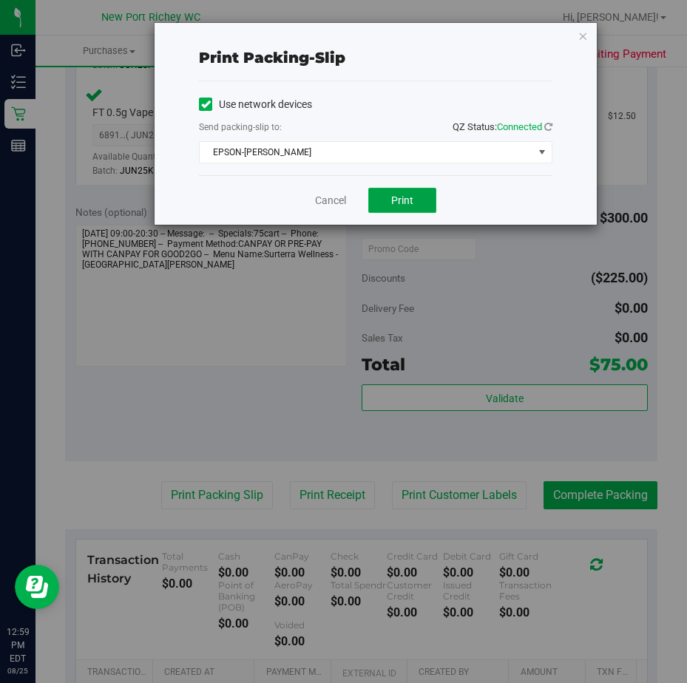
click at [397, 202] on span "Print" at bounding box center [402, 200] width 22 height 12
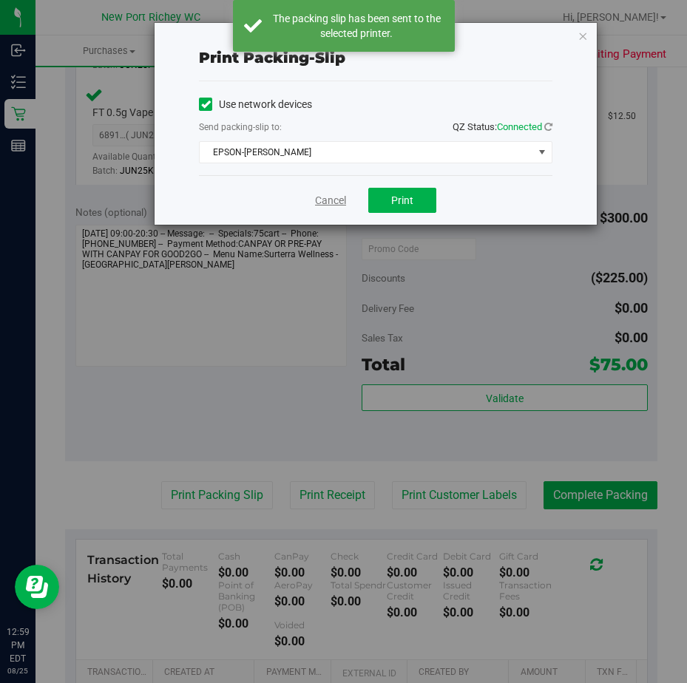
click at [334, 200] on link "Cancel" at bounding box center [330, 201] width 31 height 16
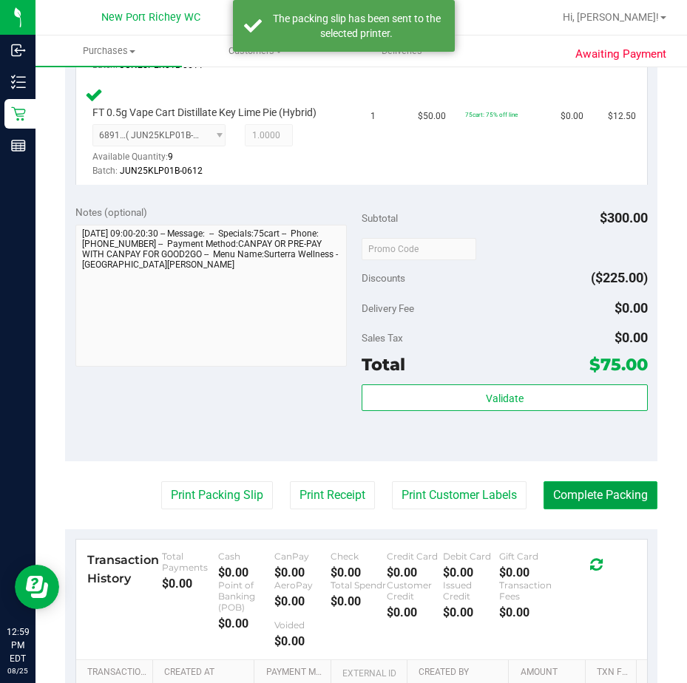
click at [589, 485] on button "Complete Packing" at bounding box center [600, 495] width 114 height 28
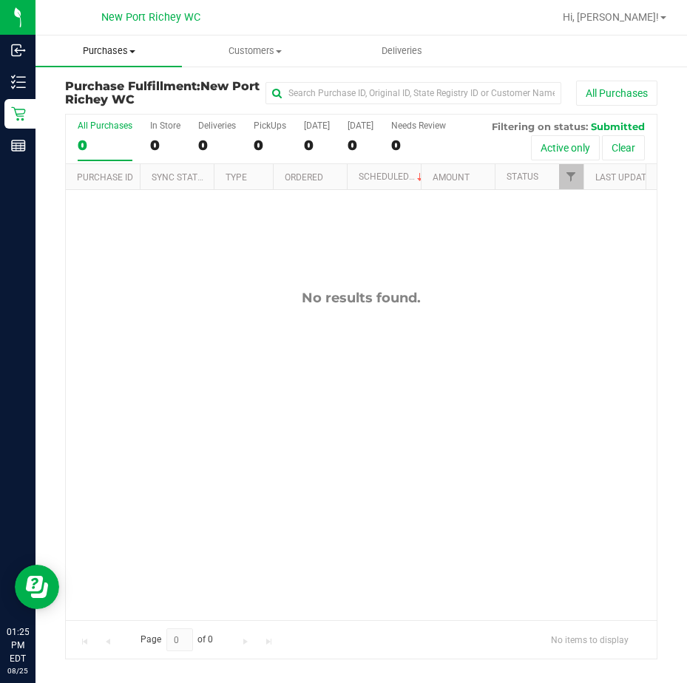
click at [120, 51] on span "Purchases" at bounding box center [108, 50] width 146 height 13
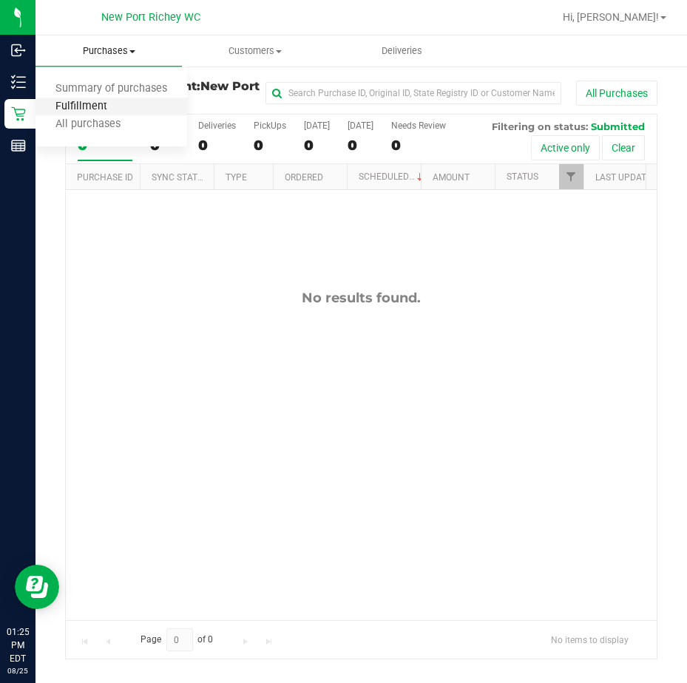
click at [121, 102] on span "Fulfillment" at bounding box center [81, 107] width 92 height 13
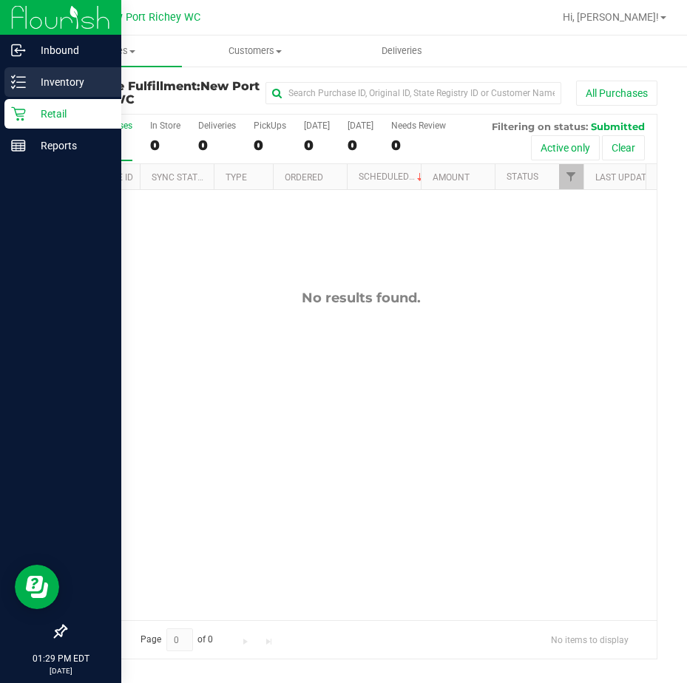
click at [24, 73] on div "Inventory" at bounding box center [62, 82] width 117 height 30
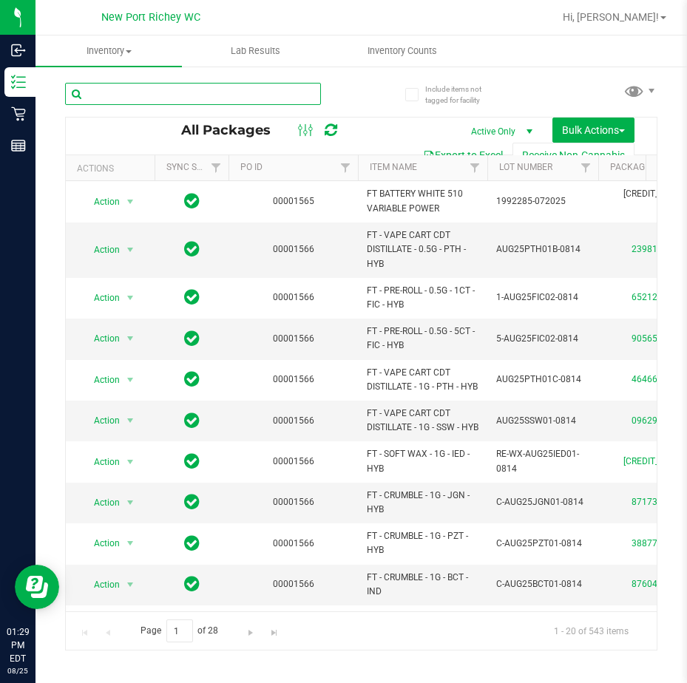
click at [113, 98] on input "text" at bounding box center [193, 94] width 256 height 22
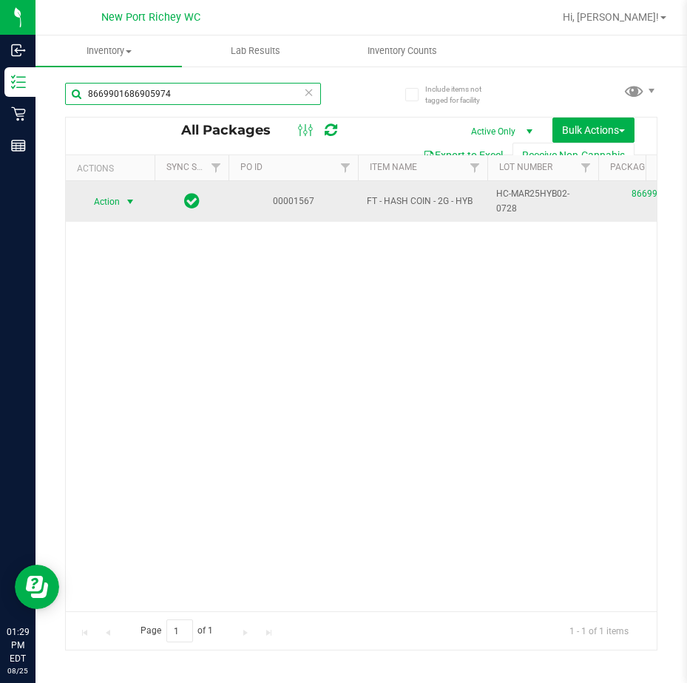
type input "8669901686905974"
click at [126, 201] on span "select" at bounding box center [130, 202] width 12 height 12
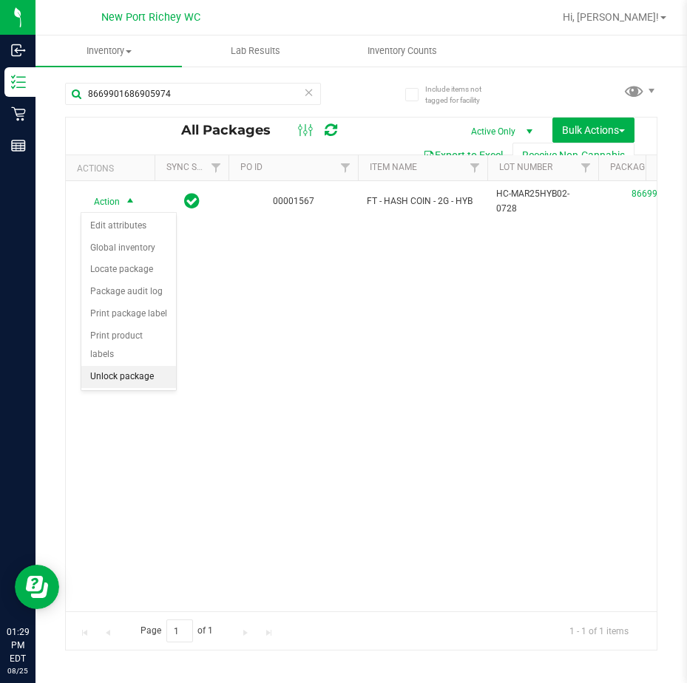
click at [139, 366] on li "Unlock package" at bounding box center [128, 377] width 95 height 22
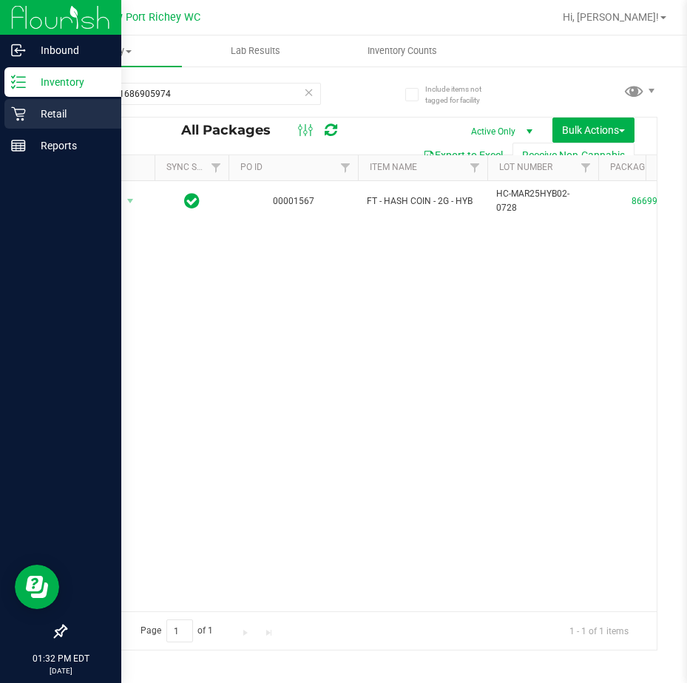
click at [21, 115] on icon at bounding box center [18, 113] width 15 height 15
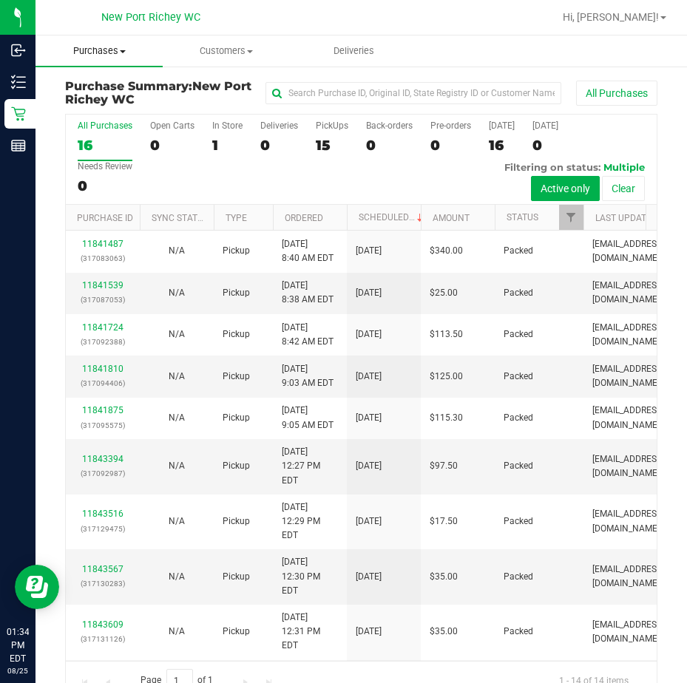
click at [114, 52] on span "Purchases" at bounding box center [98, 50] width 127 height 13
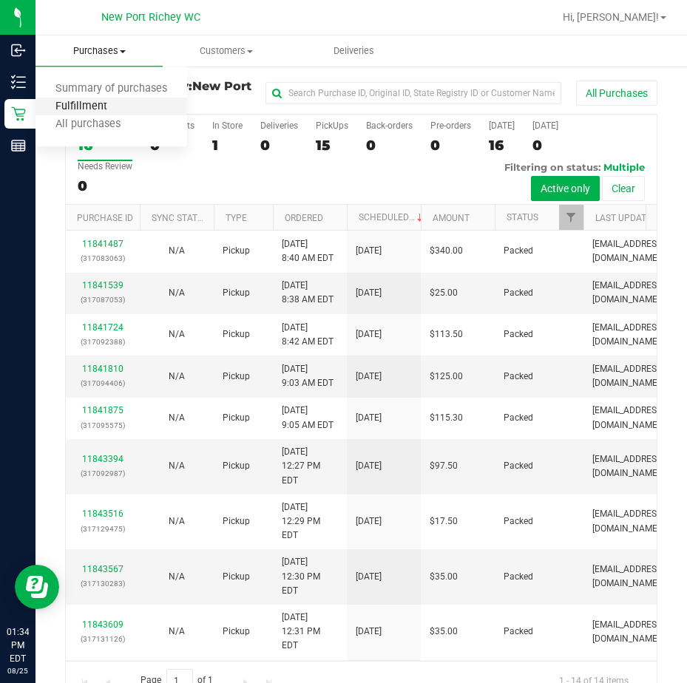
click at [119, 112] on span "Fulfillment" at bounding box center [81, 107] width 92 height 13
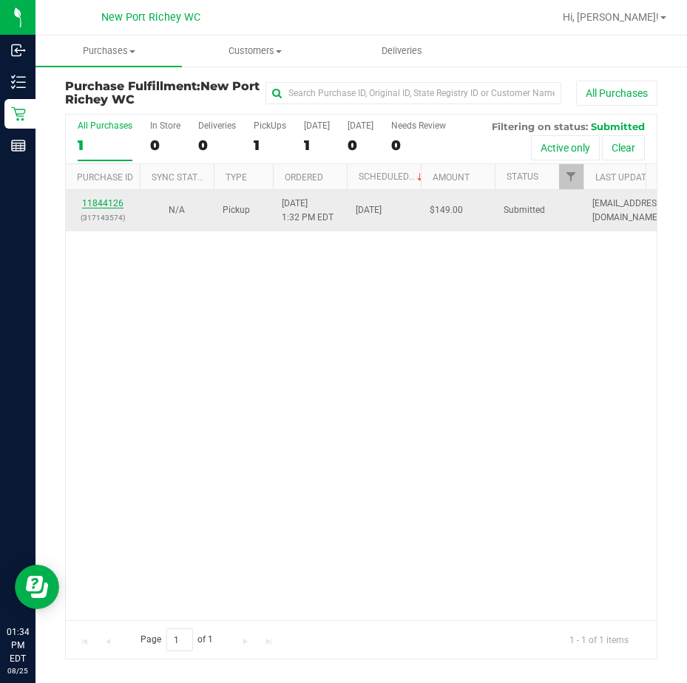
click at [106, 202] on link "11844126" at bounding box center [102, 203] width 41 height 10
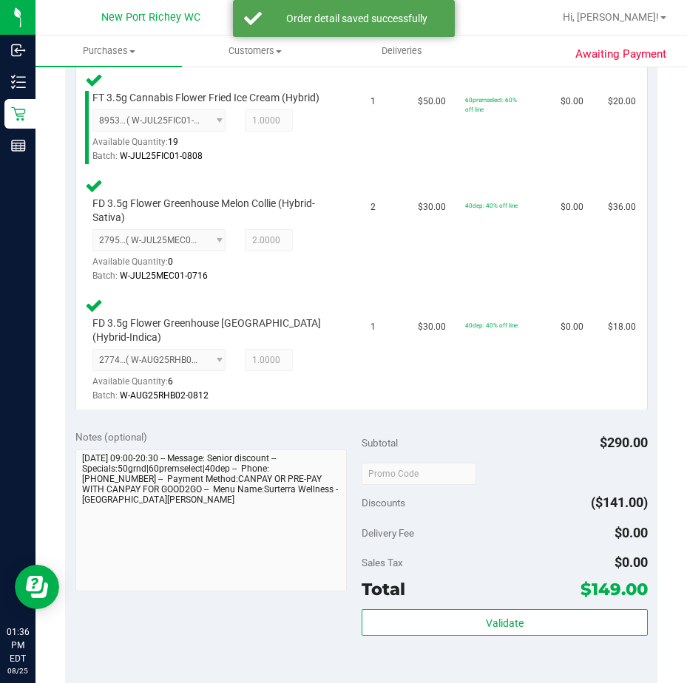
scroll to position [518, 0]
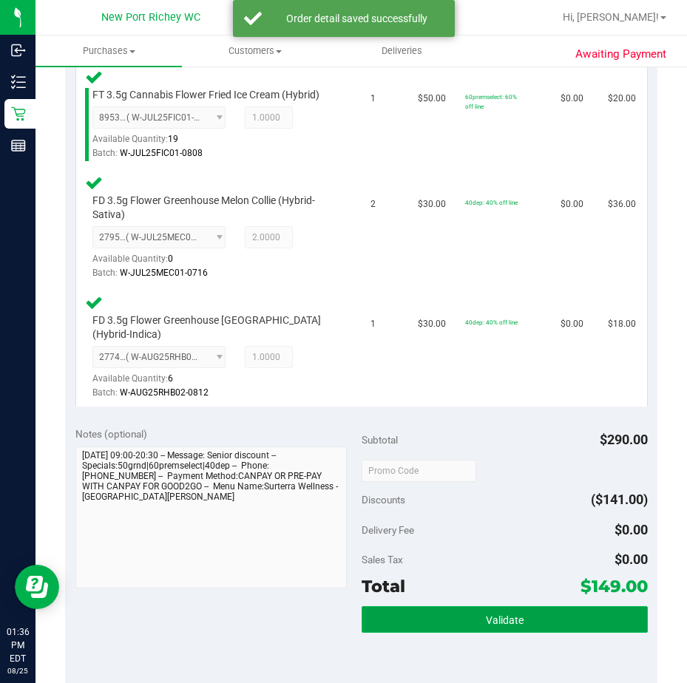
click at [529, 631] on button "Validate" at bounding box center [505, 619] width 286 height 27
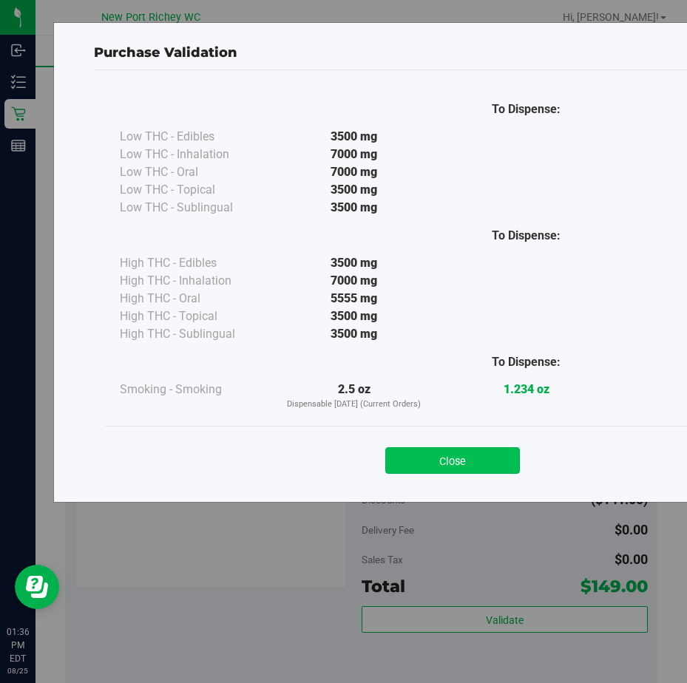
click at [468, 464] on button "Close" at bounding box center [452, 460] width 135 height 27
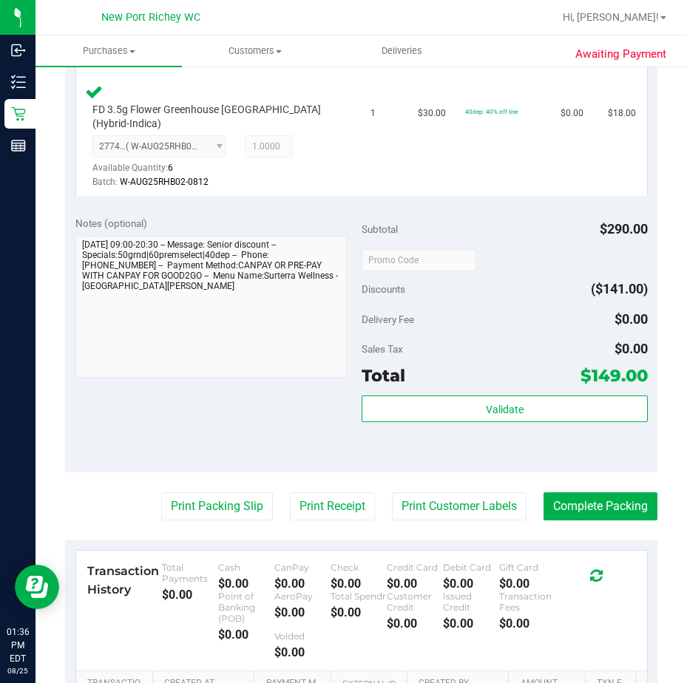
scroll to position [739, 0]
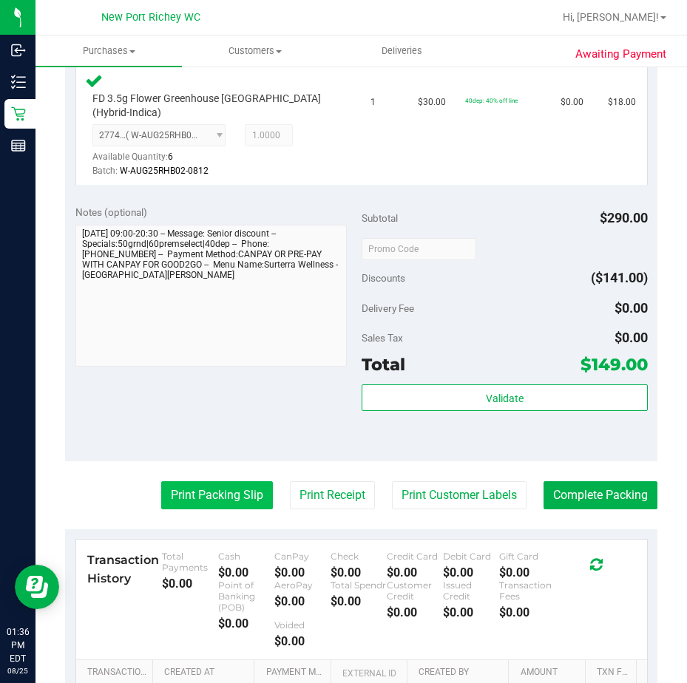
click at [228, 494] on button "Print Packing Slip" at bounding box center [217, 495] width 112 height 28
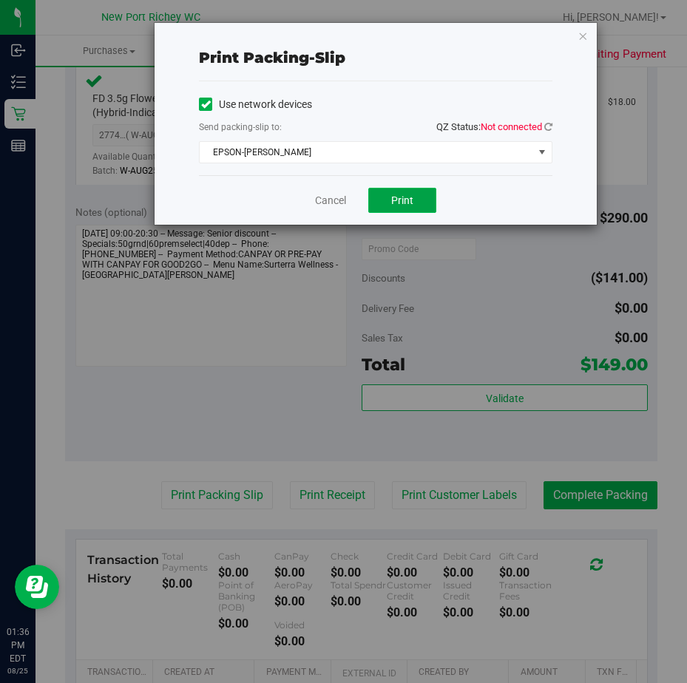
click at [396, 197] on span "Print" at bounding box center [402, 200] width 22 height 12
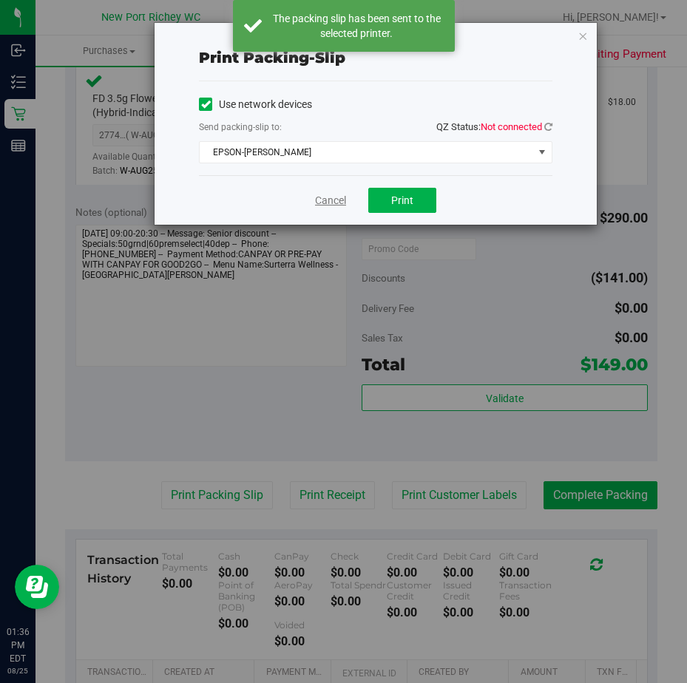
click at [330, 195] on link "Cancel" at bounding box center [330, 201] width 31 height 16
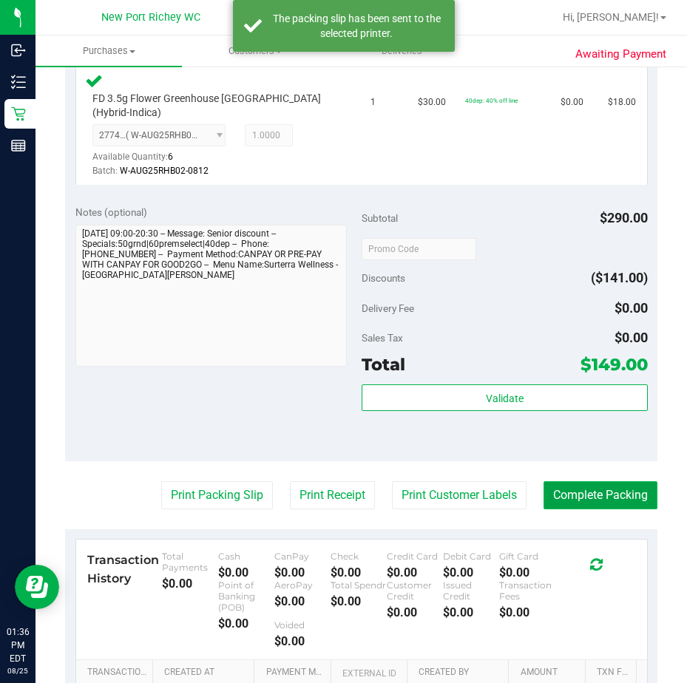
click at [604, 495] on button "Complete Packing" at bounding box center [600, 495] width 114 height 28
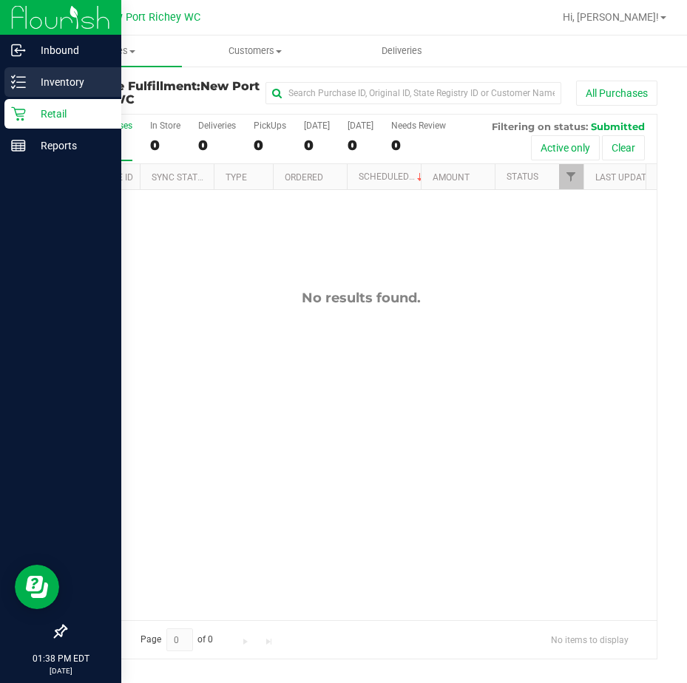
click at [25, 81] on icon at bounding box center [18, 82] width 15 height 15
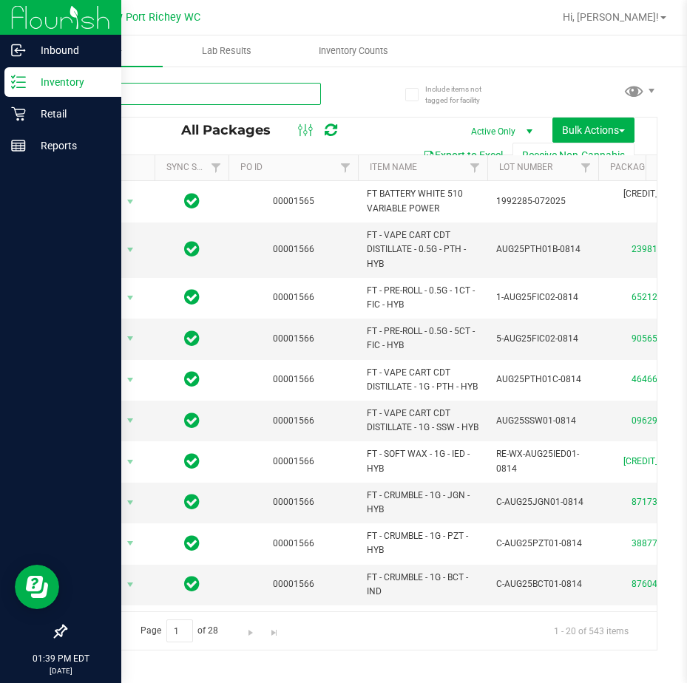
click at [135, 95] on input "text" at bounding box center [193, 94] width 256 height 22
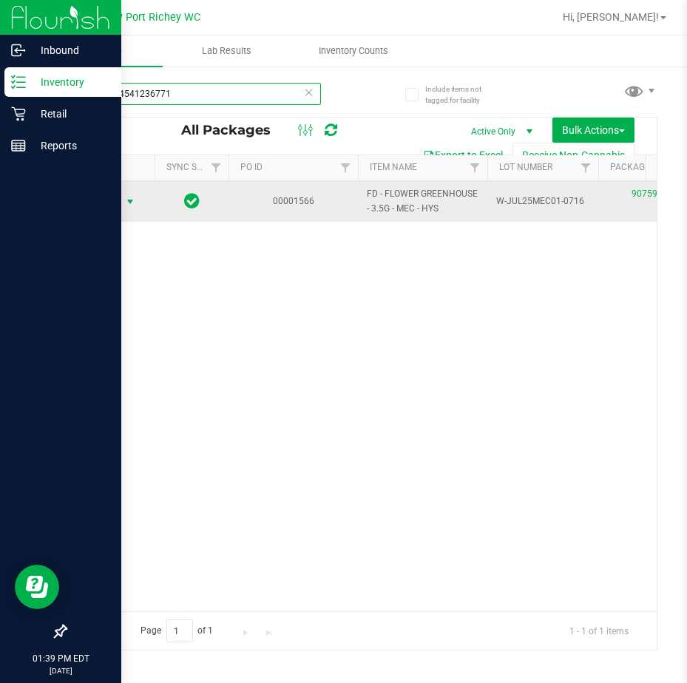
type input "9075924541236771"
click at [130, 200] on span "select" at bounding box center [130, 202] width 12 height 12
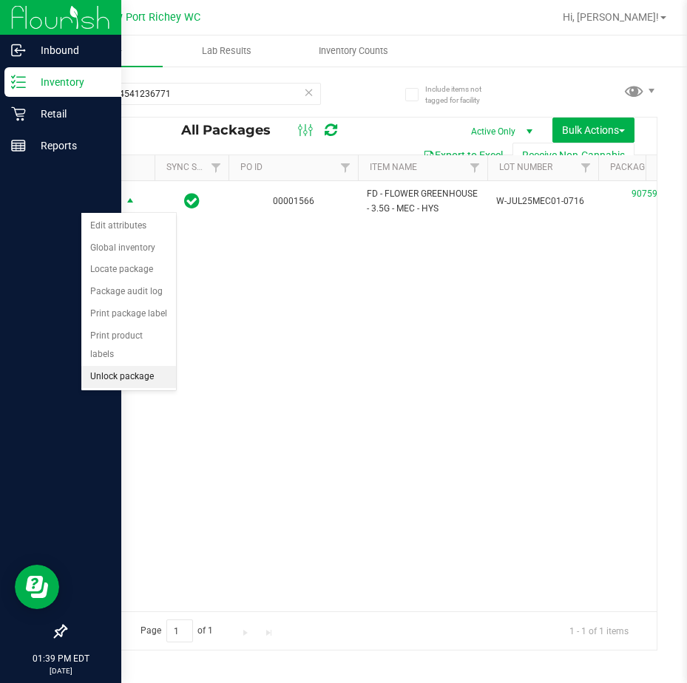
click at [129, 366] on li "Unlock package" at bounding box center [128, 377] width 95 height 22
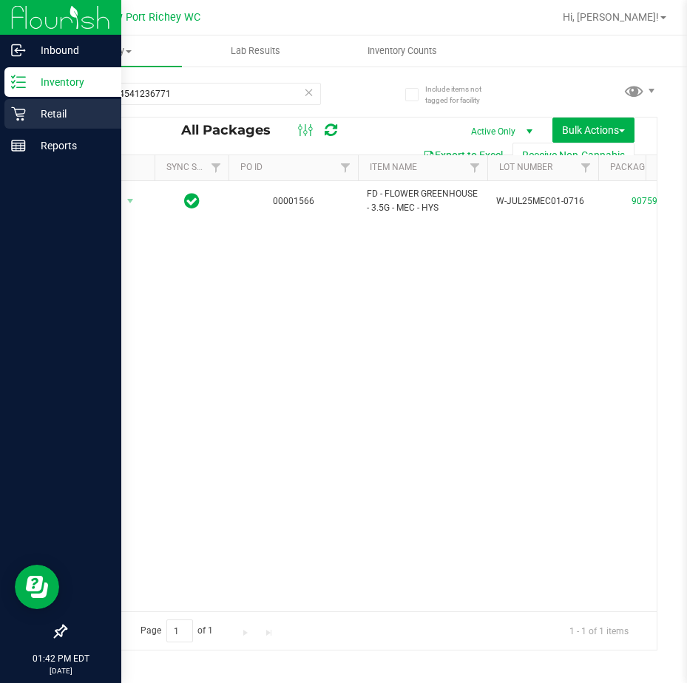
click at [26, 107] on p "Retail" at bounding box center [70, 114] width 89 height 18
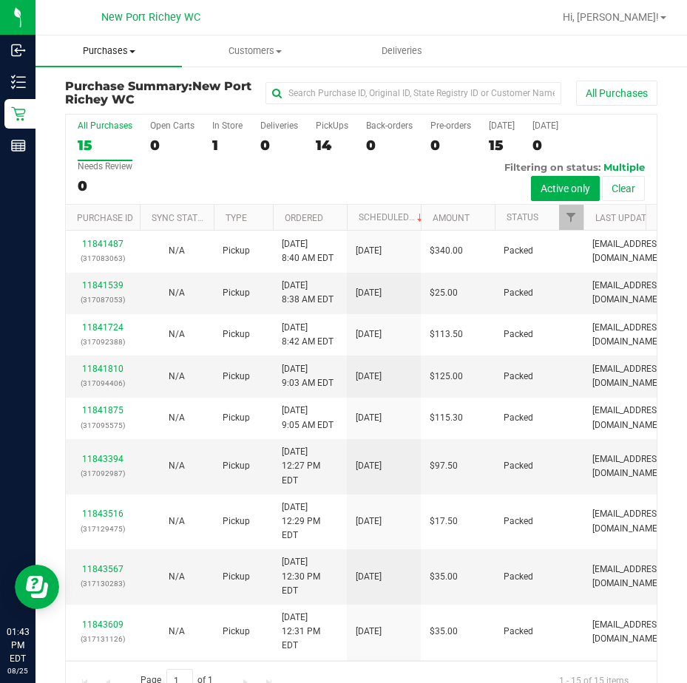
click at [121, 48] on span "Purchases" at bounding box center [108, 50] width 146 height 13
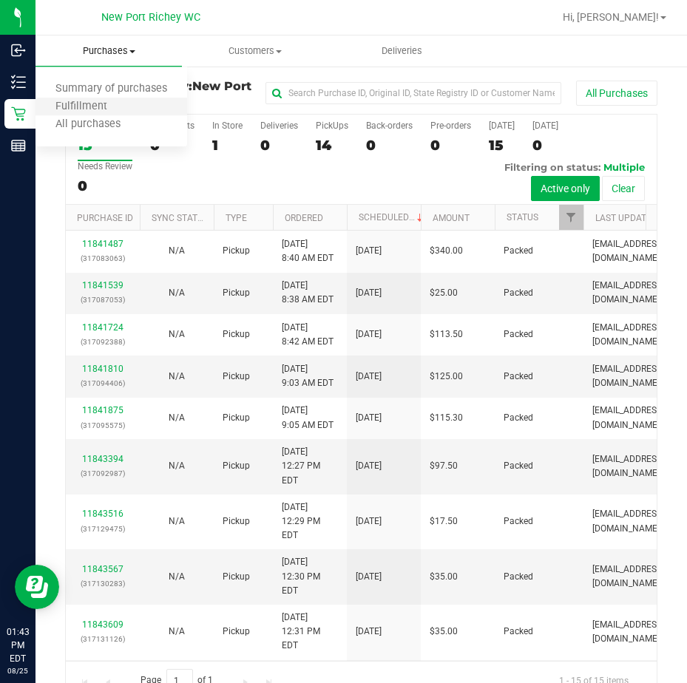
click at [129, 101] on li "Fulfillment" at bounding box center [111, 107] width 152 height 18
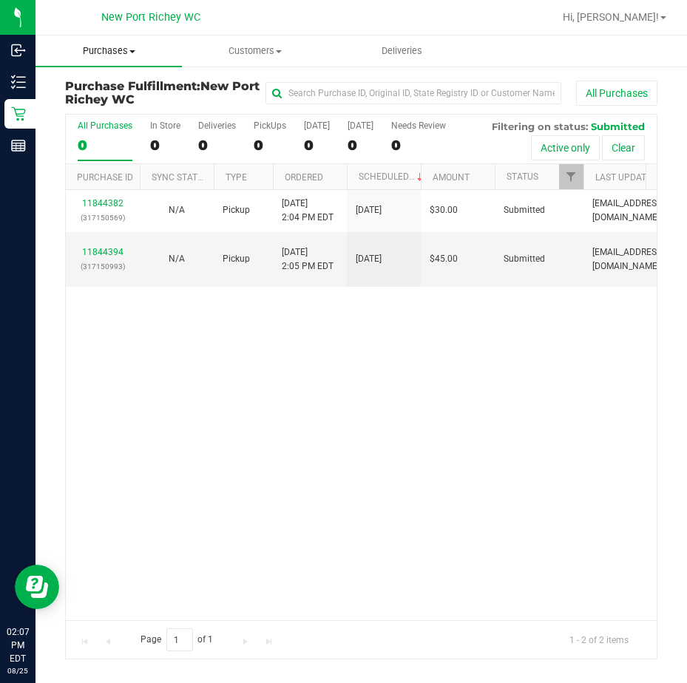
click at [108, 52] on span "Purchases" at bounding box center [108, 50] width 146 height 13
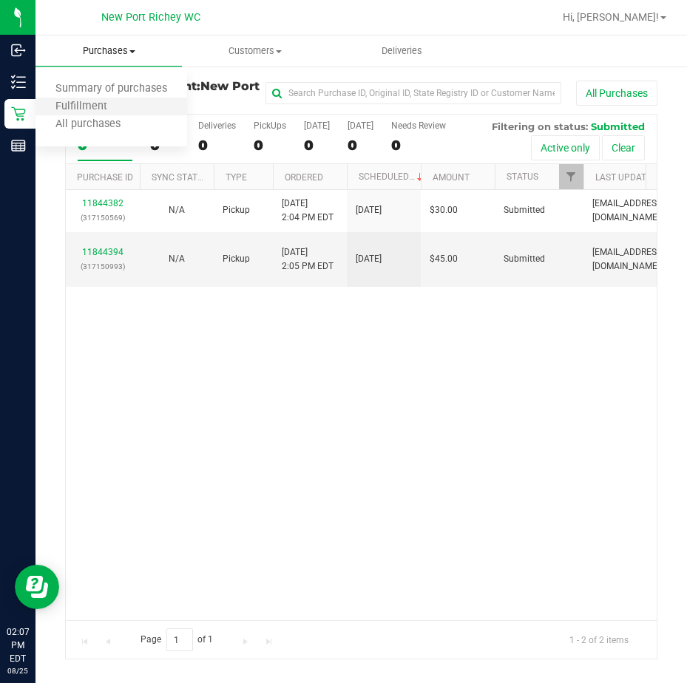
click at [141, 112] on li "Fulfillment" at bounding box center [111, 107] width 152 height 18
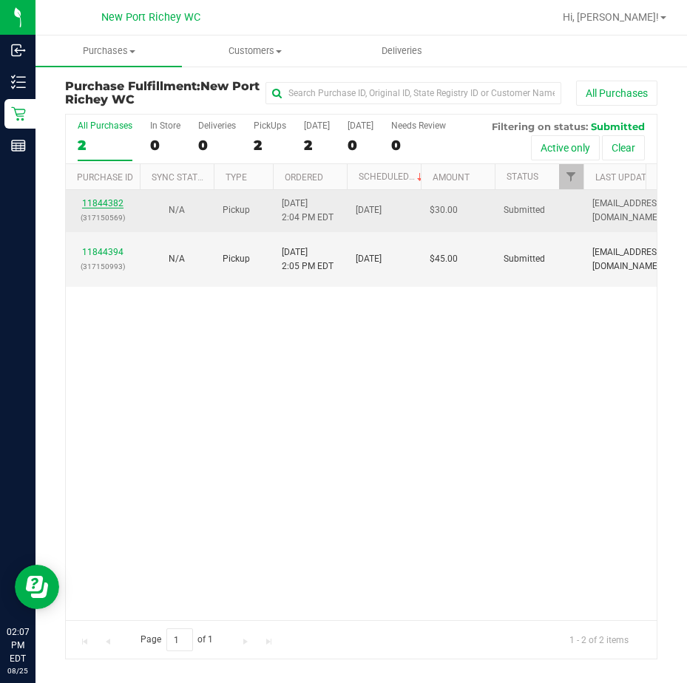
click at [105, 201] on link "11844382" at bounding box center [102, 203] width 41 height 10
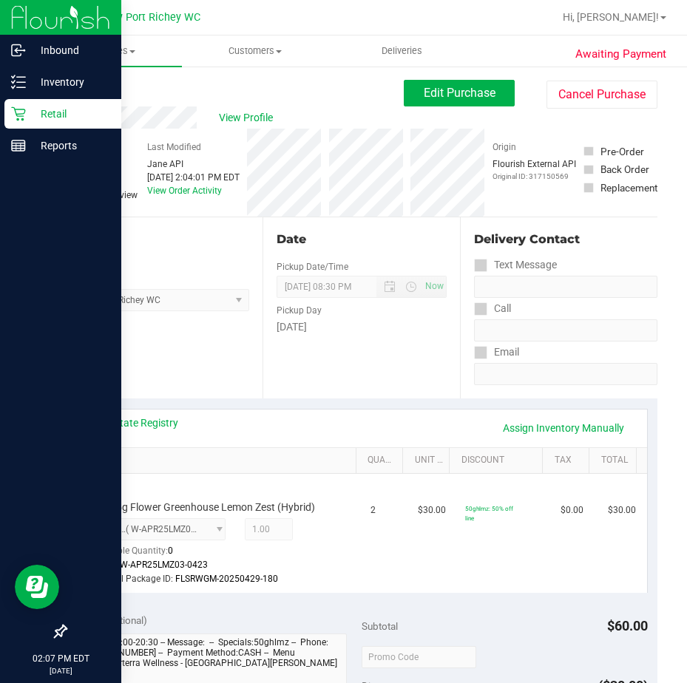
click at [21, 110] on icon at bounding box center [18, 113] width 15 height 15
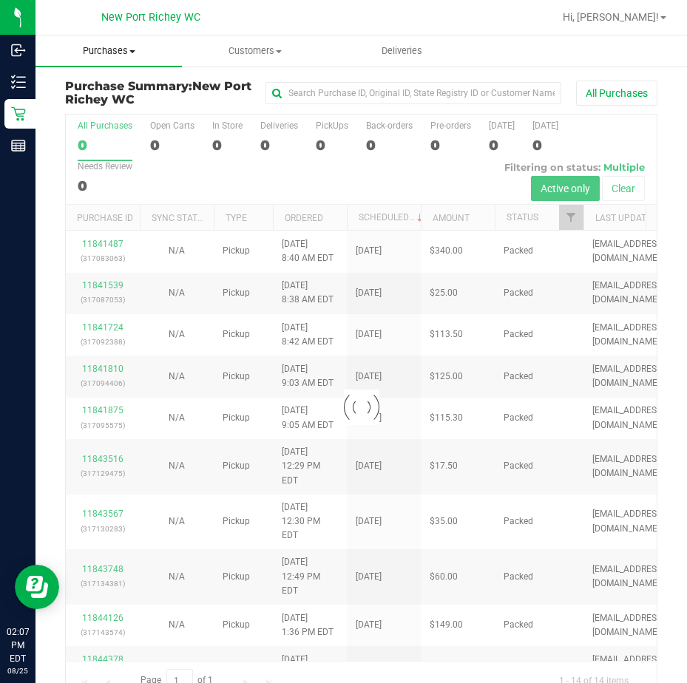
click at [131, 53] on span "Purchases" at bounding box center [108, 50] width 146 height 13
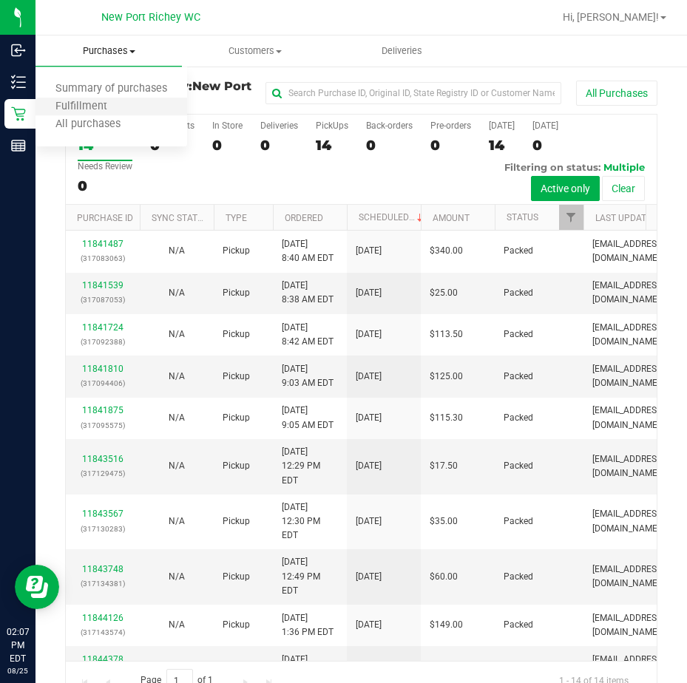
click at [129, 101] on li "Fulfillment" at bounding box center [111, 107] width 152 height 18
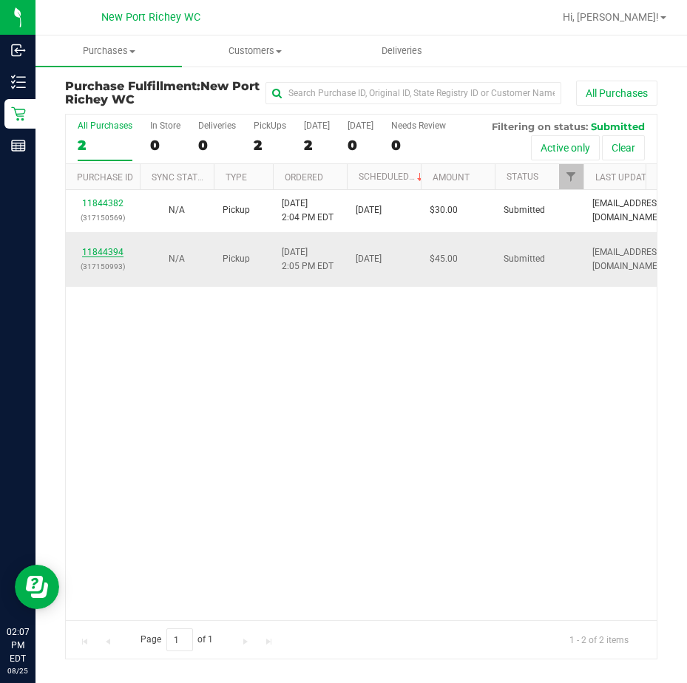
click at [104, 249] on link "11844394" at bounding box center [102, 252] width 41 height 10
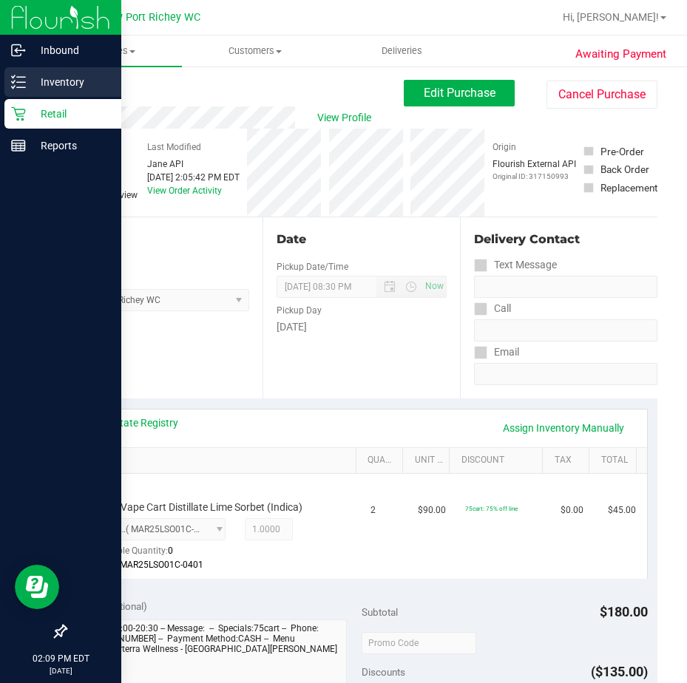
click at [27, 82] on p "Inventory" at bounding box center [70, 82] width 89 height 18
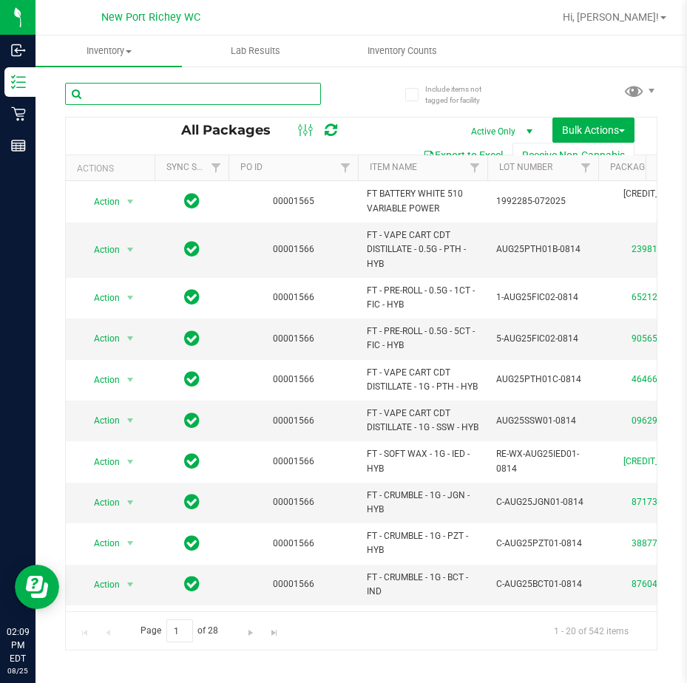
click at [115, 91] on input "text" at bounding box center [193, 94] width 256 height 22
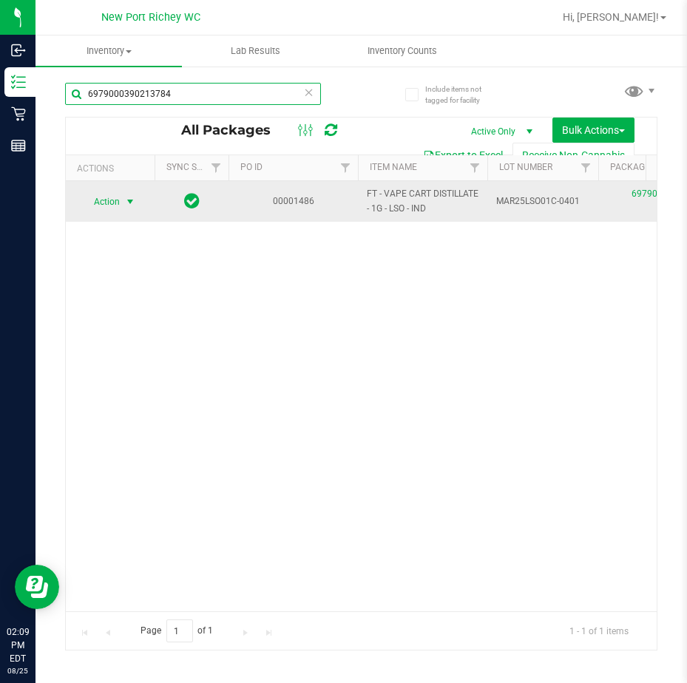
type input "6979000390213784"
click at [128, 200] on span "select" at bounding box center [130, 202] width 12 height 12
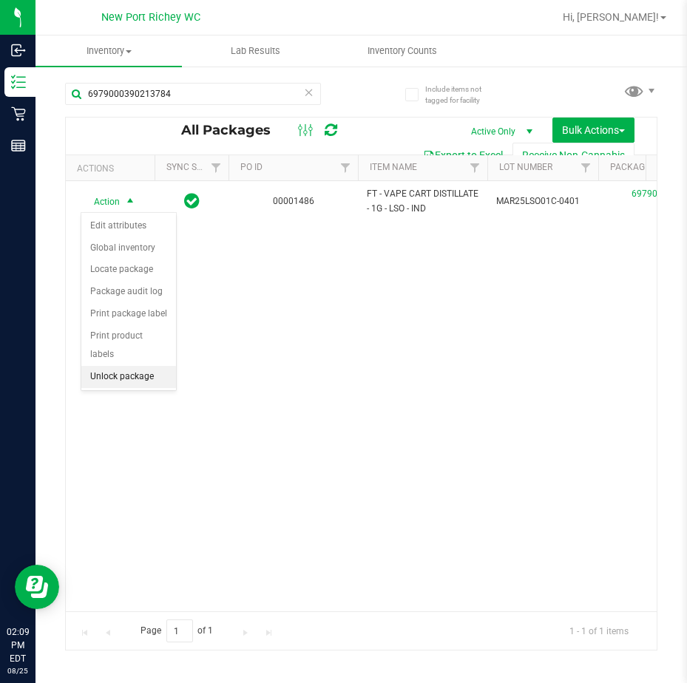
click at [140, 366] on li "Unlock package" at bounding box center [128, 377] width 95 height 22
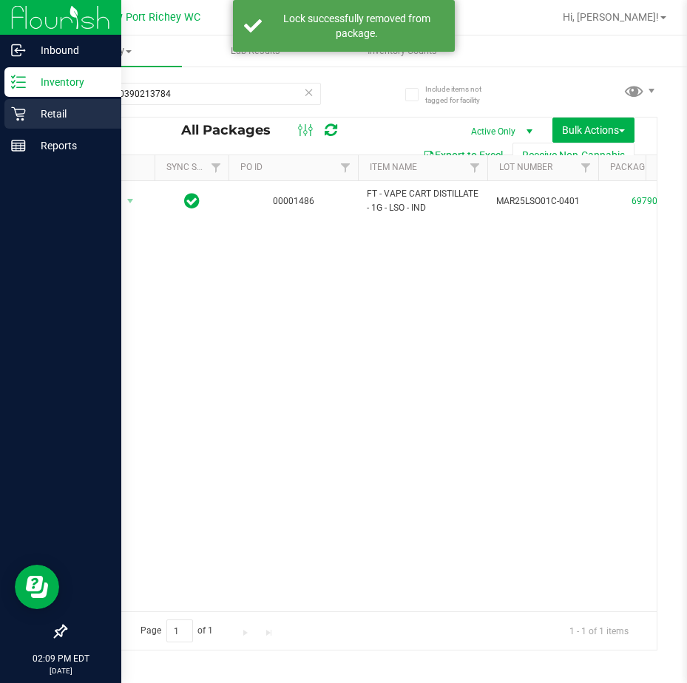
click at [22, 113] on icon at bounding box center [18, 113] width 15 height 15
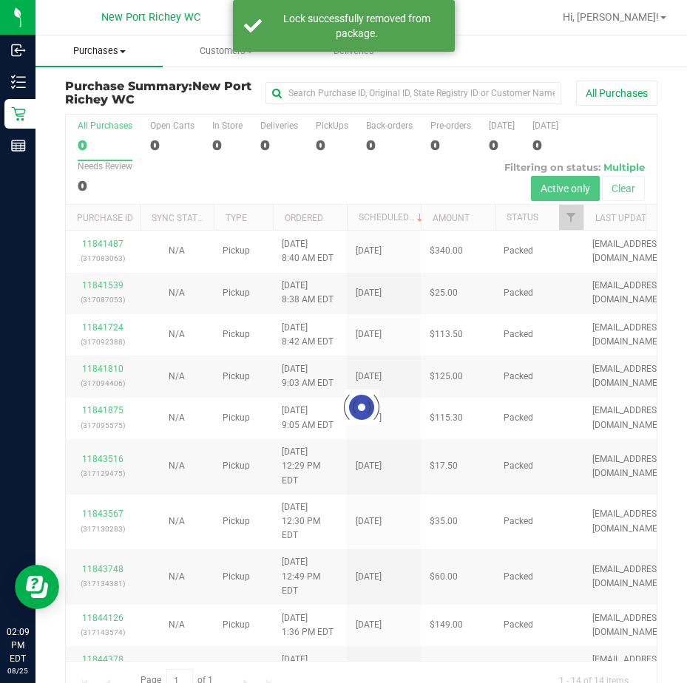
click at [115, 52] on span "Purchases" at bounding box center [98, 50] width 127 height 13
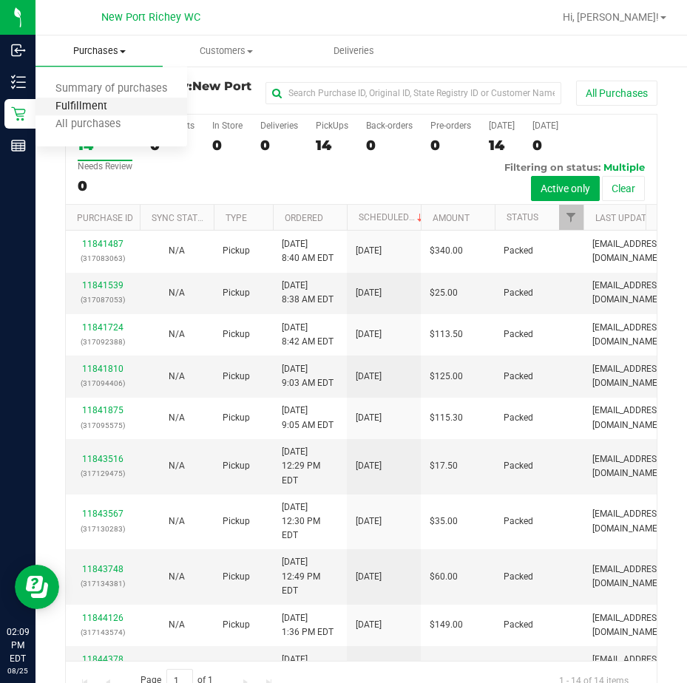
click at [114, 101] on span "Fulfillment" at bounding box center [81, 107] width 92 height 13
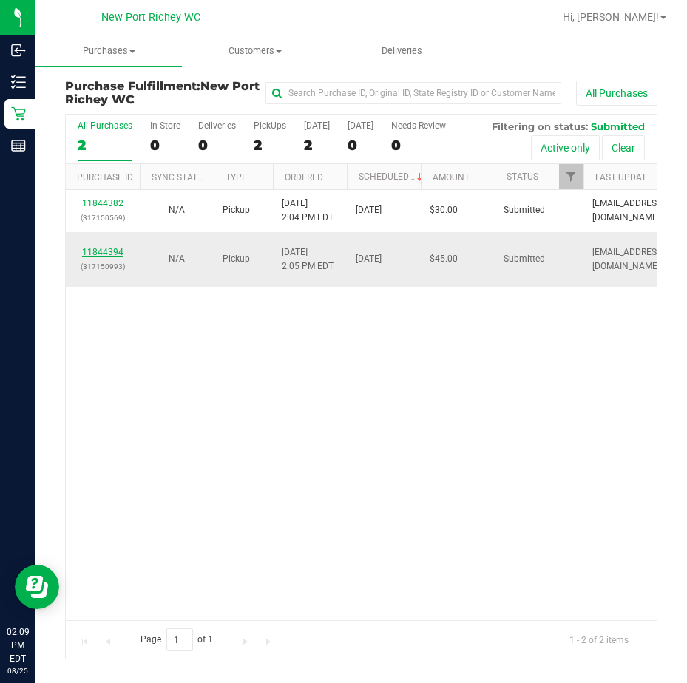
click at [90, 251] on link "11844394" at bounding box center [102, 252] width 41 height 10
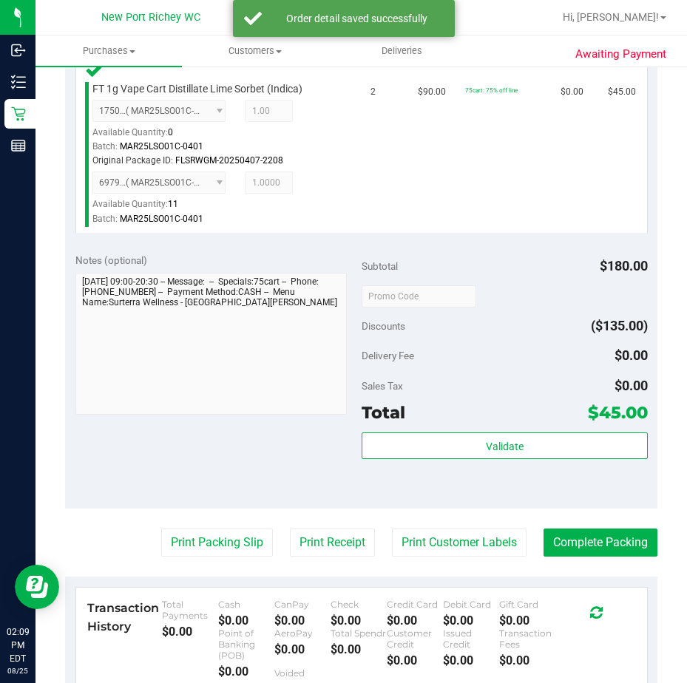
scroll to position [444, 0]
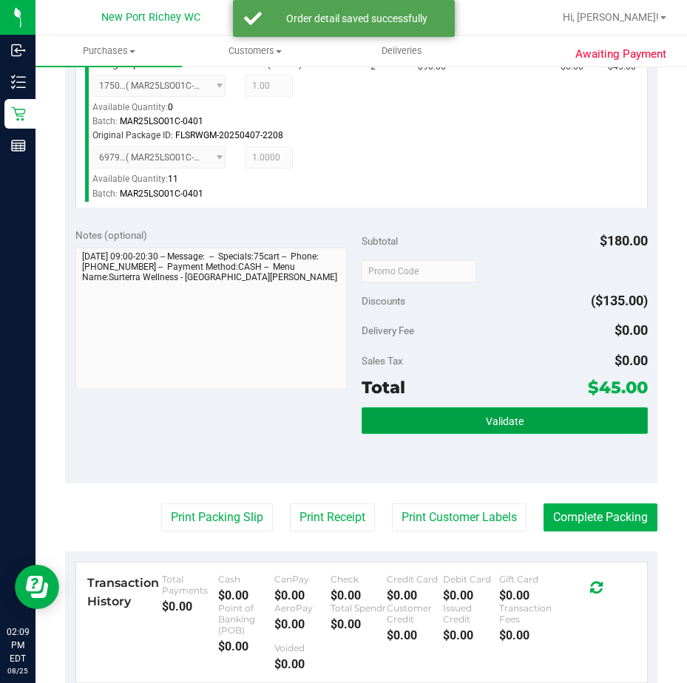
click at [523, 424] on button "Validate" at bounding box center [505, 420] width 286 height 27
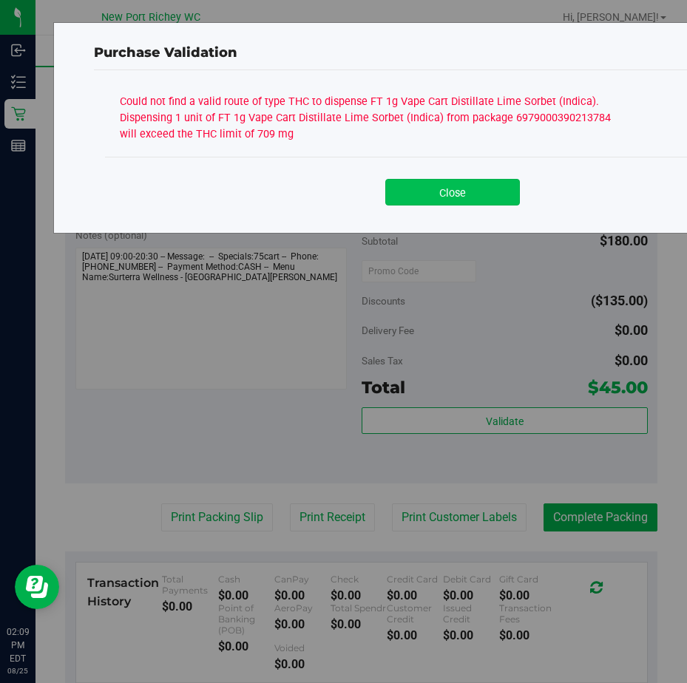
click at [449, 194] on button "Close" at bounding box center [452, 192] width 135 height 27
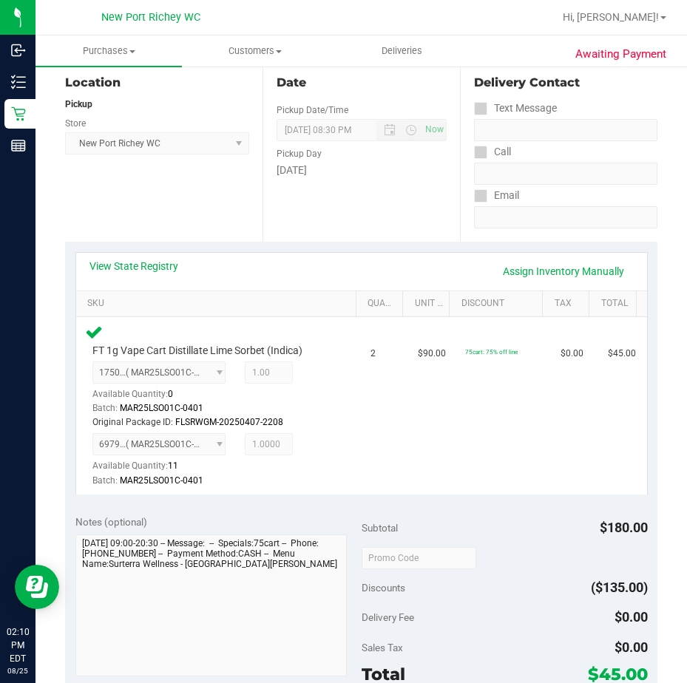
scroll to position [148, 0]
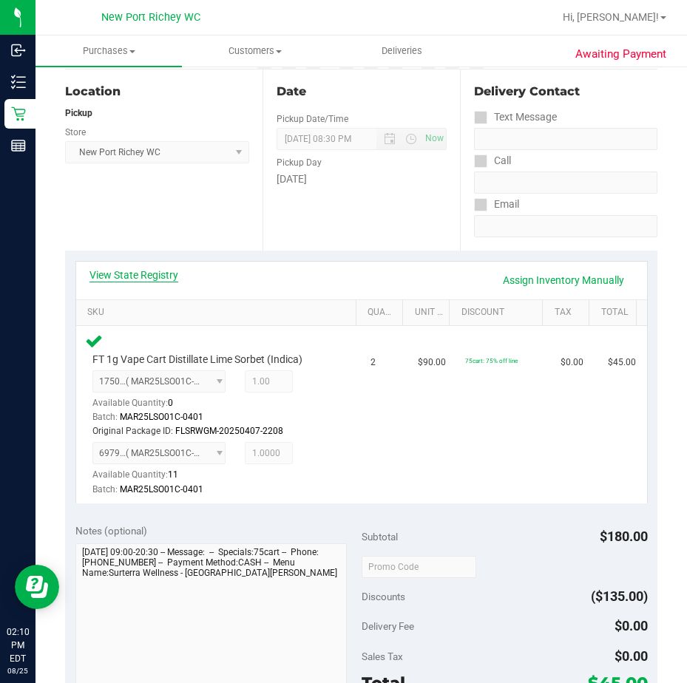
click at [155, 274] on link "View State Registry" at bounding box center [133, 275] width 89 height 15
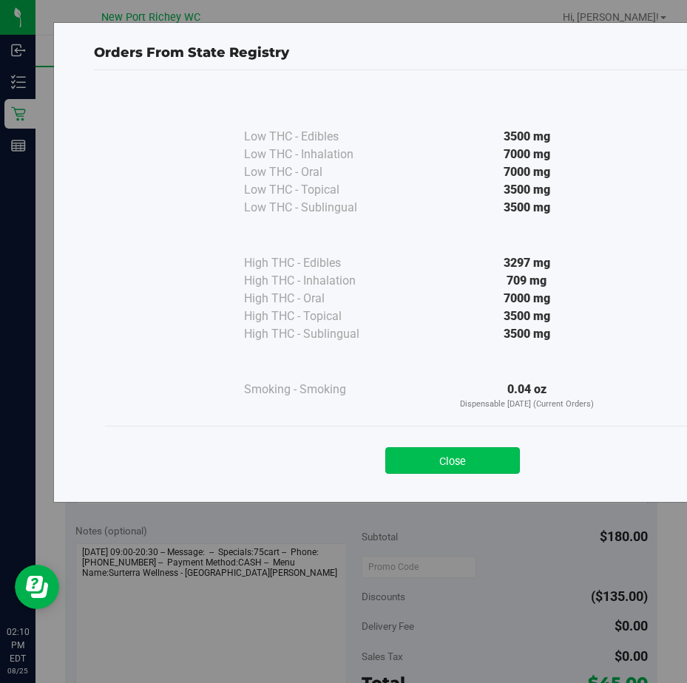
click at [439, 471] on button "Close" at bounding box center [452, 460] width 135 height 27
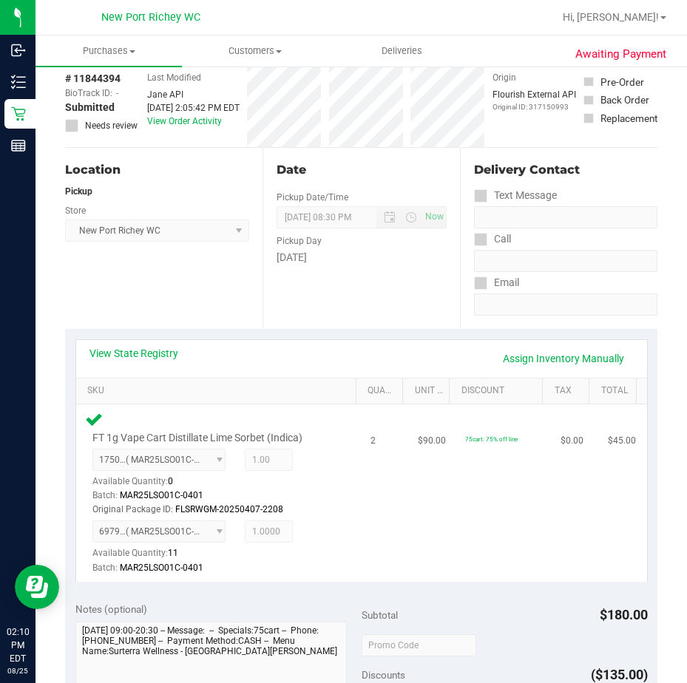
scroll to position [0, 0]
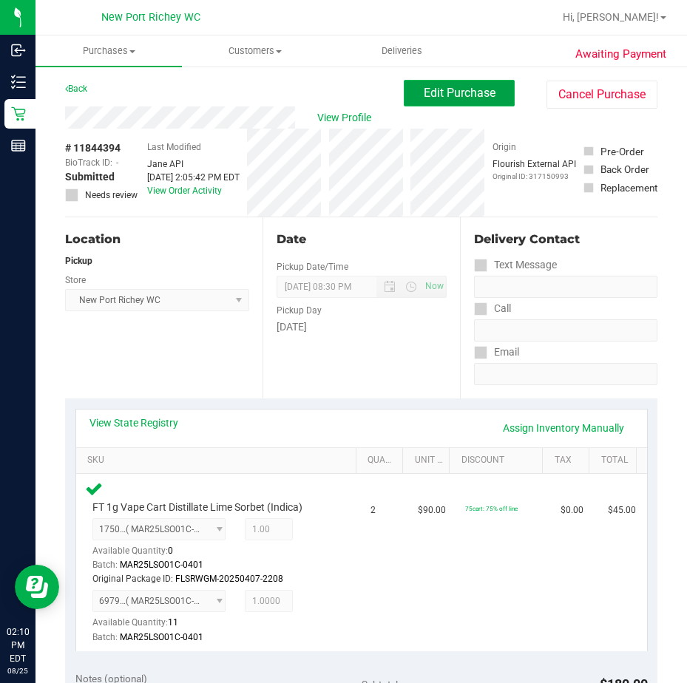
click at [441, 90] on span "Edit Purchase" at bounding box center [460, 93] width 72 height 14
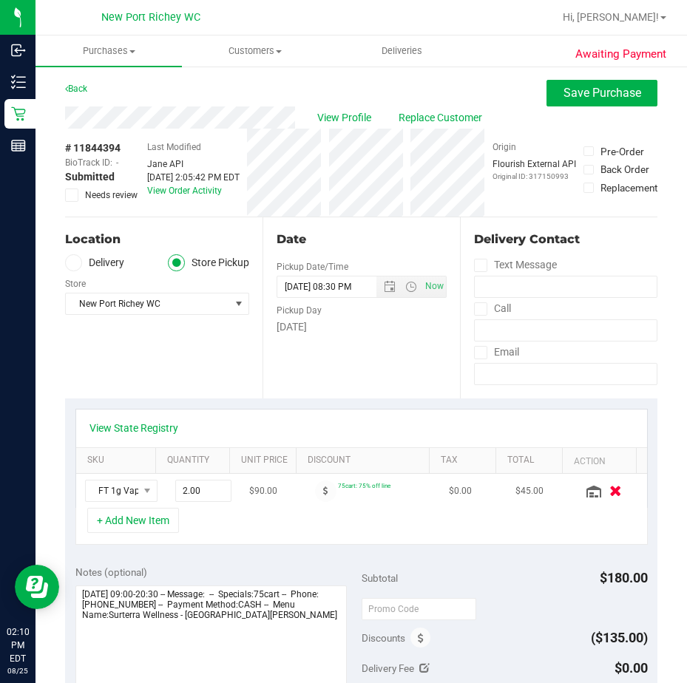
click at [609, 492] on icon "button" at bounding box center [615, 491] width 13 height 11
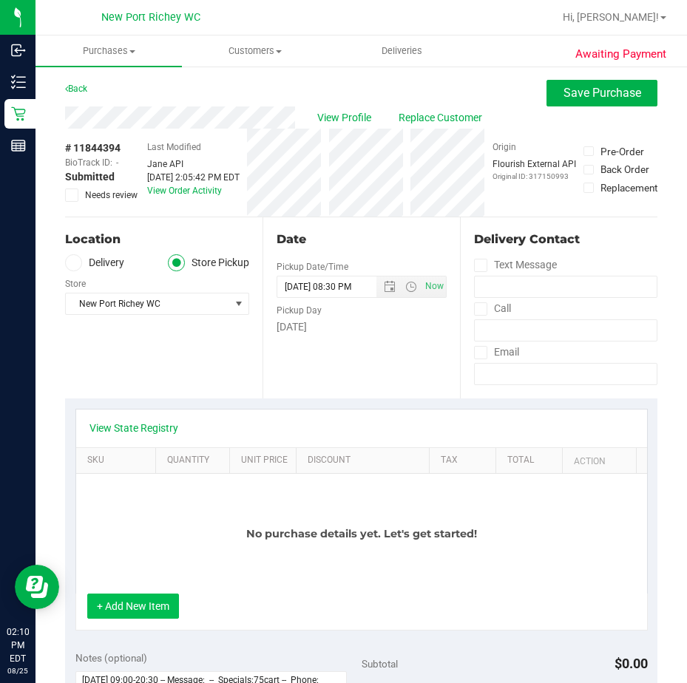
click at [140, 611] on button "+ Add New Item" at bounding box center [133, 606] width 92 height 25
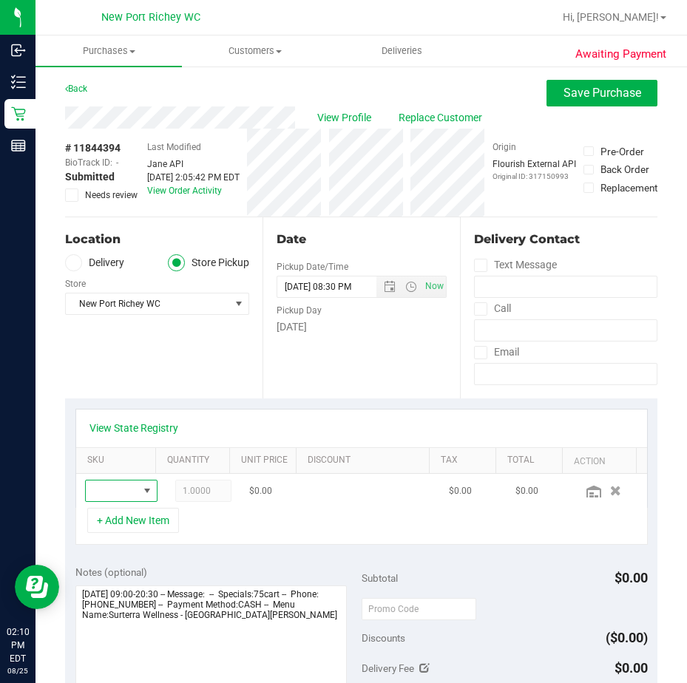
click at [141, 488] on span "NO DATA FOUND" at bounding box center [147, 491] width 12 height 12
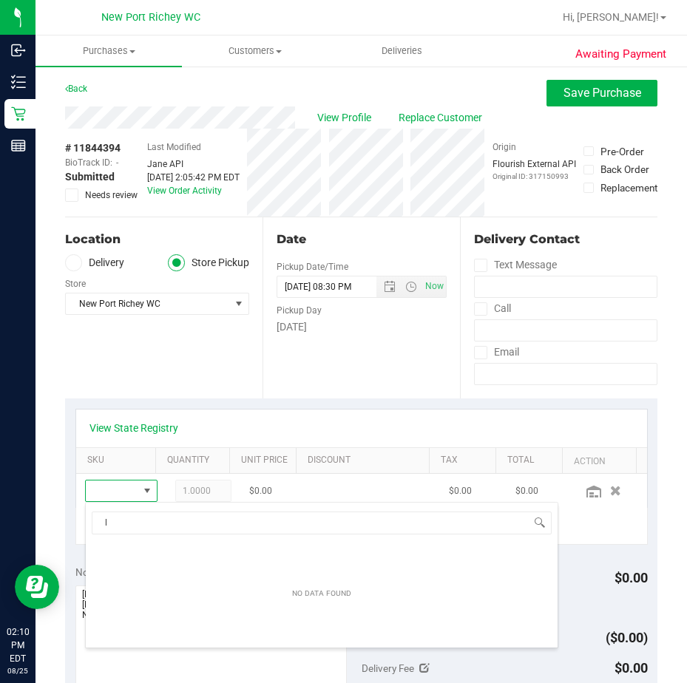
scroll to position [22, 39]
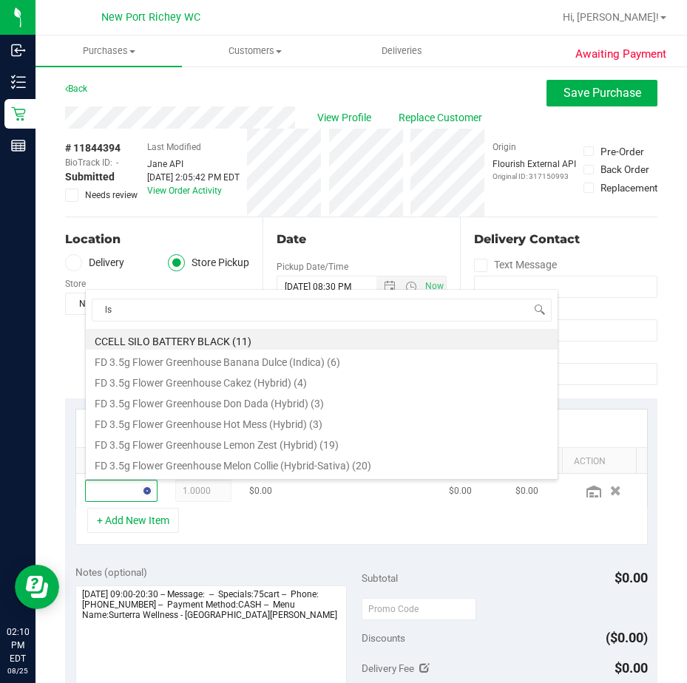
type input "lso"
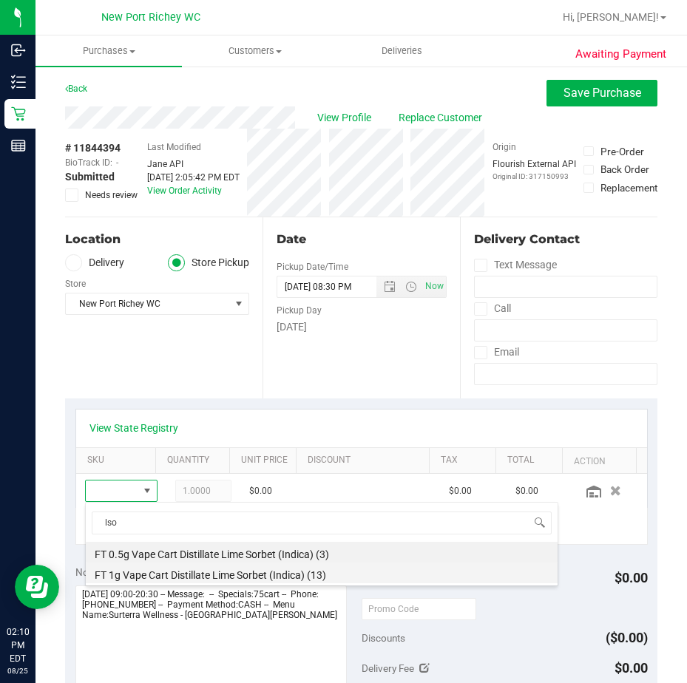
click at [175, 573] on li "FT 1g Vape Cart Distillate Lime Sorbet (Indica) (13)" at bounding box center [322, 573] width 472 height 21
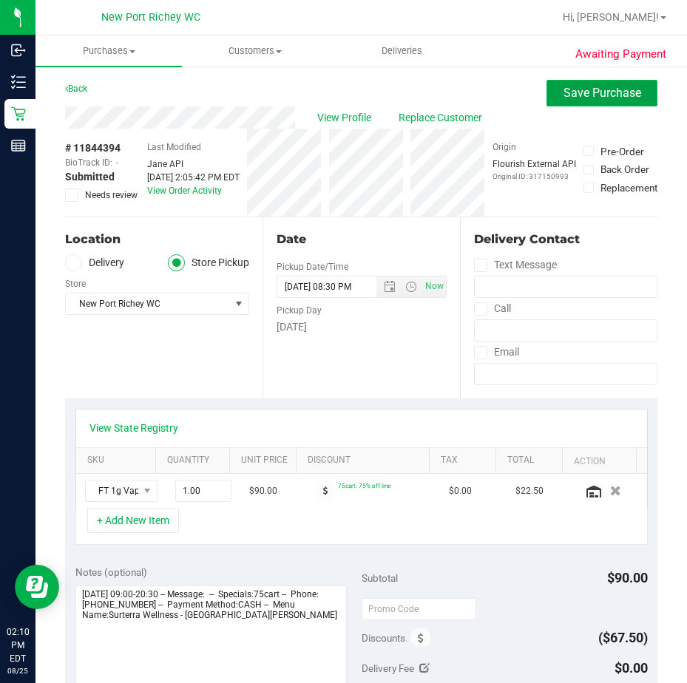
click at [569, 93] on span "Save Purchase" at bounding box center [602, 93] width 78 height 14
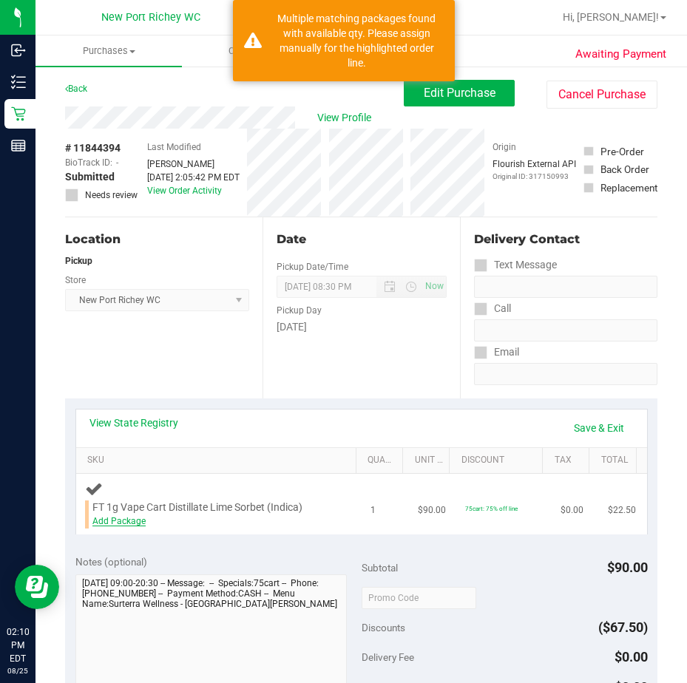
click at [108, 521] on link "Add Package" at bounding box center [118, 521] width 53 height 10
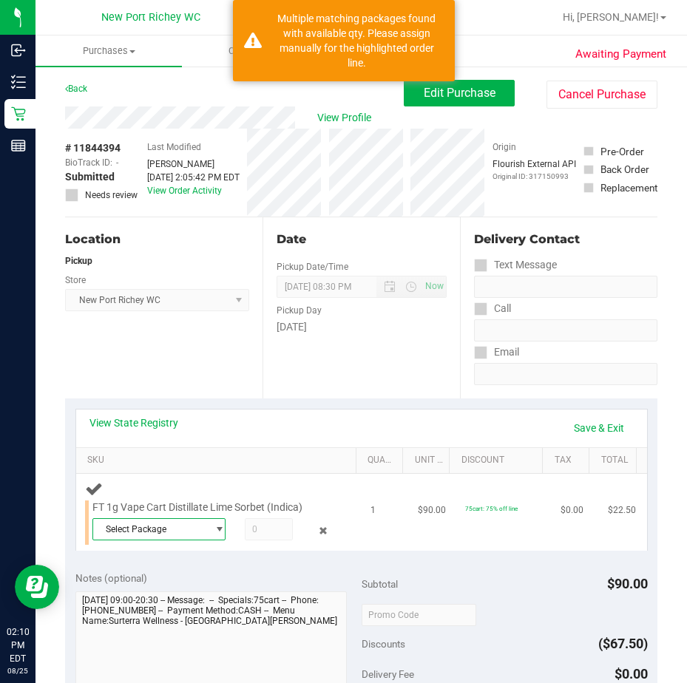
click at [214, 530] on span "select" at bounding box center [219, 529] width 11 height 12
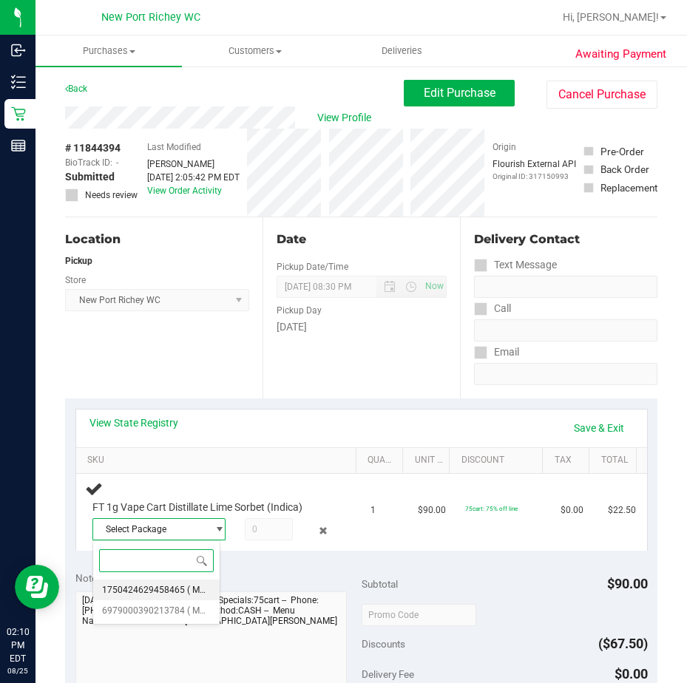
click at [189, 586] on span "( MAR25LSO01C-0401 | orig: FLSRWGM-20250407-2208 )" at bounding box center [301, 590] width 228 height 10
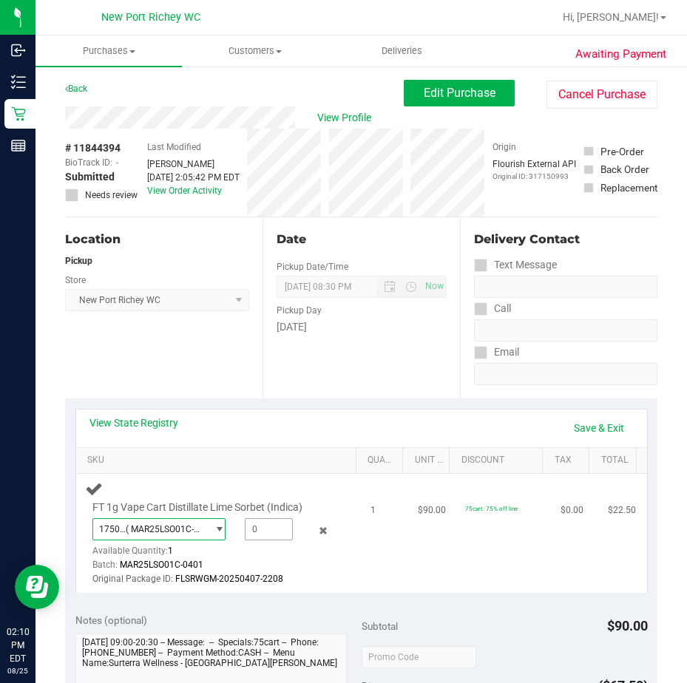
click at [254, 530] on span at bounding box center [269, 529] width 48 height 22
type input "1"
type input "1.0000"
click at [316, 572] on div "Batch: MAR25LSO01C-0401" at bounding box center [212, 565] width 241 height 14
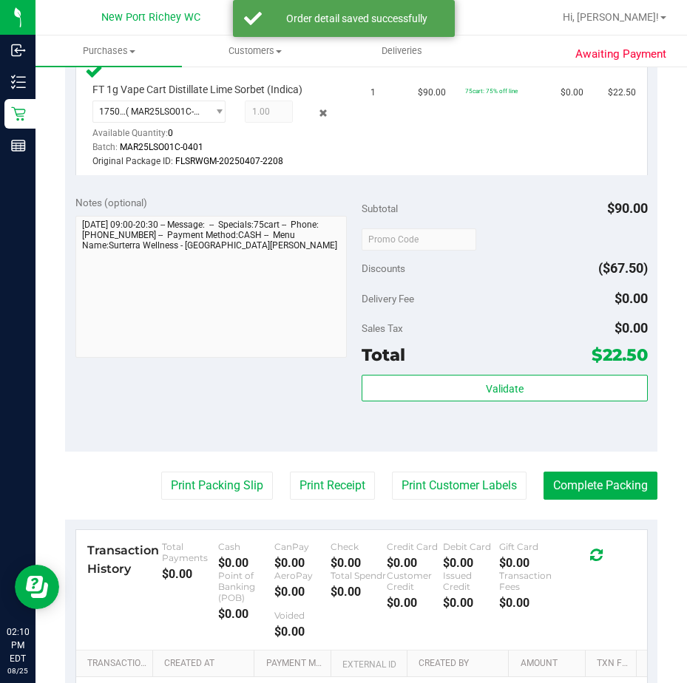
scroll to position [444, 0]
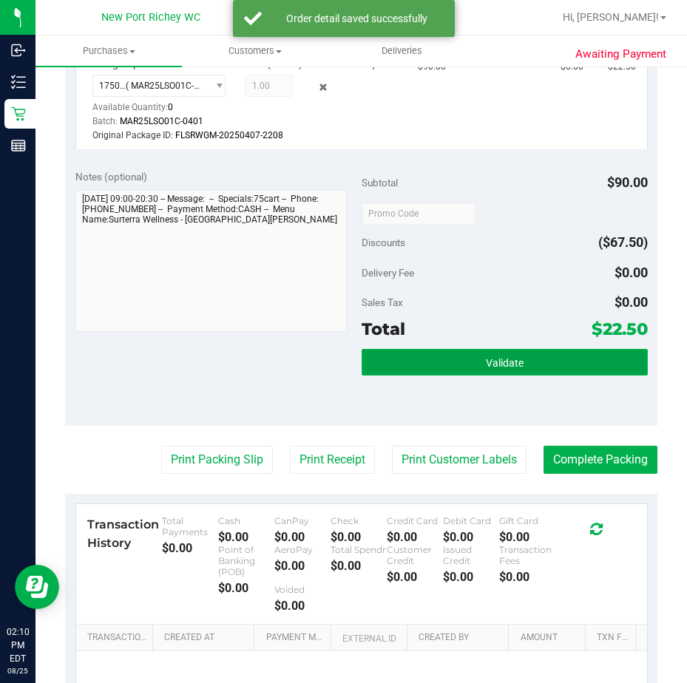
click at [467, 365] on button "Validate" at bounding box center [505, 362] width 286 height 27
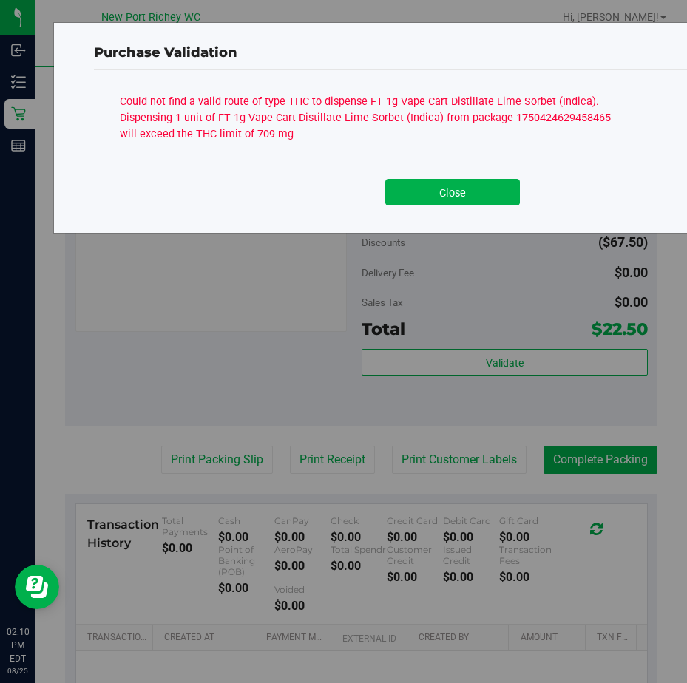
click at [435, 185] on button "Close" at bounding box center [452, 192] width 135 height 27
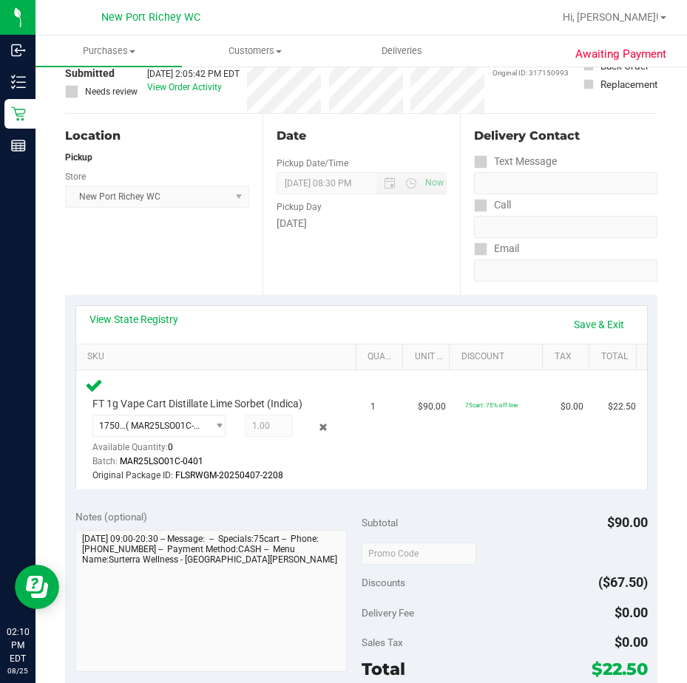
scroll to position [0, 0]
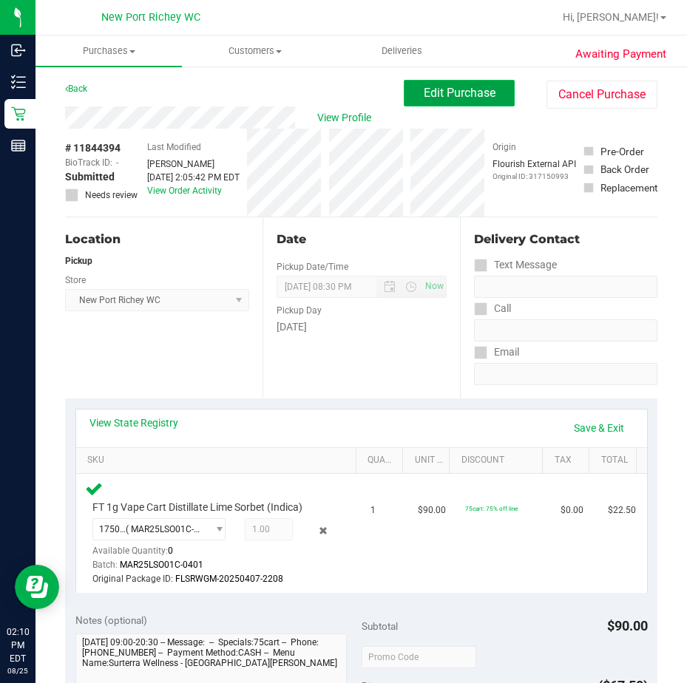
click at [460, 98] on span "Edit Purchase" at bounding box center [460, 93] width 72 height 14
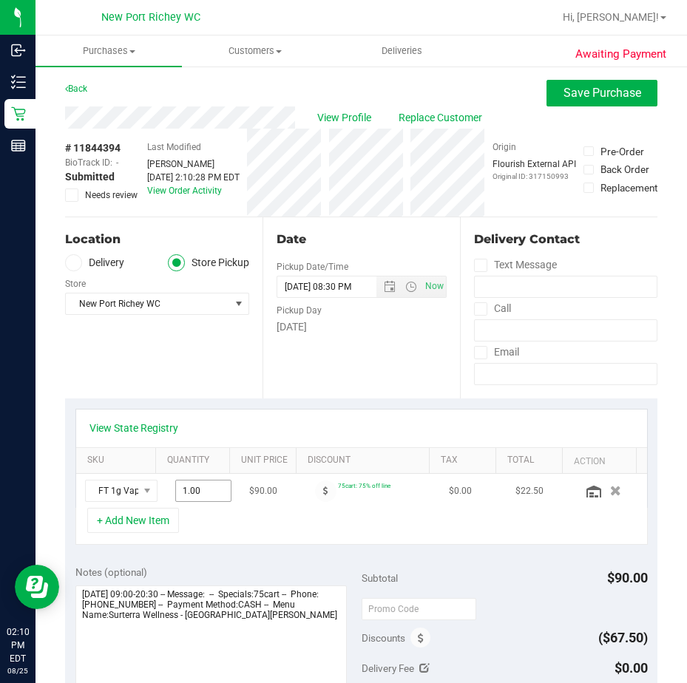
click at [175, 501] on span "1.00 1" at bounding box center [203, 491] width 56 height 22
type input "2"
type input "2.00"
click at [249, 535] on div "+ Add New Item" at bounding box center [361, 526] width 572 height 37
click at [68, 195] on icon at bounding box center [72, 195] width 10 height 0
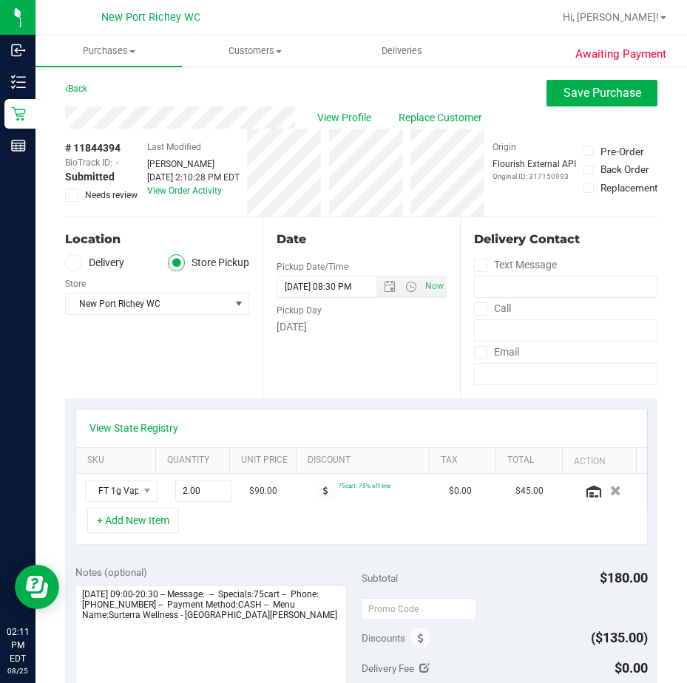
click at [0, 0] on input "Needs review" at bounding box center [0, 0] width 0 height 0
click at [264, 618] on textarea at bounding box center [210, 657] width 271 height 142
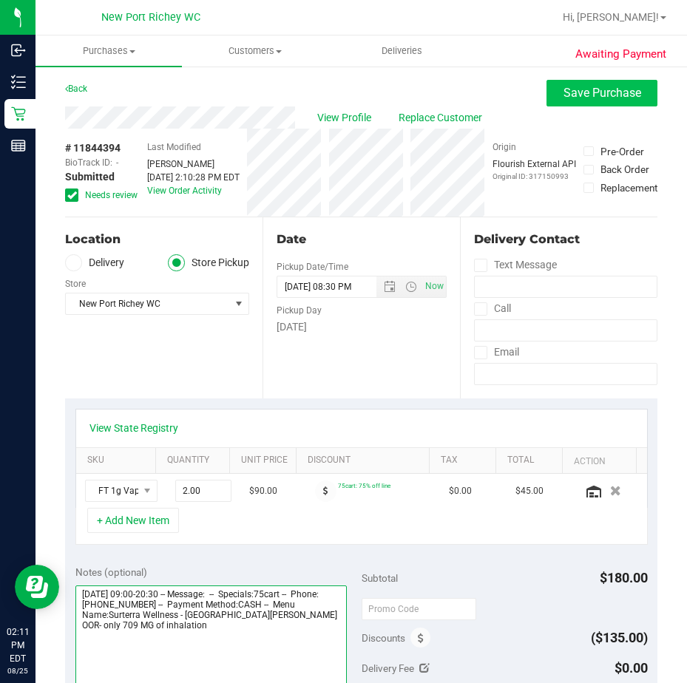
type textarea "[DATE] 09:00-20:30 -- Message: -- Specials:75cart -- Phone:[PHONE_NUMBER] -- Pa…"
click at [586, 96] on span "Save Purchase" at bounding box center [602, 93] width 78 height 14
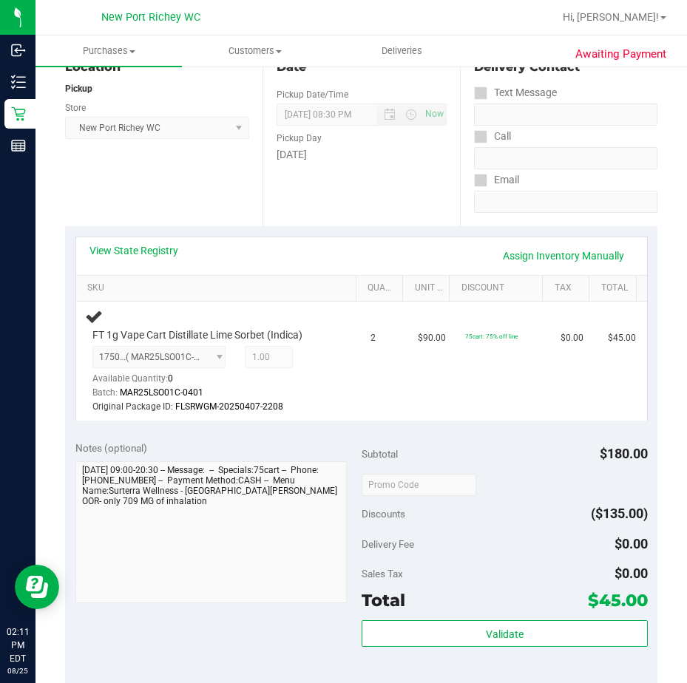
scroll to position [148, 0]
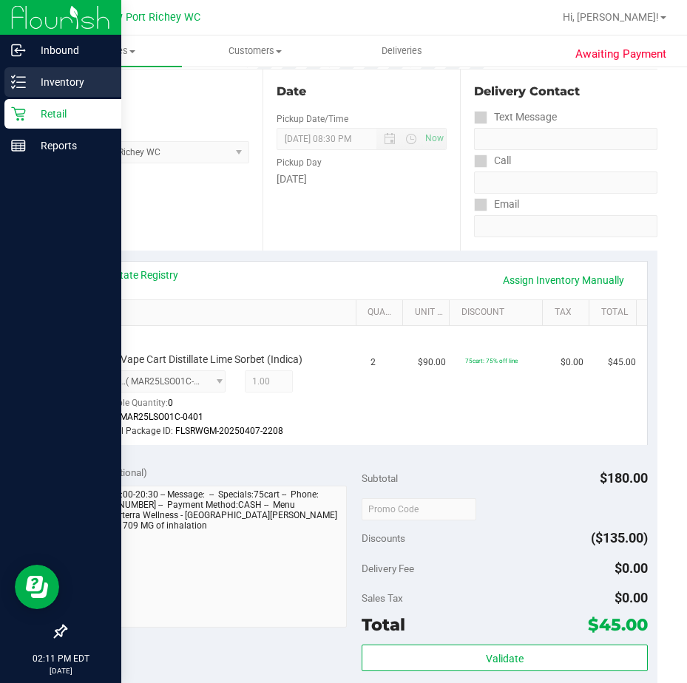
click at [22, 79] on icon at bounding box center [18, 82] width 15 height 15
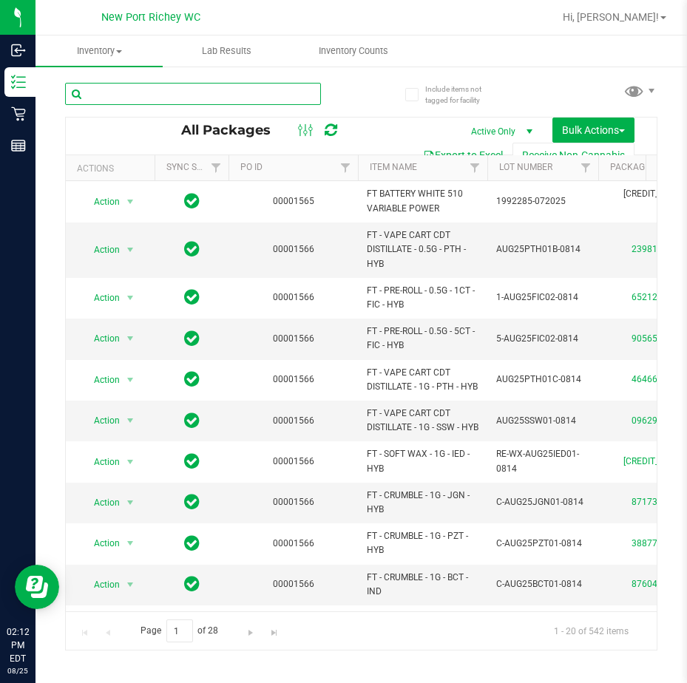
click at [118, 98] on input "text" at bounding box center [193, 94] width 256 height 22
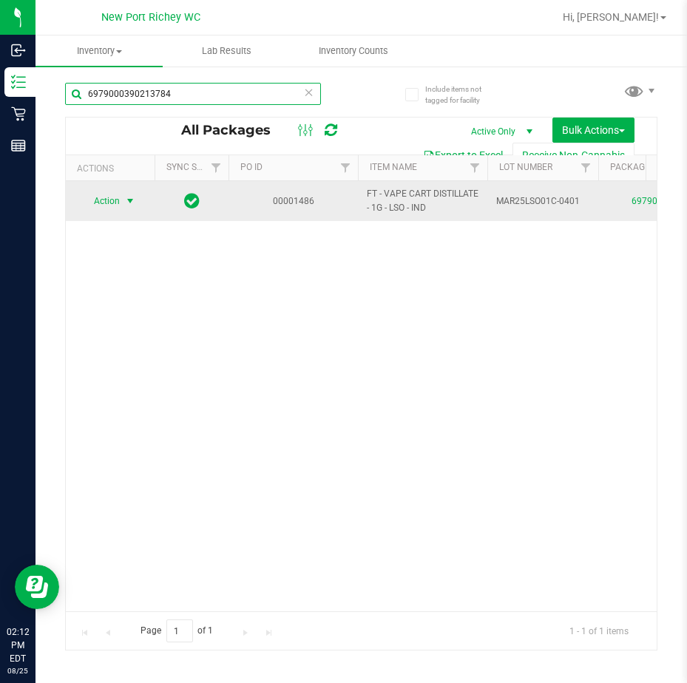
type input "6979000390213784"
click at [131, 202] on span "select" at bounding box center [130, 201] width 12 height 12
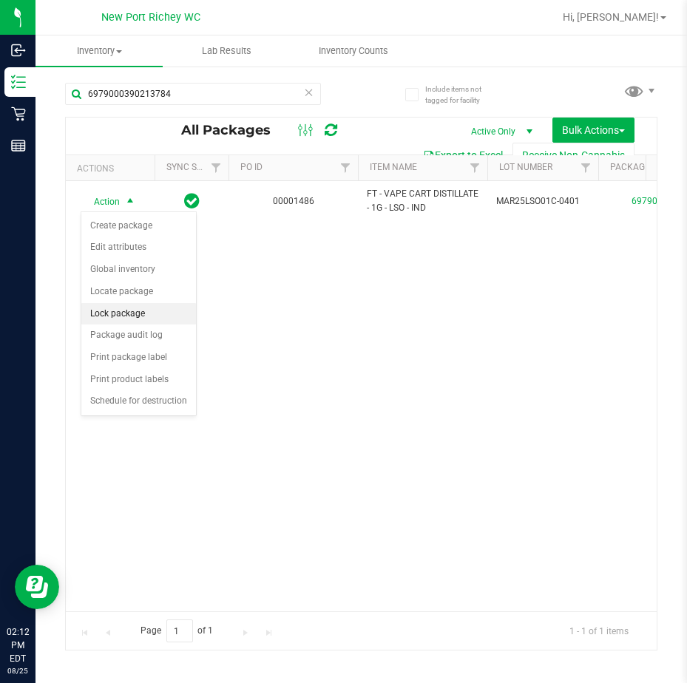
click at [149, 313] on li "Lock package" at bounding box center [138, 314] width 115 height 22
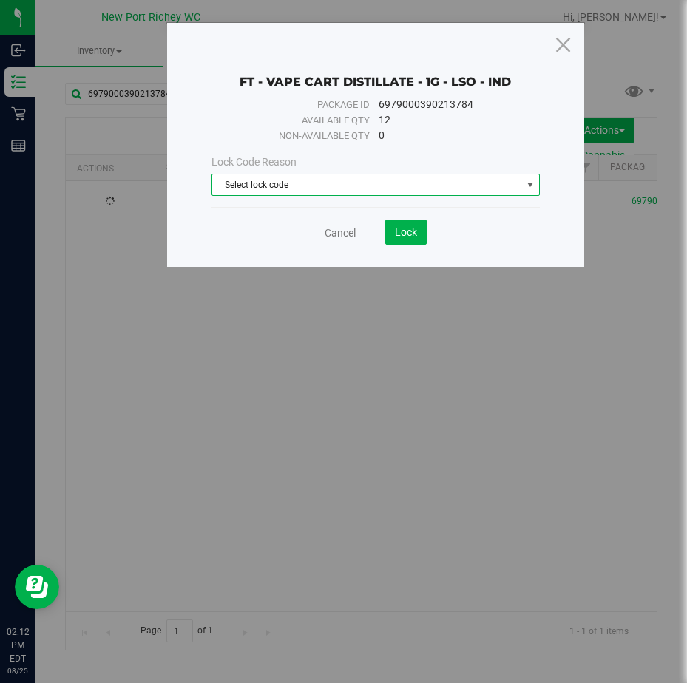
click at [532, 186] on span "select" at bounding box center [530, 185] width 12 height 12
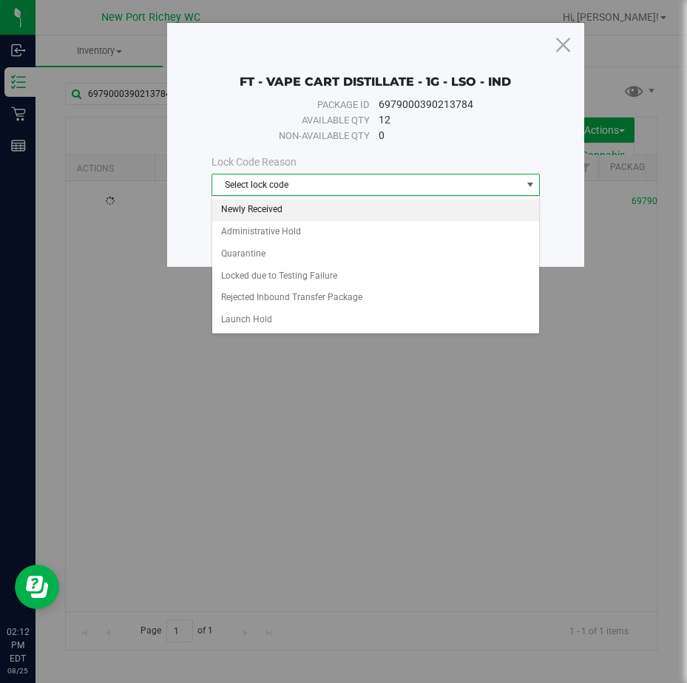
click at [421, 209] on li "Newly Received" at bounding box center [375, 210] width 327 height 22
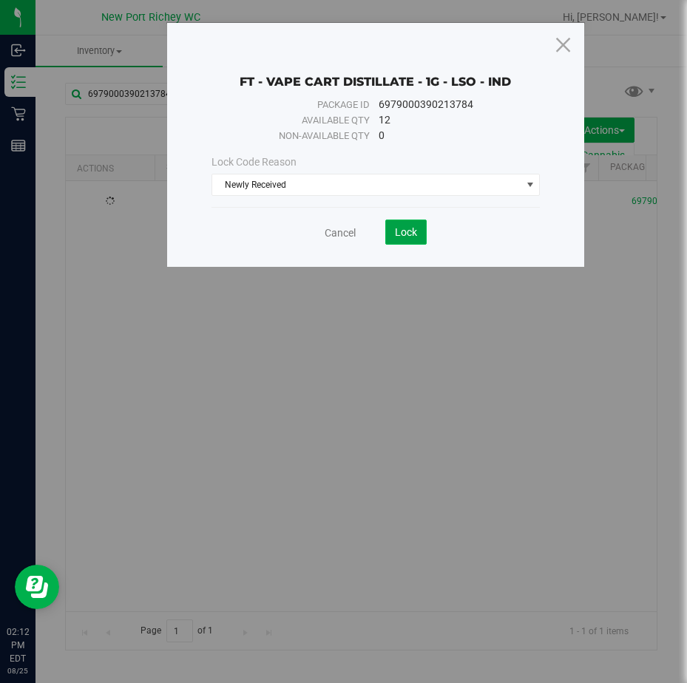
click at [407, 230] on span "Lock" at bounding box center [406, 232] width 22 height 12
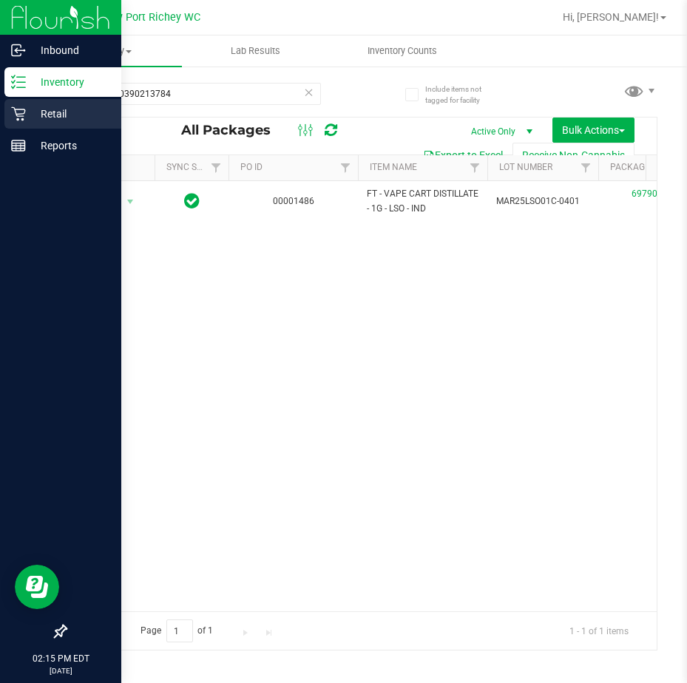
click at [20, 109] on icon at bounding box center [18, 113] width 15 height 15
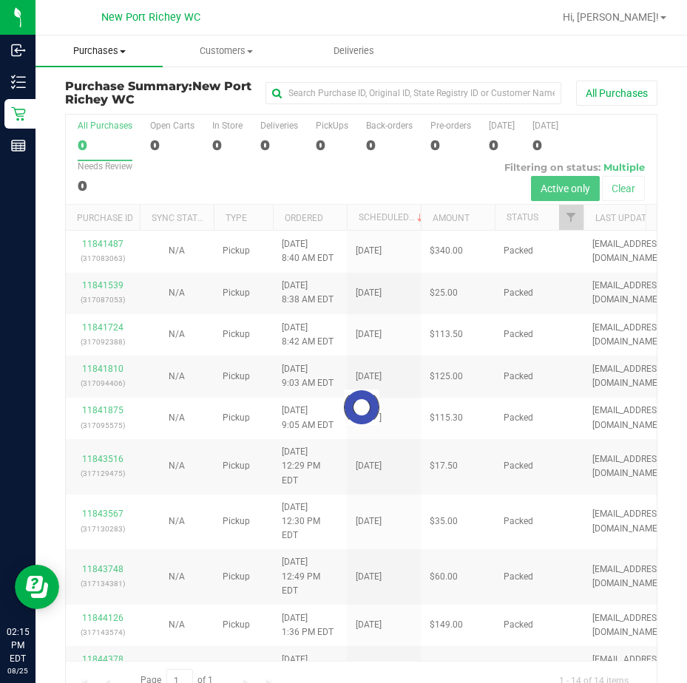
click at [115, 53] on span "Purchases" at bounding box center [98, 50] width 127 height 13
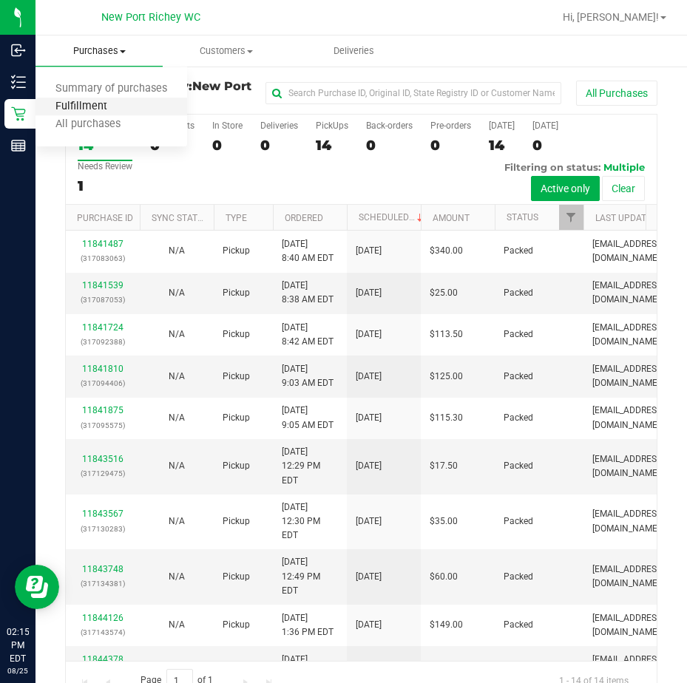
click at [105, 101] on span "Fulfillment" at bounding box center [81, 107] width 92 height 13
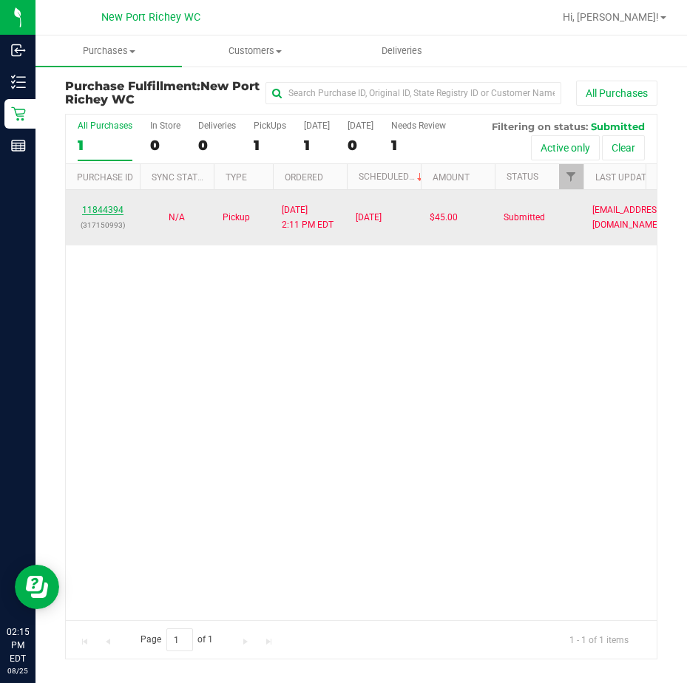
click at [112, 210] on link "11844394" at bounding box center [102, 210] width 41 height 10
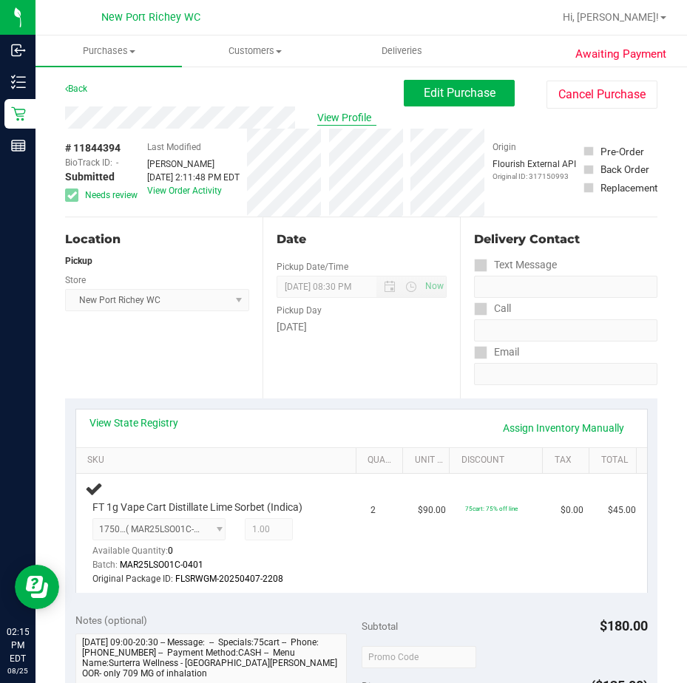
click at [342, 115] on span "View Profile" at bounding box center [346, 118] width 59 height 16
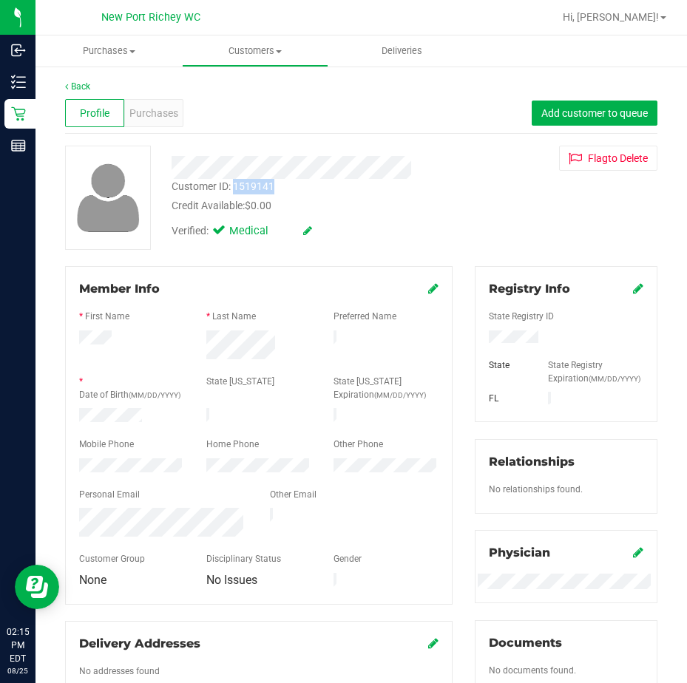
drag, startPoint x: 234, startPoint y: 186, endPoint x: 282, endPoint y: 188, distance: 48.1
click at [282, 188] on div "Customer ID: 1519141 Credit Available: $0.00" at bounding box center [314, 196] width 308 height 35
drag, startPoint x: 282, startPoint y: 188, endPoint x: 266, endPoint y: 187, distance: 16.3
copy div "1519141"
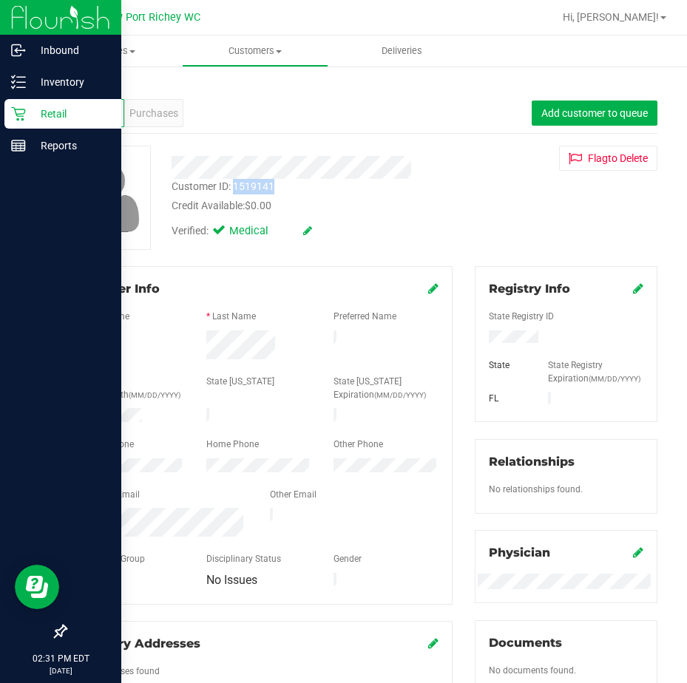
click at [30, 112] on p "Retail" at bounding box center [70, 114] width 89 height 18
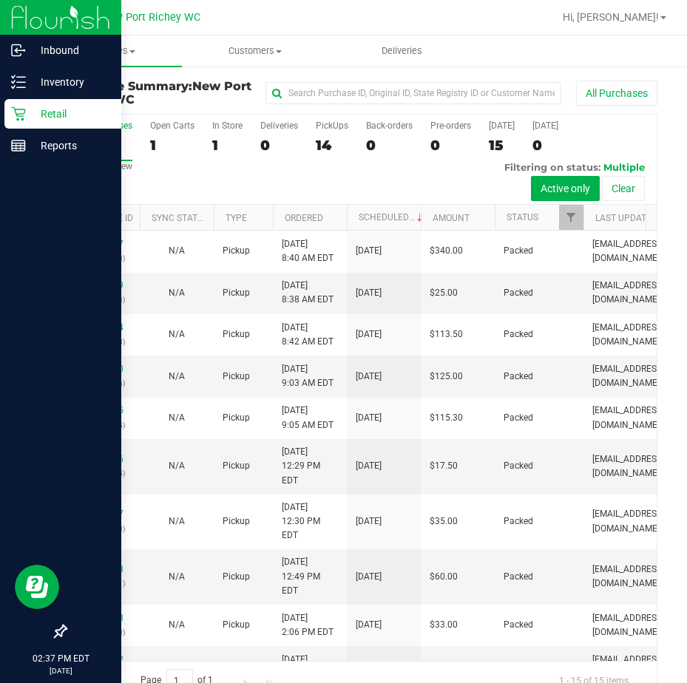
click at [27, 109] on p "Retail" at bounding box center [70, 114] width 89 height 18
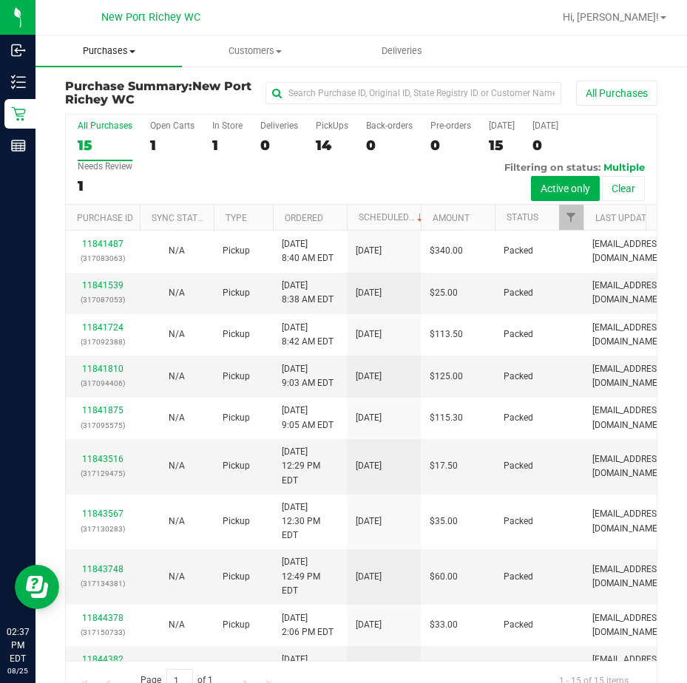
click at [100, 43] on uib-tab-heading "Purchases Summary of purchases Fulfillment All purchases" at bounding box center [108, 50] width 146 height 31
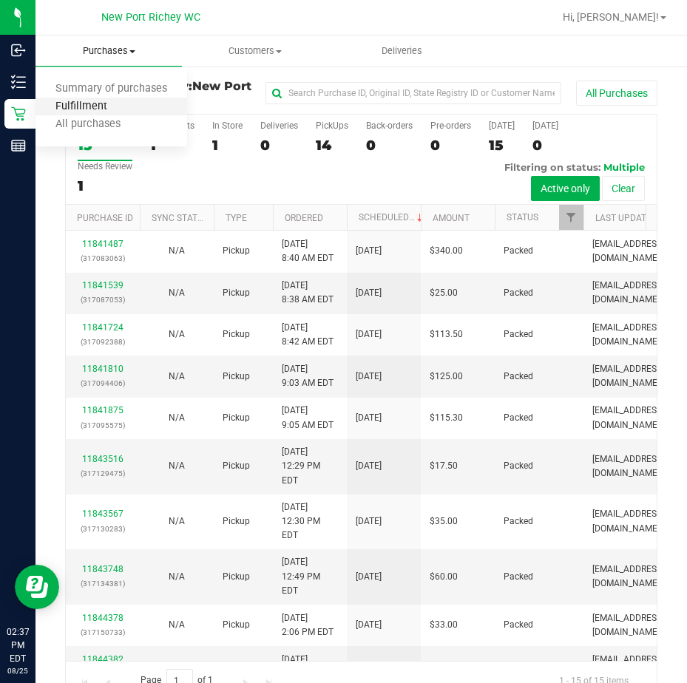
click at [101, 103] on span "Fulfillment" at bounding box center [81, 107] width 92 height 13
